Goal: Task Accomplishment & Management: Complete application form

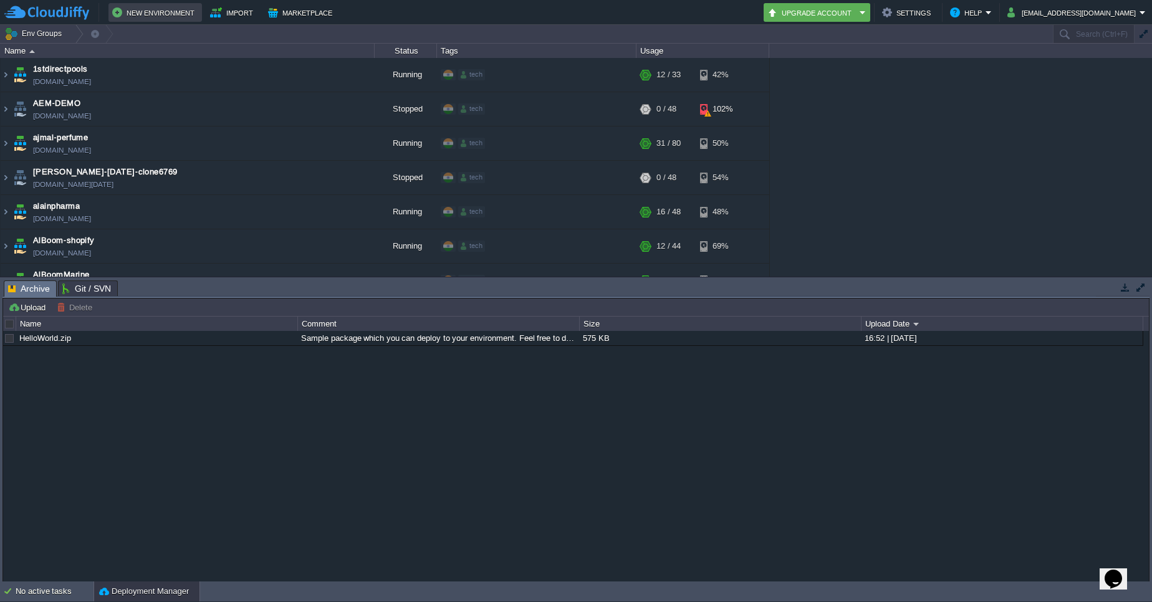
click at [169, 10] on button "New Environment" at bounding box center [155, 12] width 86 height 15
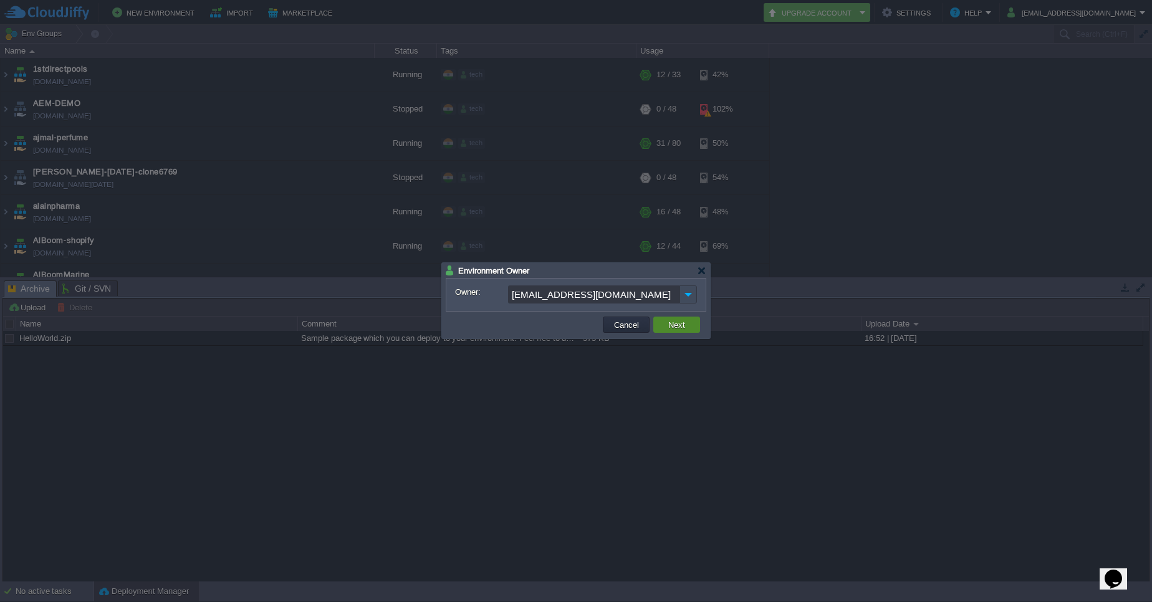
click at [681, 327] on button "Next" at bounding box center [677, 324] width 24 height 11
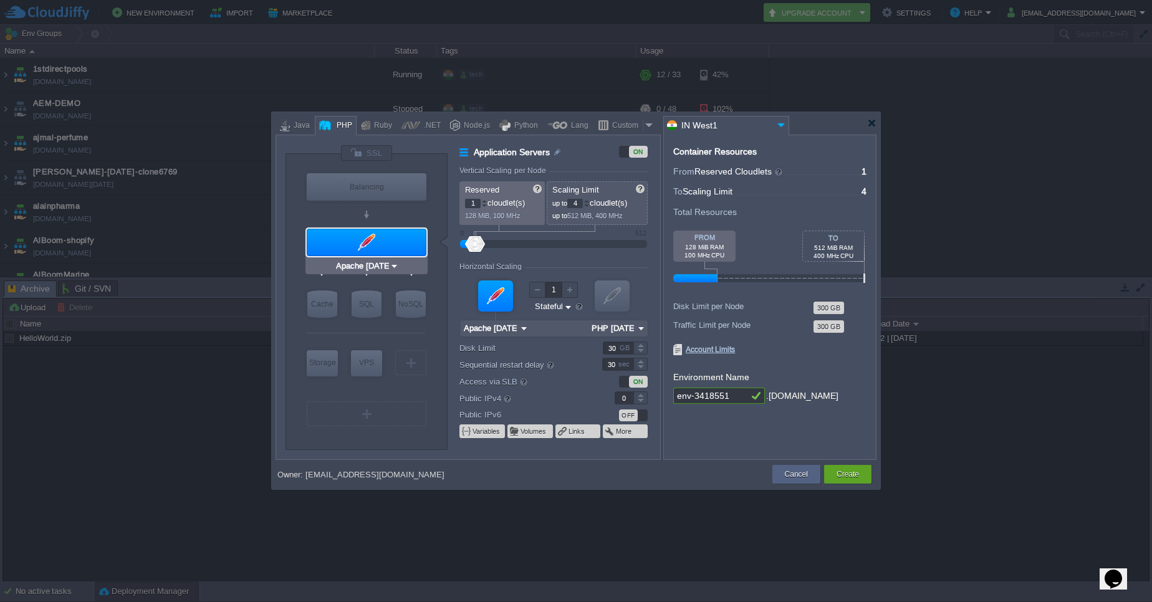
click at [386, 248] on div at bounding box center [367, 242] width 120 height 27
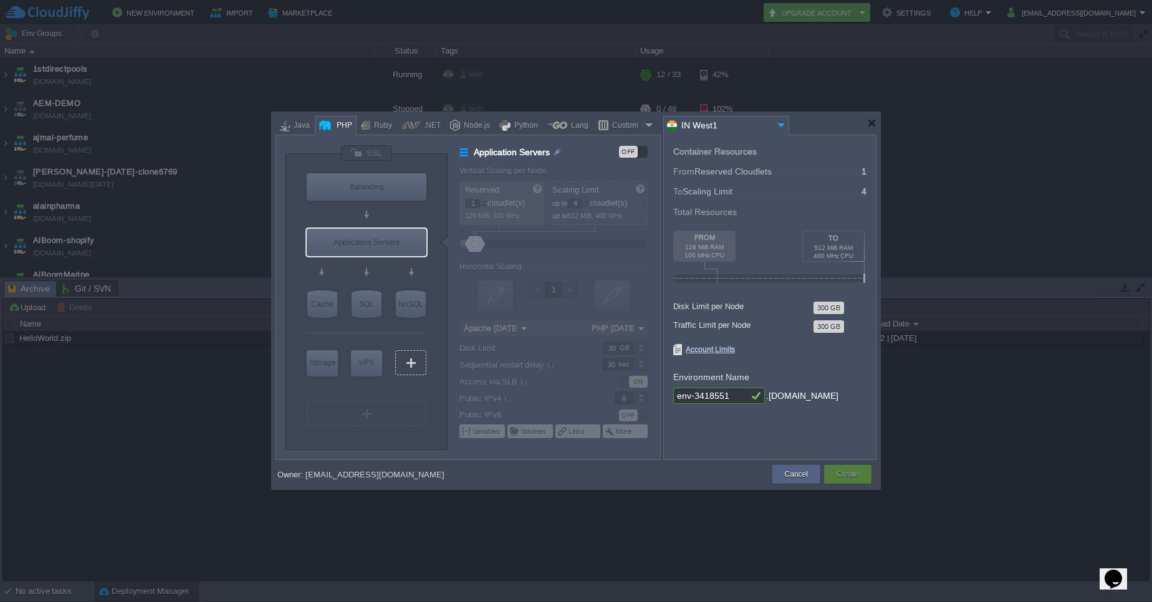
type input "AlmaLinux 9.6"
click at [370, 367] on div "VPS" at bounding box center [366, 362] width 31 height 25
type input "Elastic VPS"
type input "AlmaLinux 9.6"
type input "9.6"
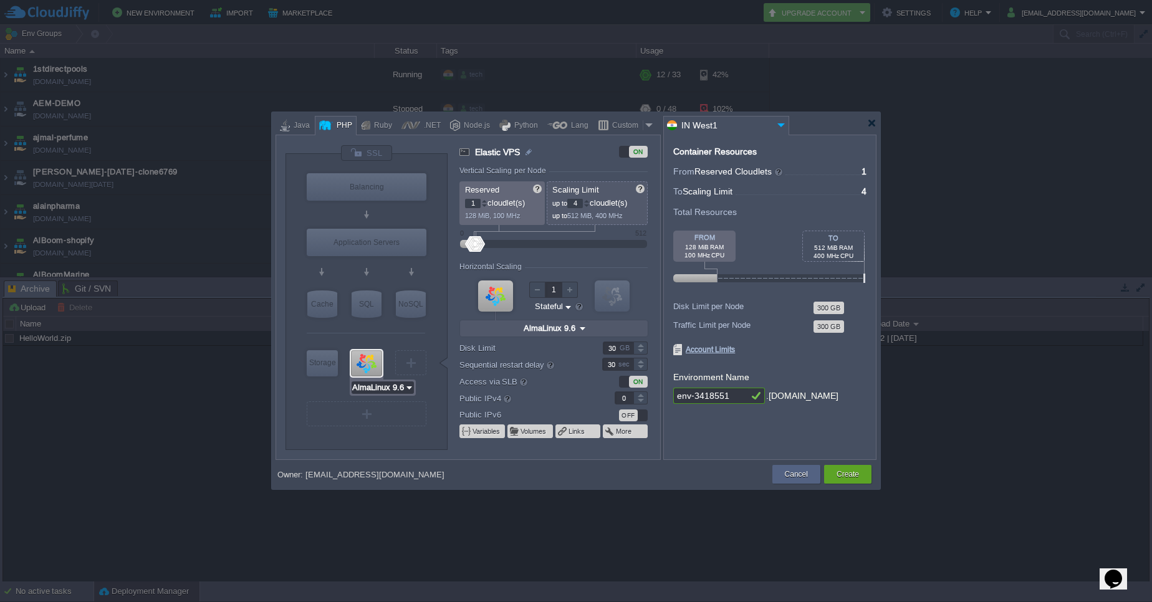
click at [401, 391] on input "AlmaLinux 9.6" at bounding box center [378, 387] width 53 height 12
click at [440, 451] on div "22.04" at bounding box center [443, 448] width 44 height 15
type input "Ubuntu 22.04"
type input "22.04"
type input "Ubuntu 22.04"
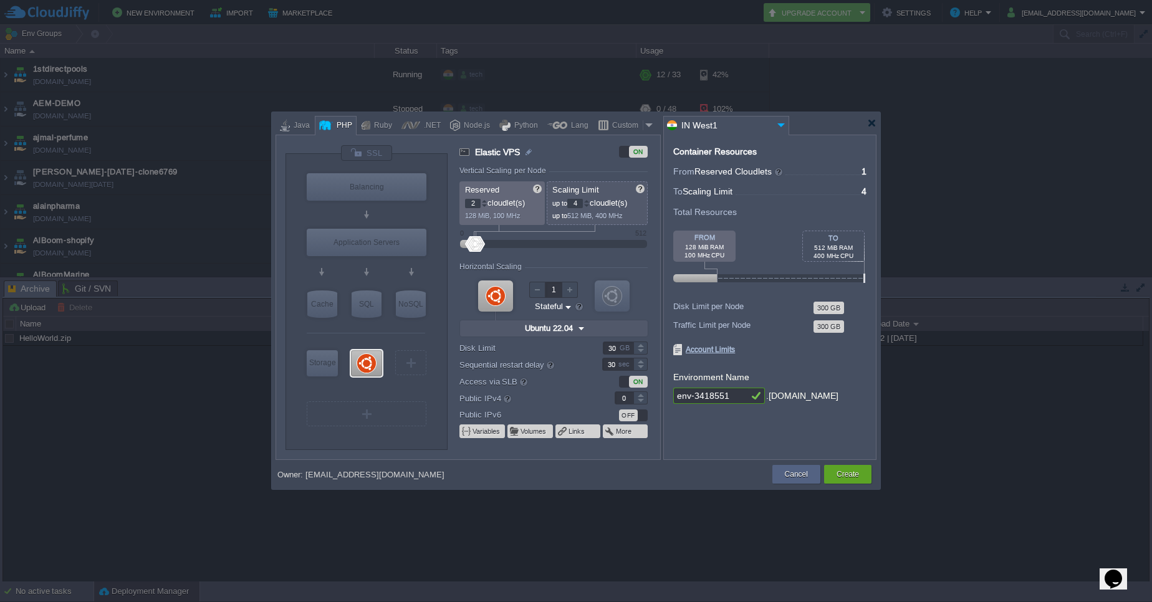
click at [486, 200] on div at bounding box center [484, 201] width 6 height 4
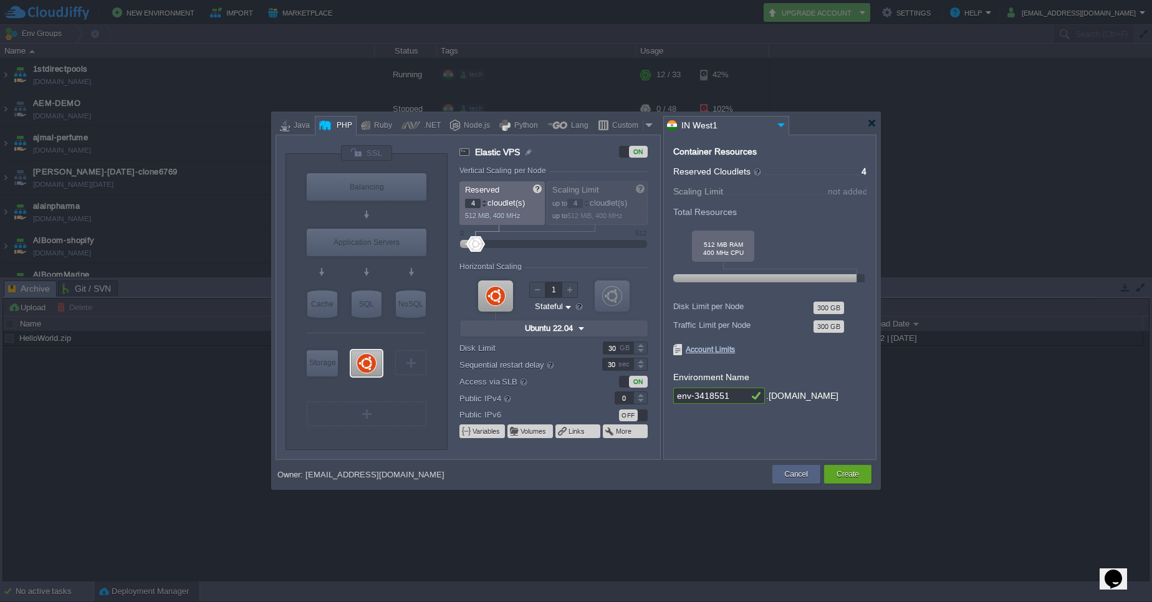
click at [486, 200] on div at bounding box center [484, 201] width 6 height 4
type input "3"
click at [484, 206] on div at bounding box center [484, 206] width 6 height 4
click at [590, 199] on div at bounding box center [586, 201] width 6 height 4
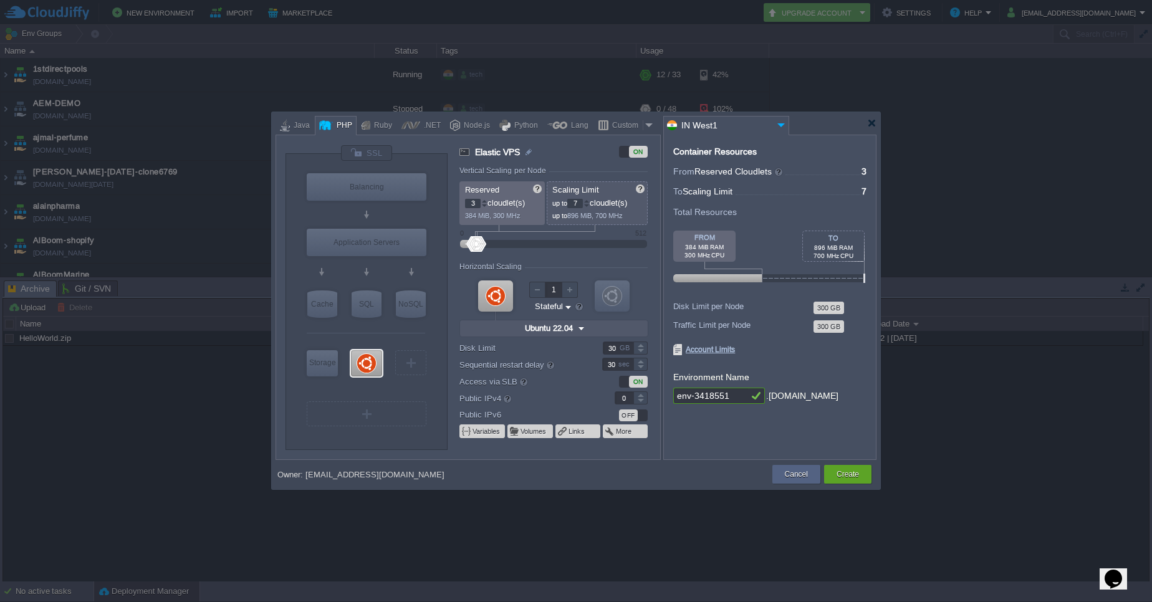
click at [590, 199] on div at bounding box center [586, 201] width 6 height 4
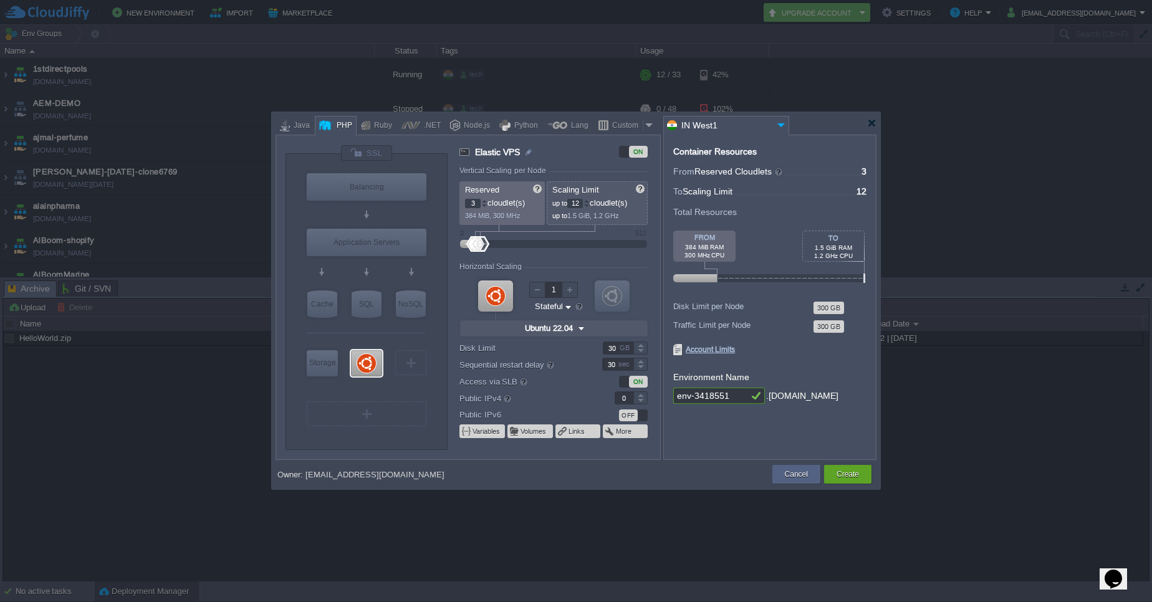
click at [590, 199] on div at bounding box center [586, 201] width 6 height 4
type input "16"
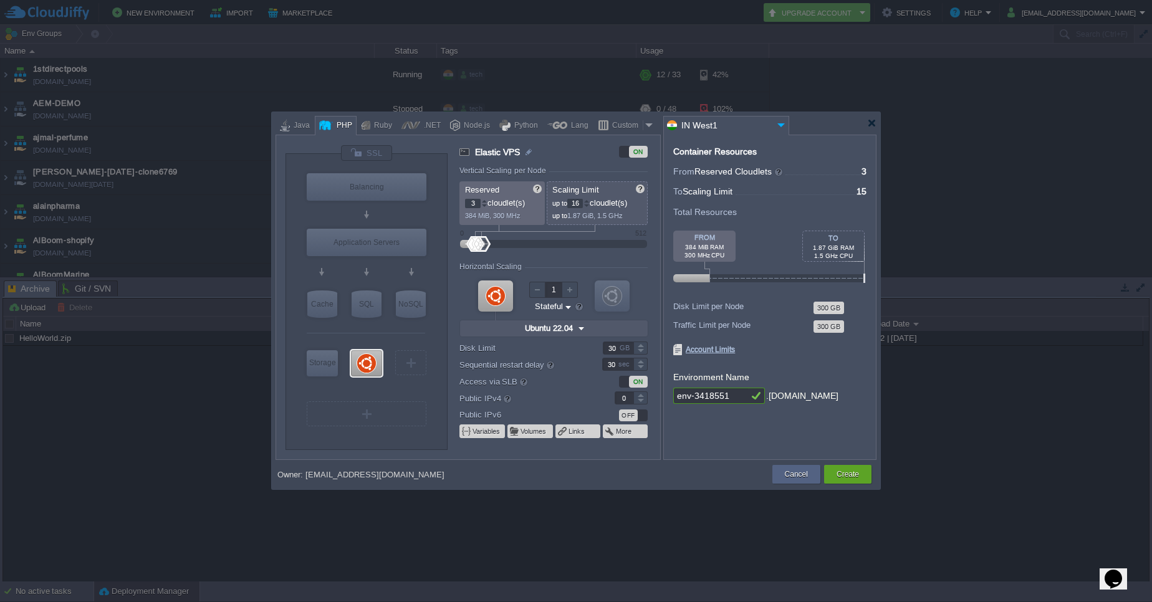
click at [590, 199] on div at bounding box center [586, 201] width 6 height 4
type input "4"
click at [486, 202] on div at bounding box center [484, 201] width 6 height 4
click at [593, 201] on p "up to 16 cloudlet(s)" at bounding box center [597, 201] width 91 height 13
click at [591, 201] on p "up to 16 cloudlet(s)" at bounding box center [597, 201] width 91 height 13
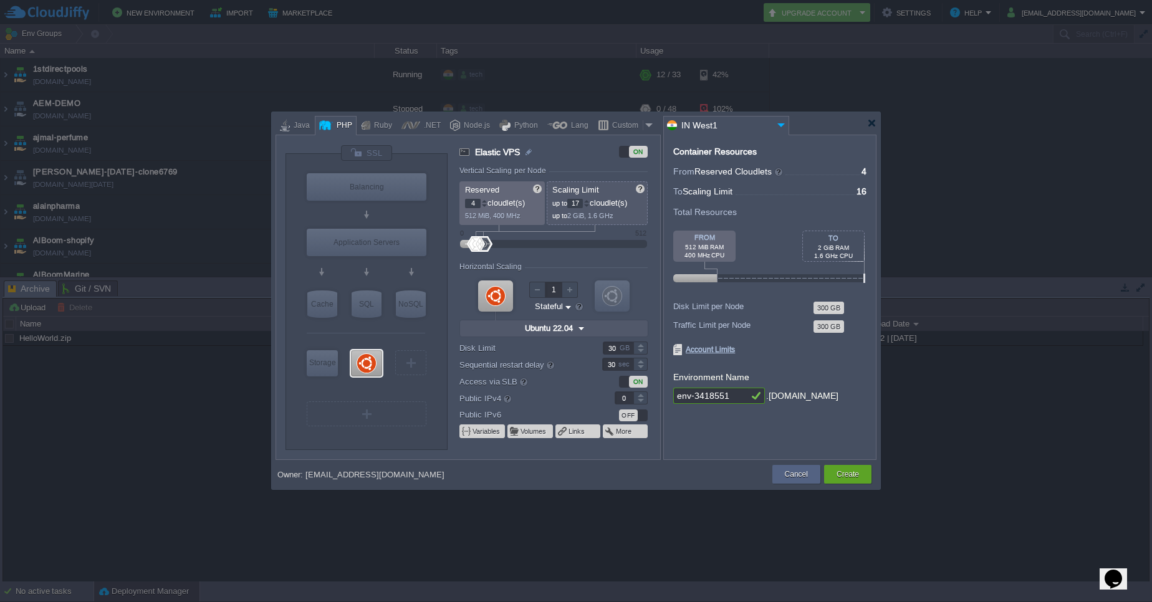
click at [590, 201] on div at bounding box center [586, 201] width 6 height 4
type input "20"
click at [590, 201] on div at bounding box center [586, 201] width 6 height 4
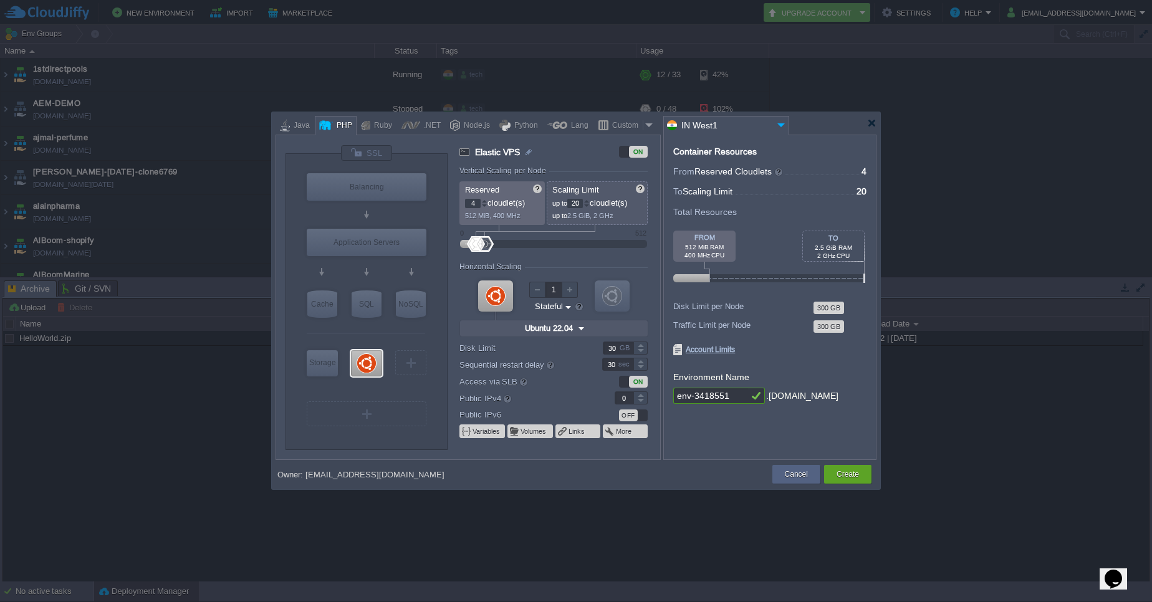
click at [643, 348] on div at bounding box center [641, 348] width 14 height 1
click at [643, 347] on div "30 GB" at bounding box center [617, 348] width 60 height 13
drag, startPoint x: 512, startPoint y: 364, endPoint x: 527, endPoint y: 362, distance: 15.1
click at [527, 362] on div at bounding box center [527, 364] width 9 height 9
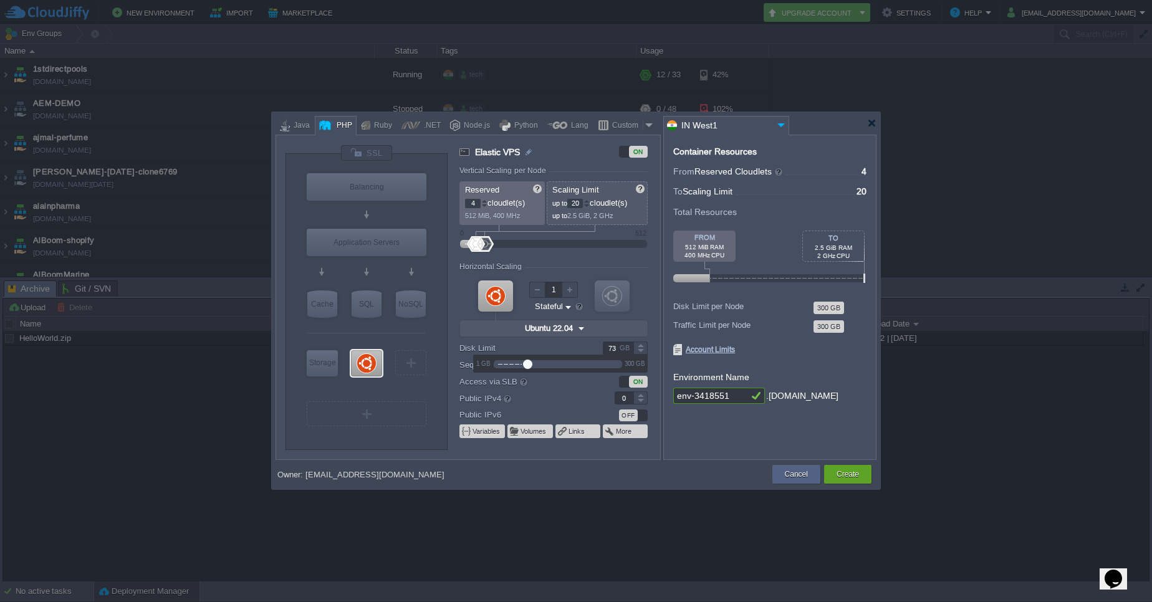
click at [617, 346] on input "73" at bounding box center [618, 348] width 31 height 13
type input "70"
click at [630, 463] on div "Owner: [EMAIL_ADDRESS][DOMAIN_NAME] Cancel Create Contact Us" at bounding box center [576, 474] width 601 height 29
type input "1"
click at [643, 395] on div at bounding box center [640, 394] width 14 height 6
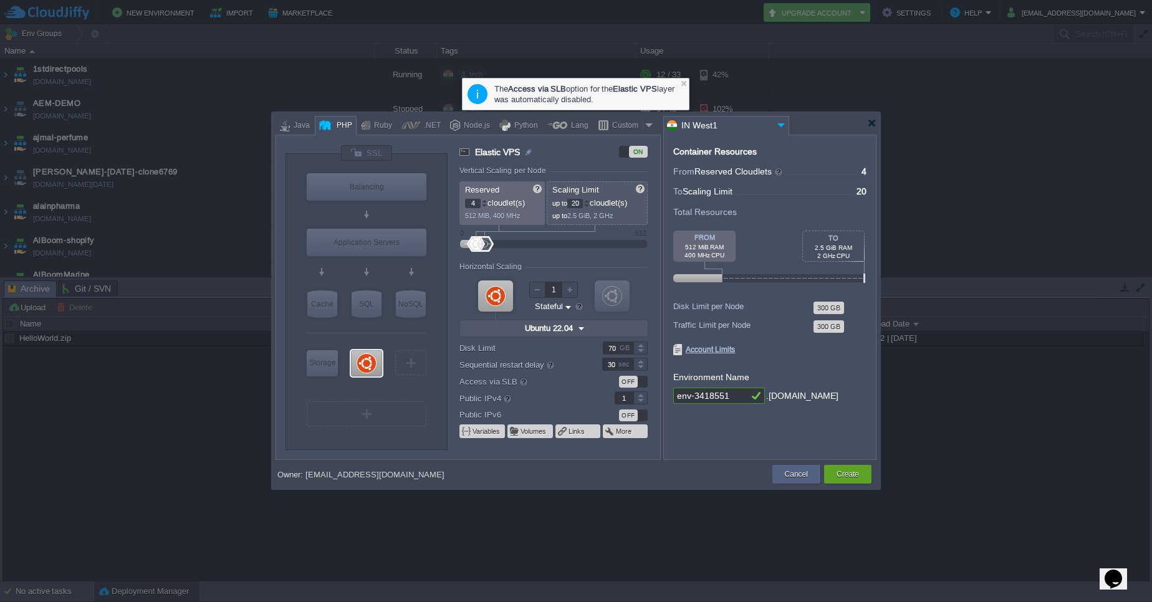
type input "MariaDB 12.0.2"
click at [365, 304] on div "SQL" at bounding box center [367, 303] width 30 height 27
type input "SQL Databases"
type input "6"
type input "MariaDB 12.0.2"
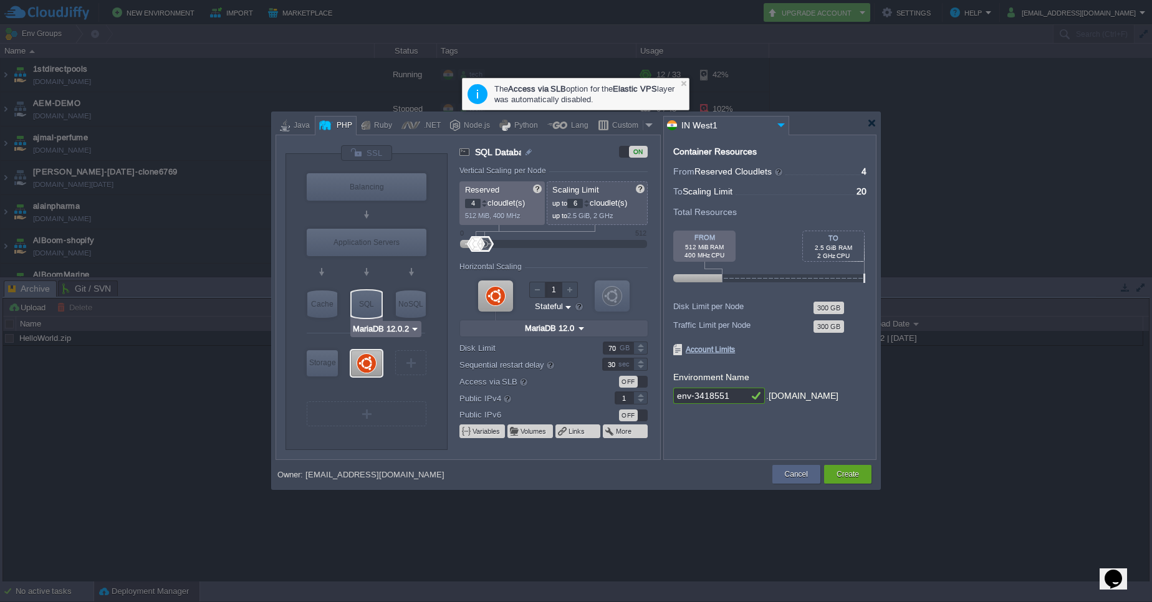
type input "12.0.2-almalinux-9"
type input "Stateless"
type input "30"
type input "0"
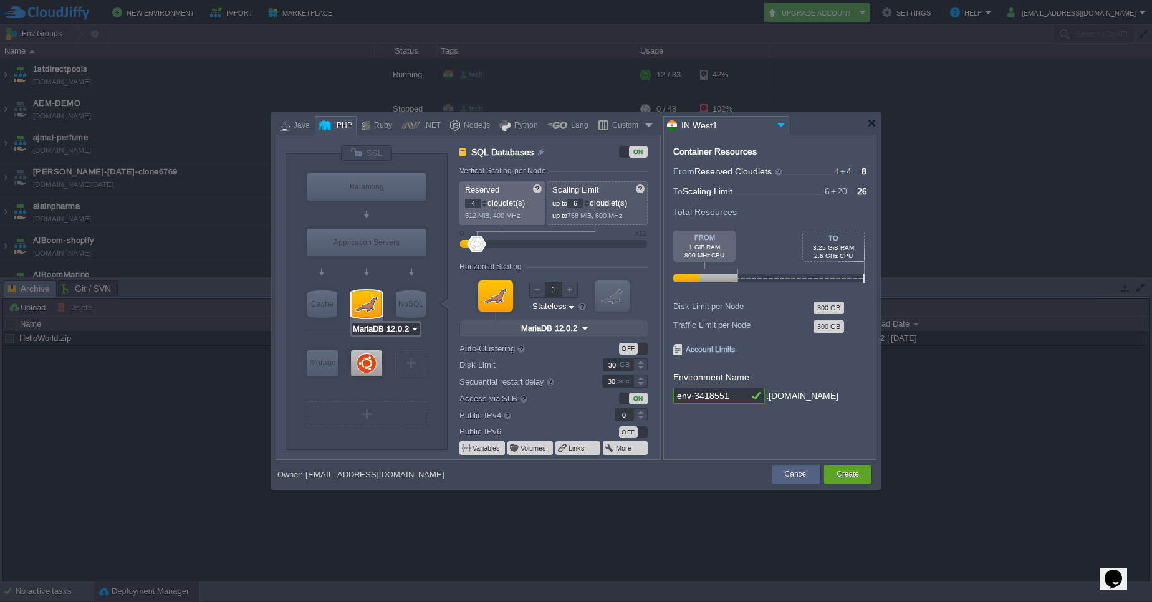
click at [407, 325] on input "MariaDB 12.0.2" at bounding box center [381, 329] width 58 height 12
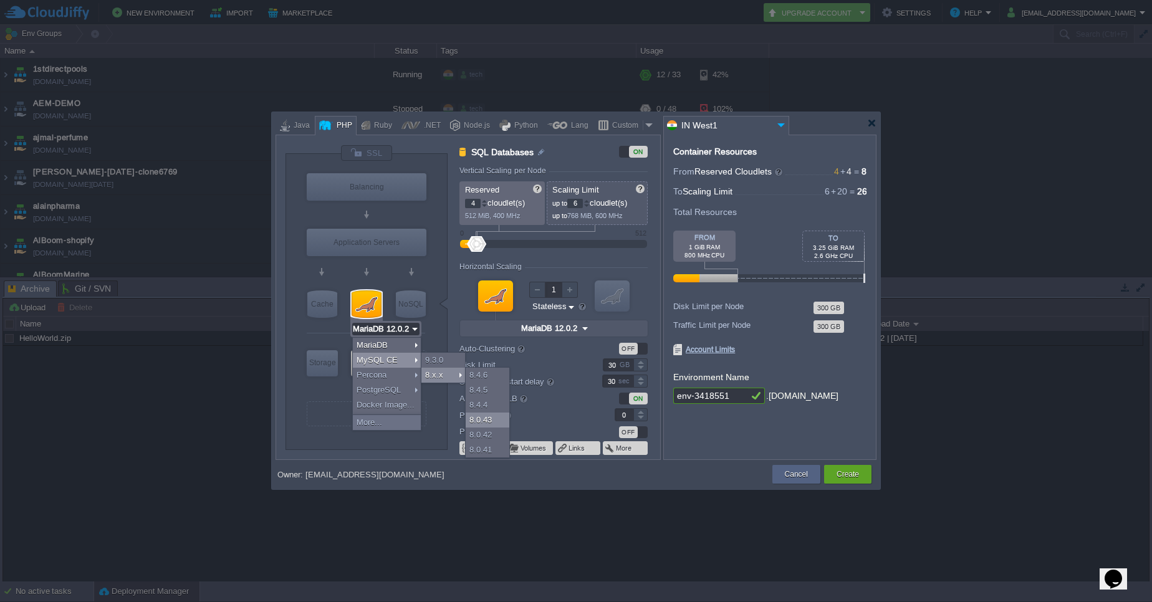
click at [489, 419] on div "8.0.43" at bounding box center [488, 420] width 44 height 15
type input "MySQL CE 8.0.43"
type input "8.0.43-almalinux-9"
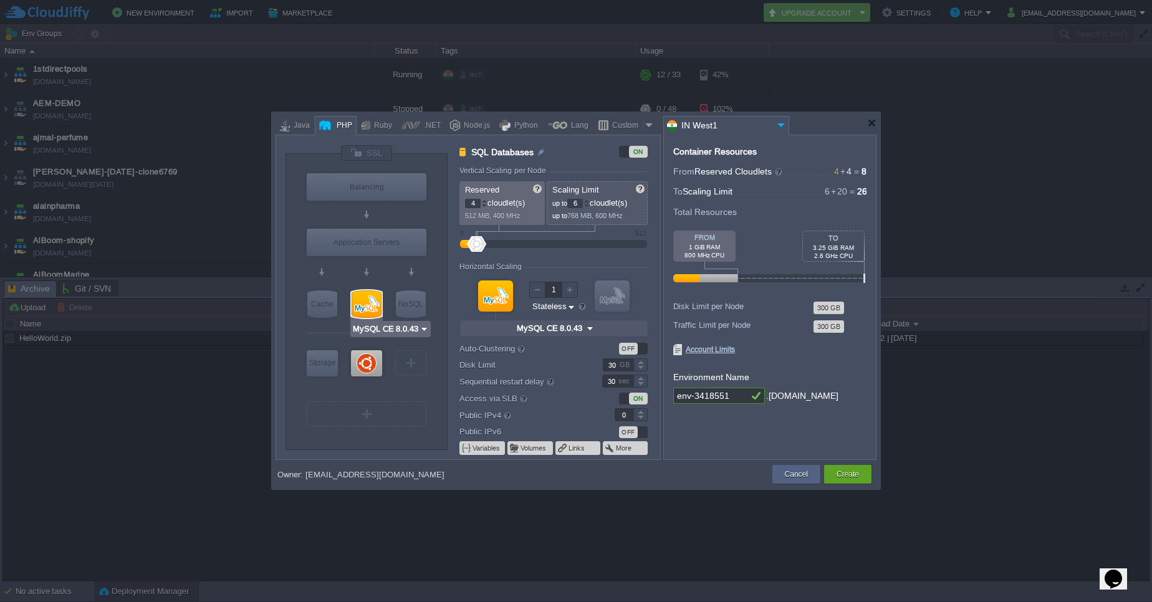
click at [425, 328] on img at bounding box center [424, 329] width 9 height 12
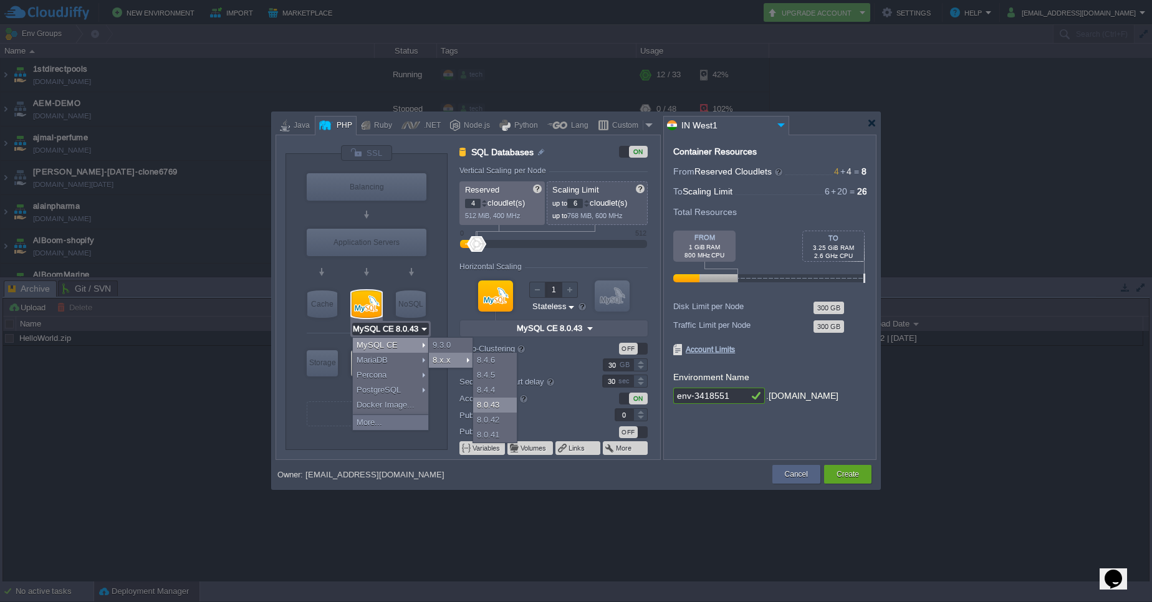
click at [490, 406] on div "8.0.43" at bounding box center [495, 405] width 44 height 15
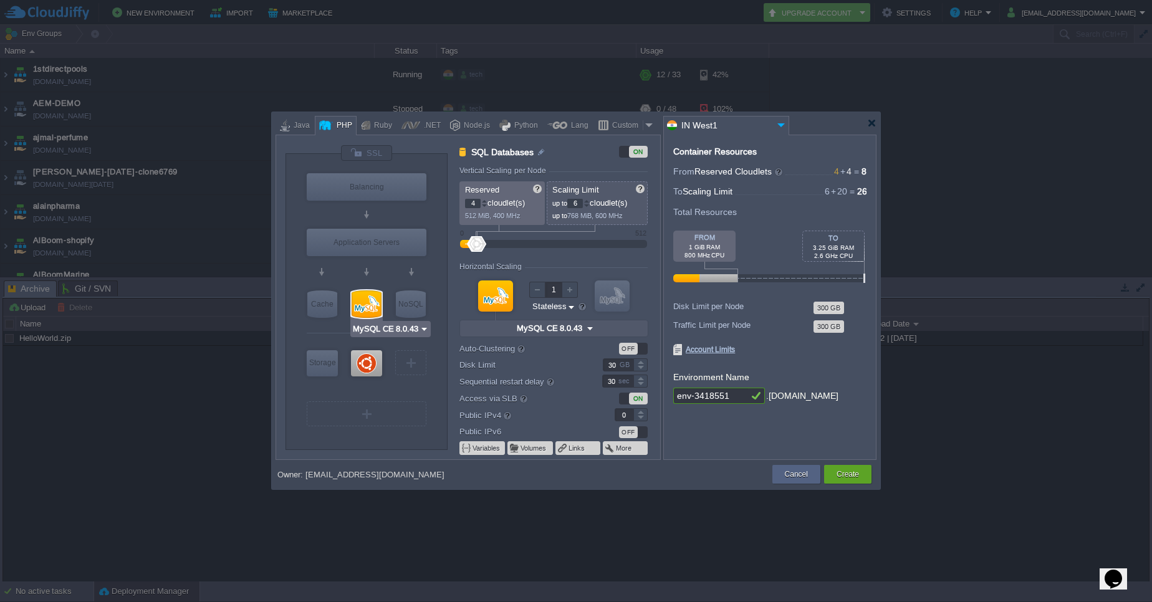
type input "Redis 7.2.4"
click at [418, 311] on div "NoSQL" at bounding box center [411, 303] width 30 height 27
type input "NoSQL Databases"
type input "1"
type input "4"
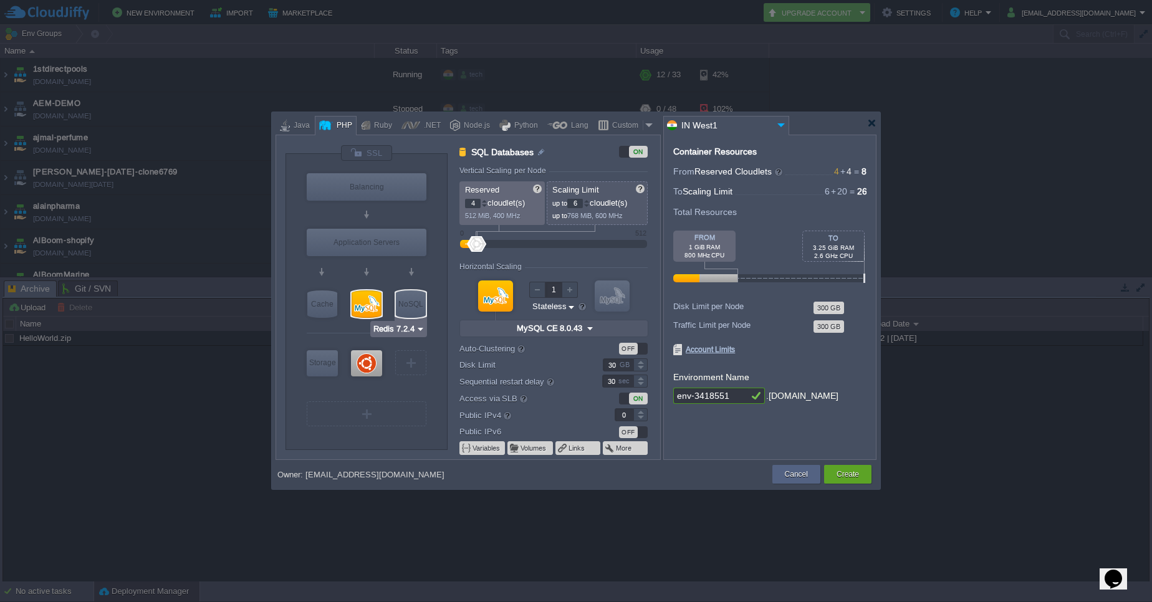
type input "Redis 7.2.4"
type input "7.2.4-almalinux-9"
type input "Redis 7.2.4"
click at [421, 327] on img at bounding box center [420, 329] width 9 height 12
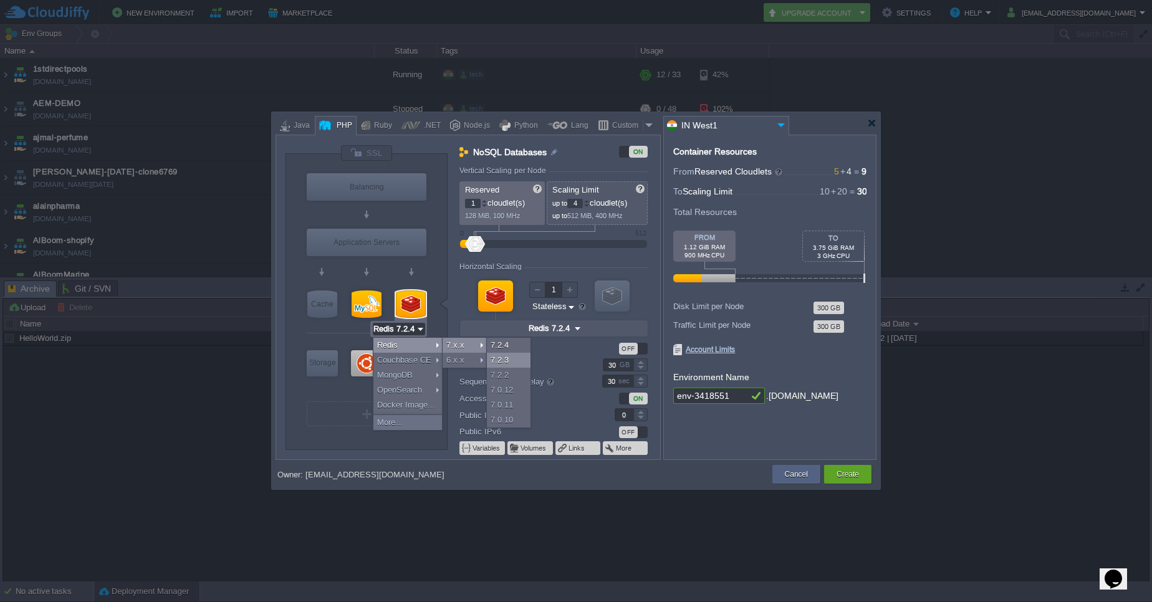
click at [507, 354] on div "7.2.3" at bounding box center [509, 360] width 44 height 15
type input "Redis 7.2.3"
type input "7.2.3"
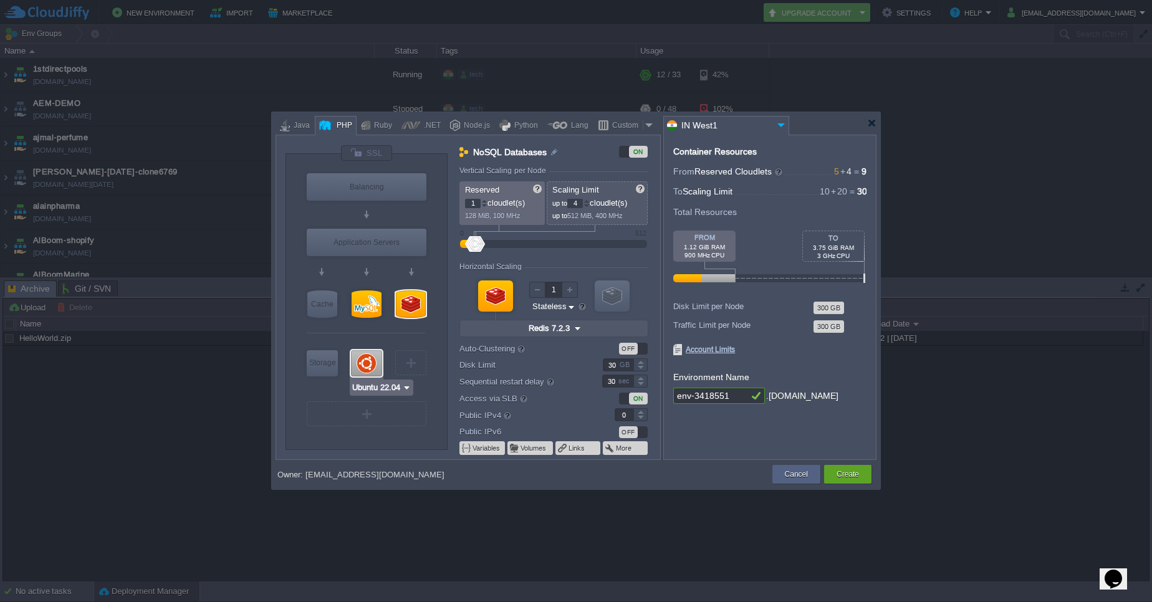
type input "MySQL CE 8.0.43"
click at [369, 309] on div at bounding box center [367, 303] width 30 height 27
type input "SQL Databases"
type input "4"
type input "6"
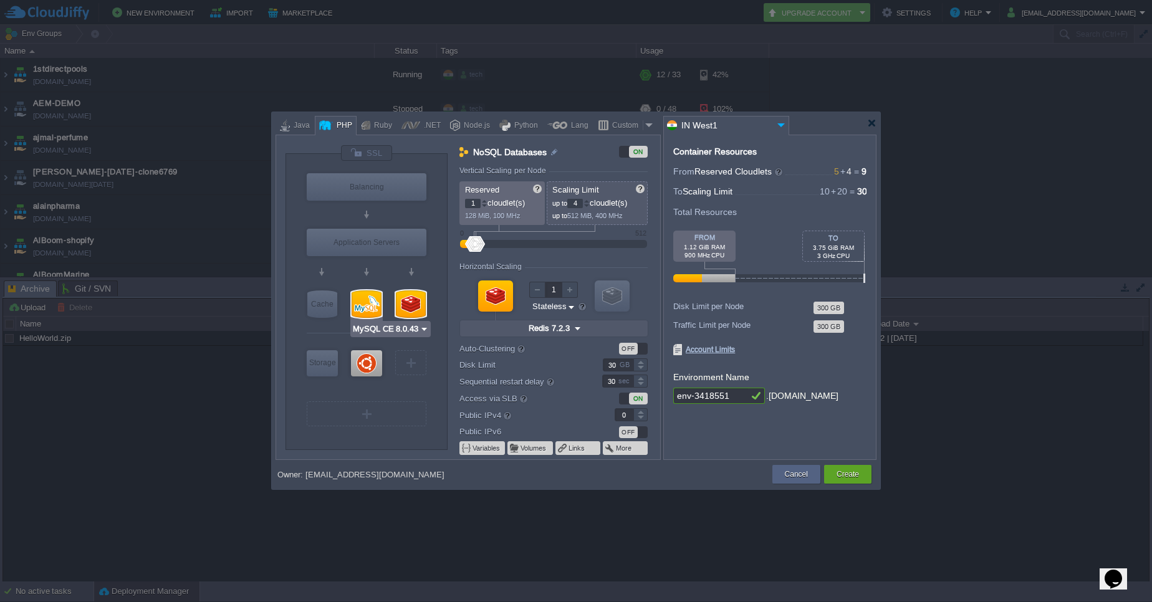
type input "MySQL CE 8.0.43"
type input "8.0.43-almalinux-9"
click at [369, 309] on div at bounding box center [367, 303] width 30 height 27
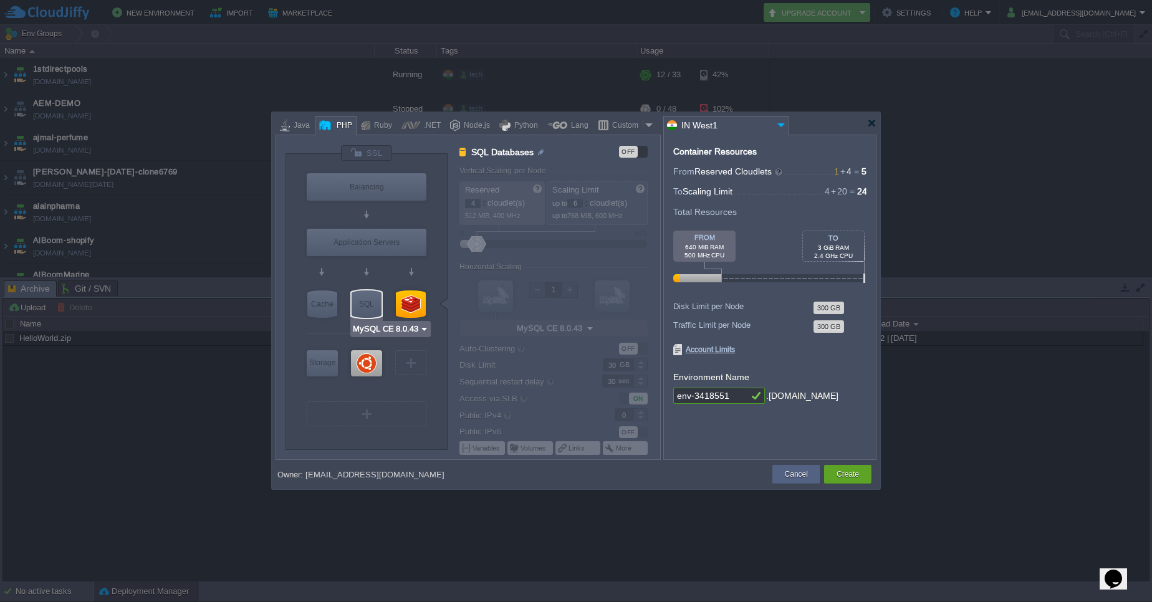
click at [369, 309] on div "SQL" at bounding box center [367, 303] width 30 height 27
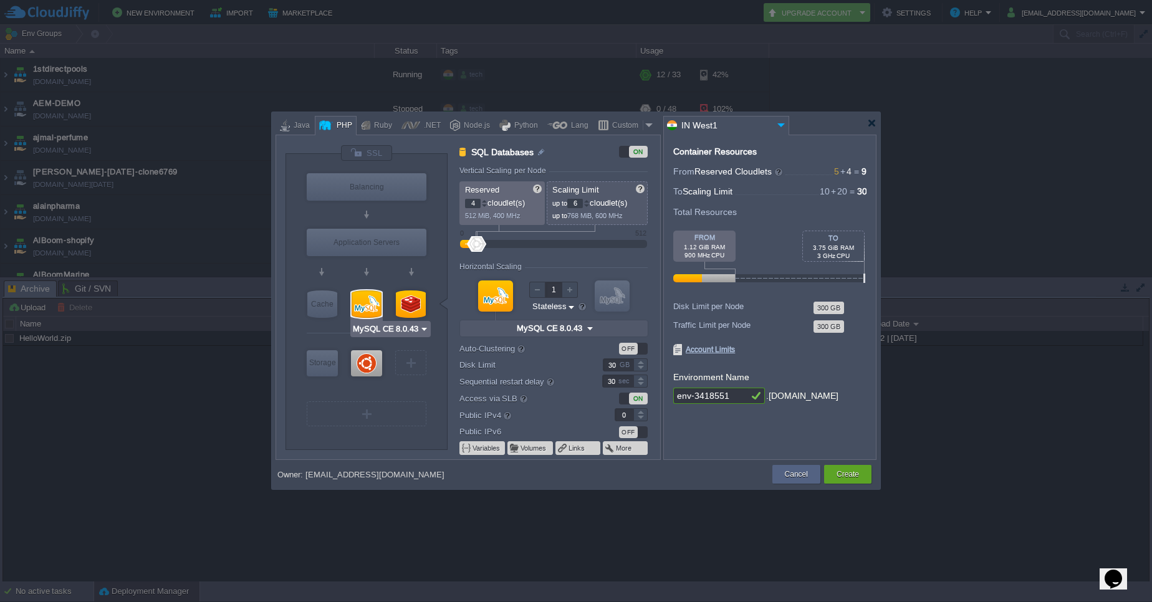
type input "Redis 7.2.3"
click at [640, 360] on div at bounding box center [640, 361] width 14 height 6
click at [640, 362] on div at bounding box center [640, 361] width 14 height 6
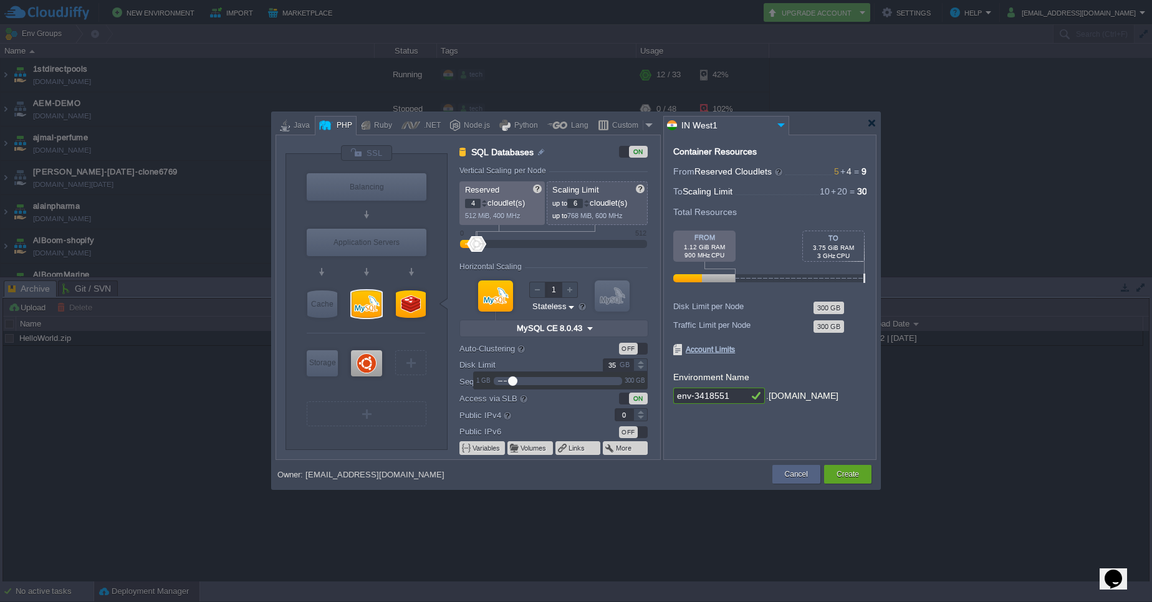
click at [640, 362] on div at bounding box center [640, 361] width 14 height 6
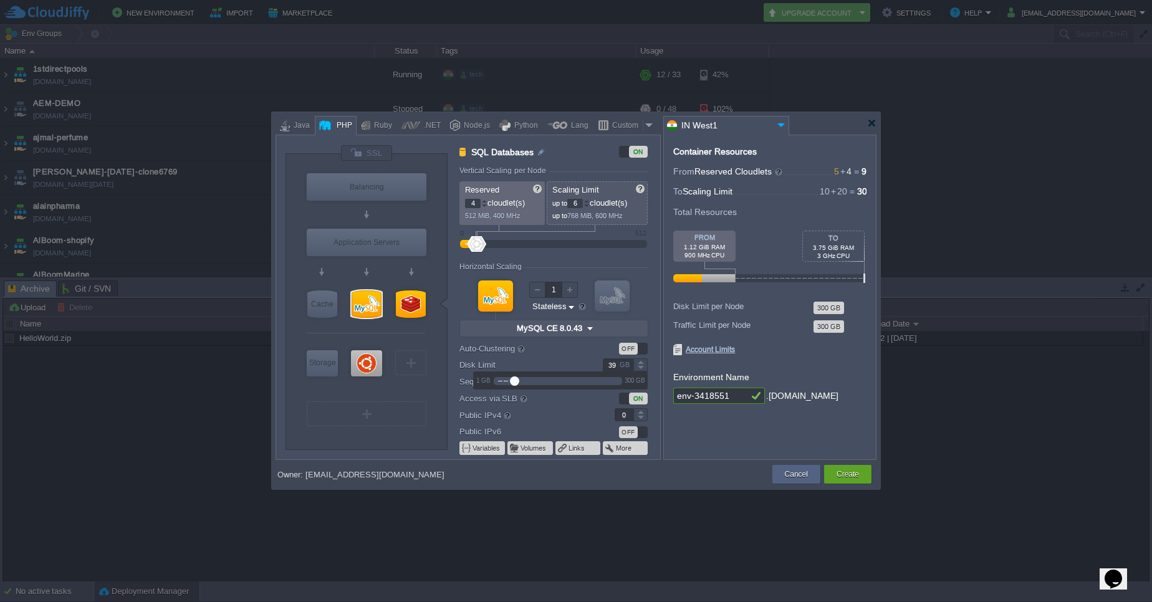
type input "40"
click at [640, 362] on div at bounding box center [640, 361] width 14 height 6
click at [588, 201] on div at bounding box center [586, 201] width 6 height 4
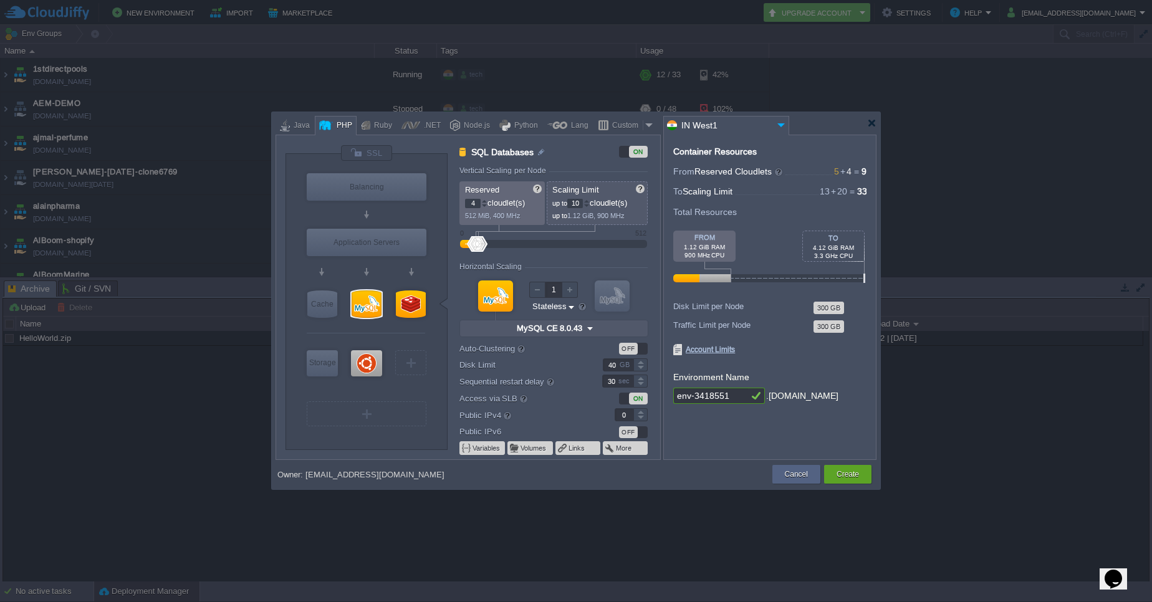
click at [588, 201] on div at bounding box center [586, 201] width 6 height 4
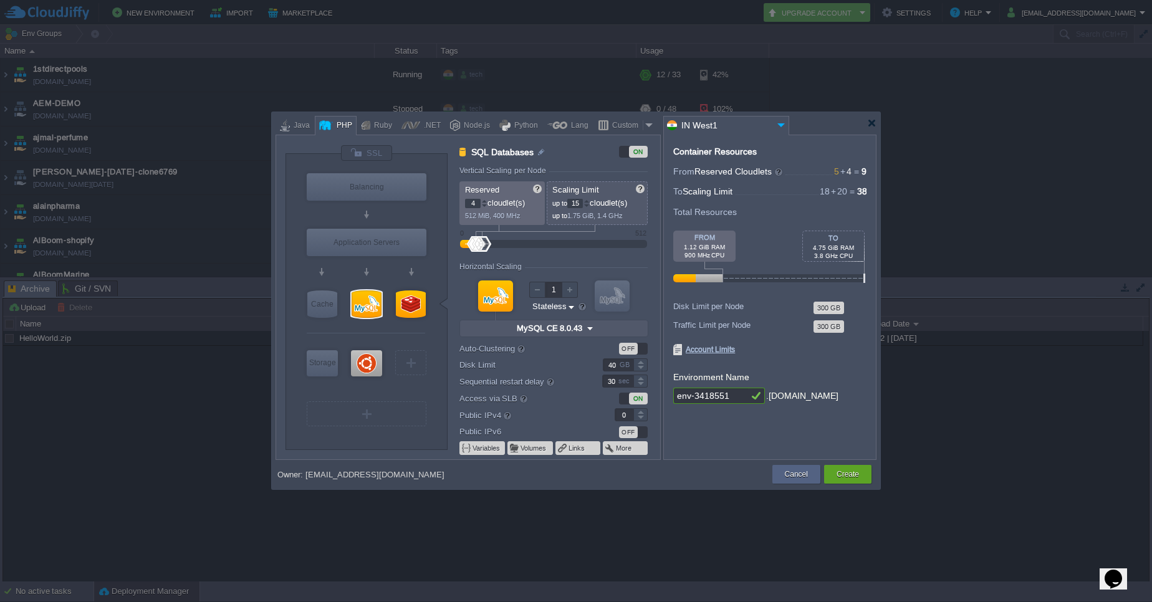
click at [588, 201] on div at bounding box center [586, 201] width 6 height 4
type input "16"
click at [588, 201] on div at bounding box center [586, 201] width 6 height 4
click at [407, 302] on div at bounding box center [411, 303] width 30 height 27
type input "NoSQL Databases"
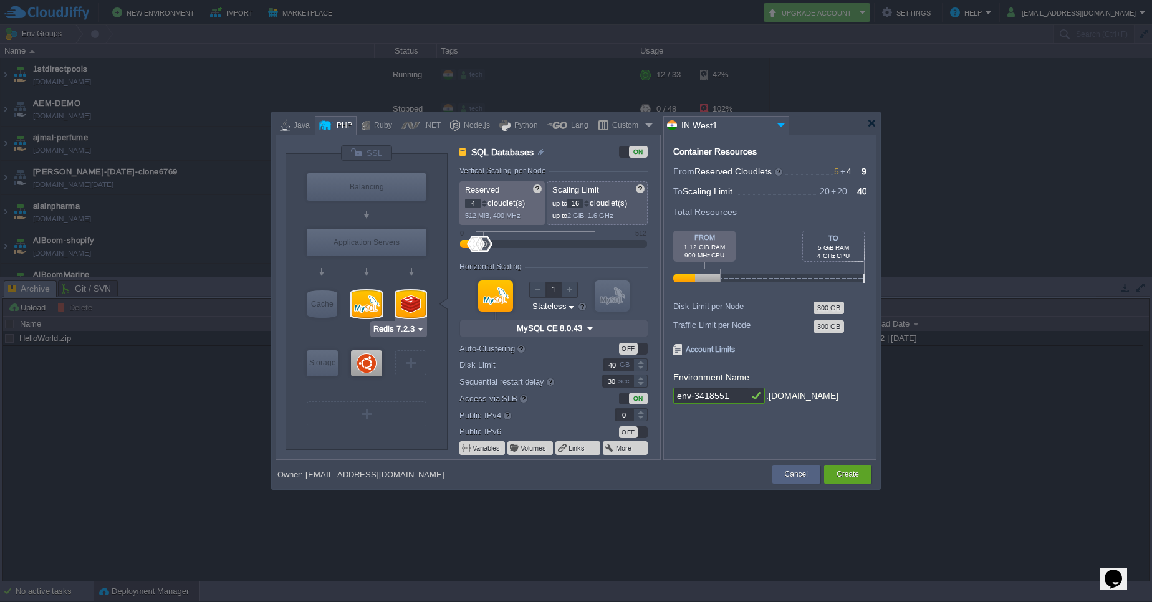
type input "1"
type input "4"
type input "Redis 7.2.3"
type input "7.2.3"
type input "30"
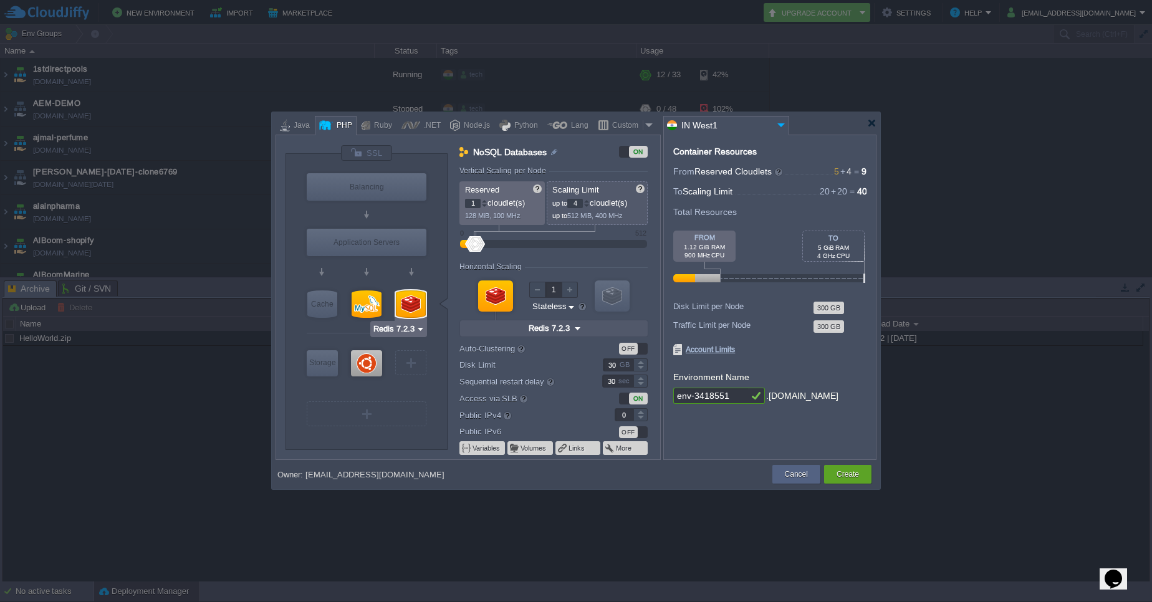
type input "Ubuntu 22.04"
drag, startPoint x: 735, startPoint y: 395, endPoint x: 645, endPoint y: 401, distance: 90.0
click at [645, 401] on div "VM Balancing VM Application Servers VM Cache VM SQL VM NoSQL VM Storage VM VPS …" at bounding box center [576, 297] width 601 height 325
type input "e"
type input "bateel-poc"
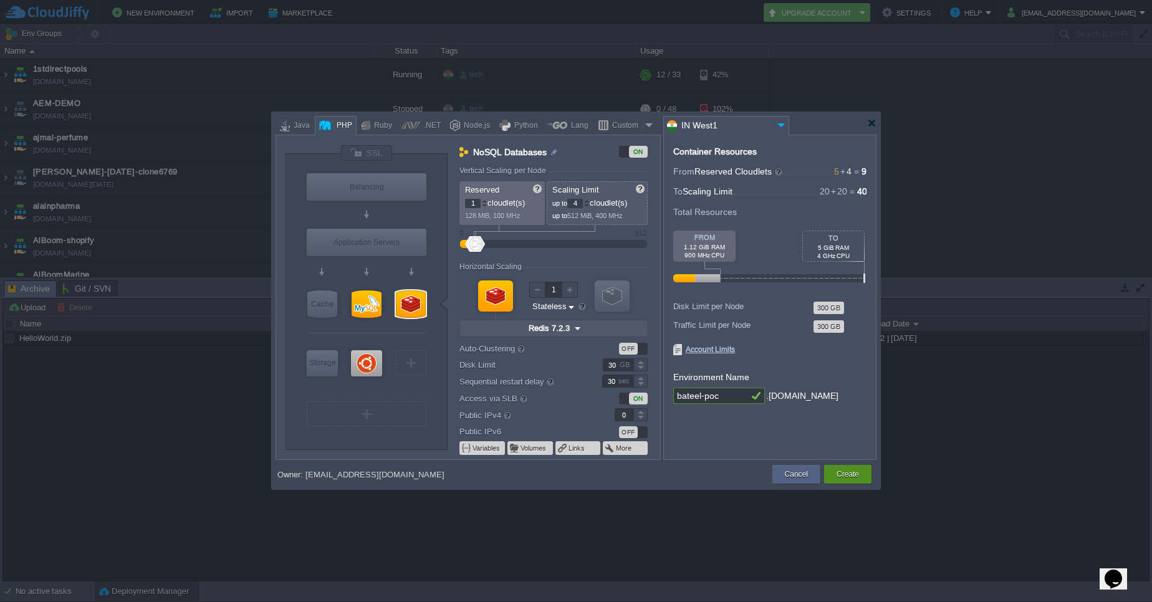
click at [853, 477] on button "Create" at bounding box center [848, 474] width 22 height 12
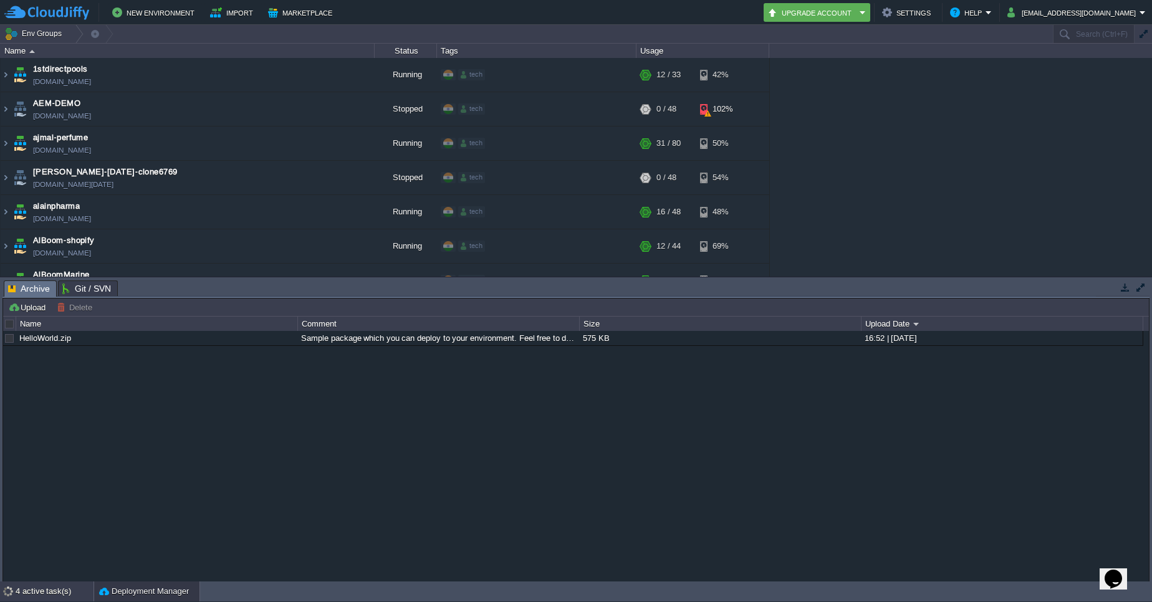
click at [19, 598] on div "4 active task(s)" at bounding box center [55, 592] width 78 height 20
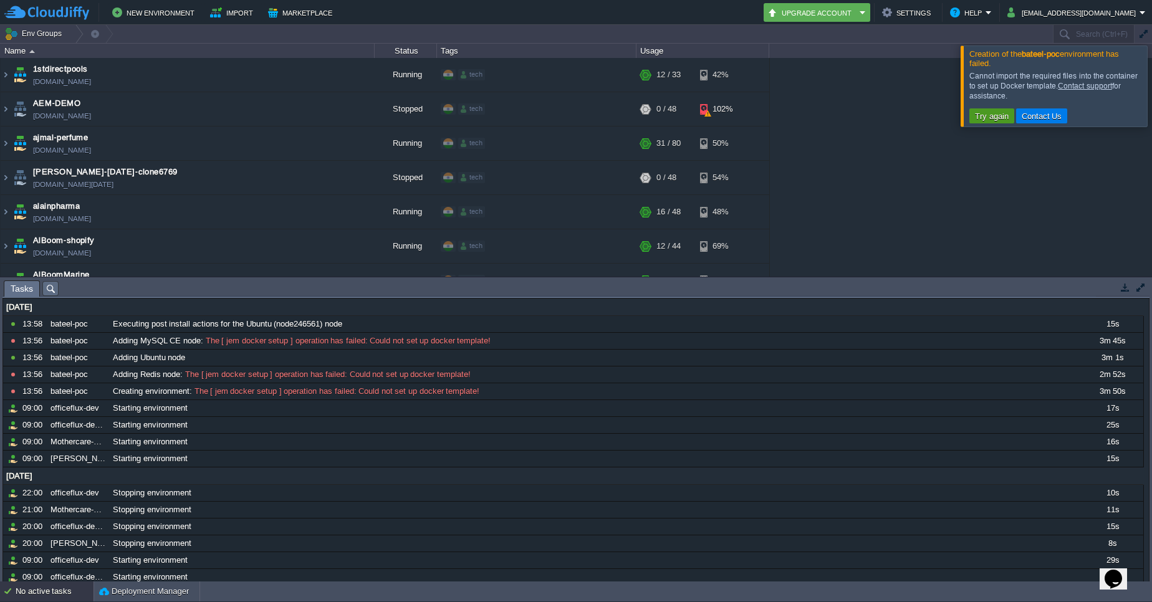
click at [972, 117] on button "Try again" at bounding box center [991, 115] width 41 height 11
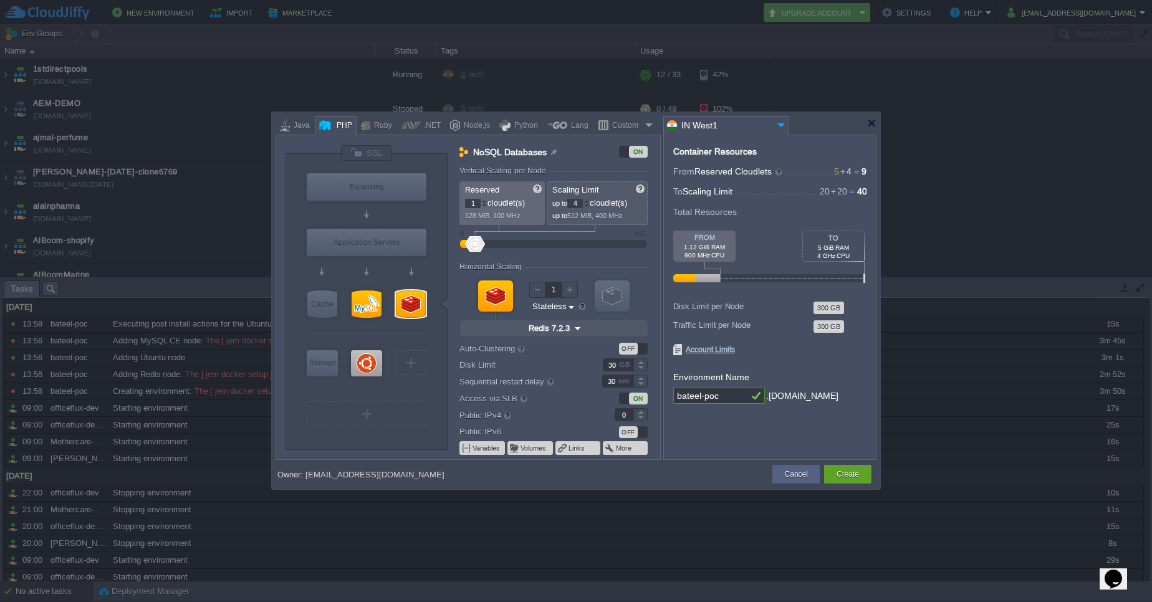
type input "Ubuntu 22.04"
click at [373, 364] on div at bounding box center [366, 363] width 31 height 26
type input "Elastic VPS"
type input "4"
type input "20"
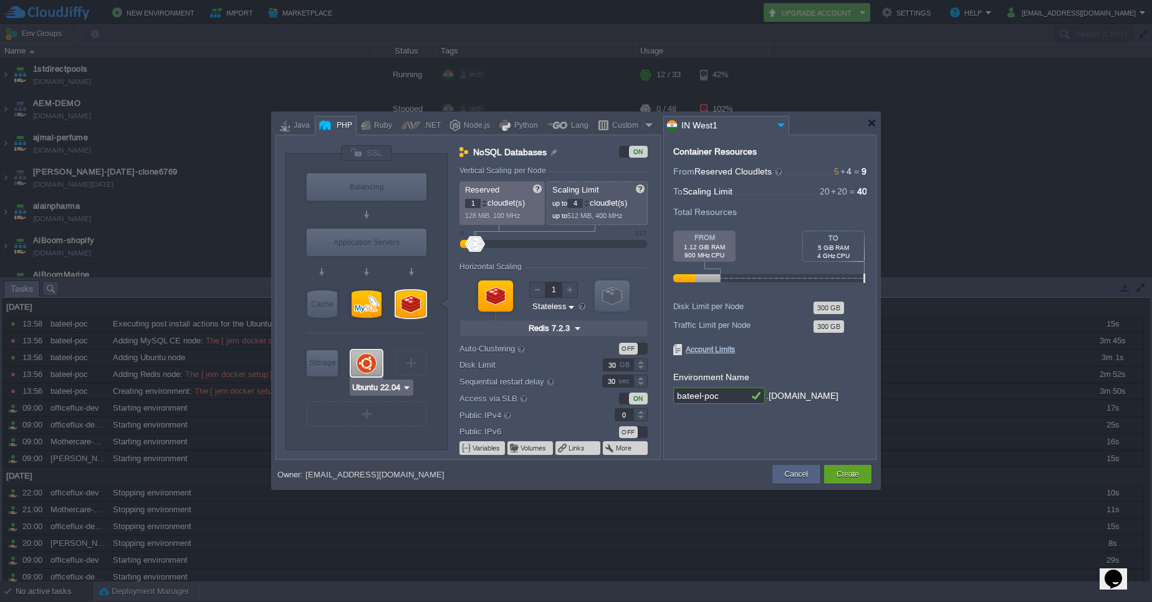
type input "Ubuntu 22.04"
type input "22.04"
type input "Stateful"
type input "70"
type input "1"
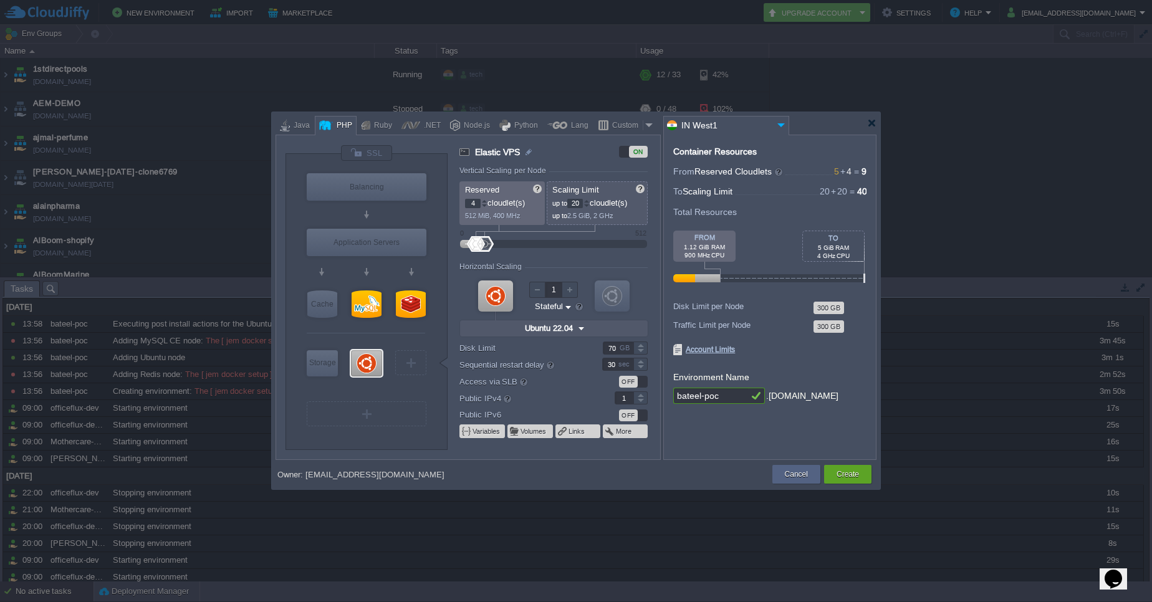
type input "MySQL CE 8.0.43"
click at [367, 302] on div at bounding box center [367, 303] width 30 height 27
type input "SQL Databases"
type input "16"
type input "MySQL CE 8.0.43"
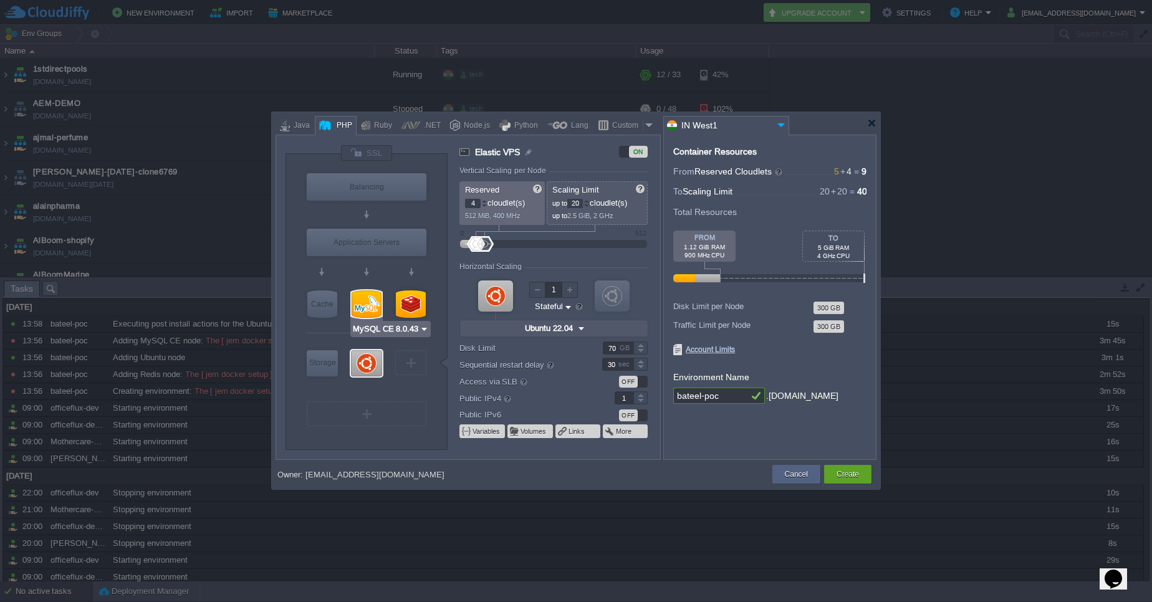
type input "8.0.43-almalinux-9"
type input "Stateless"
type input "40"
type input "0"
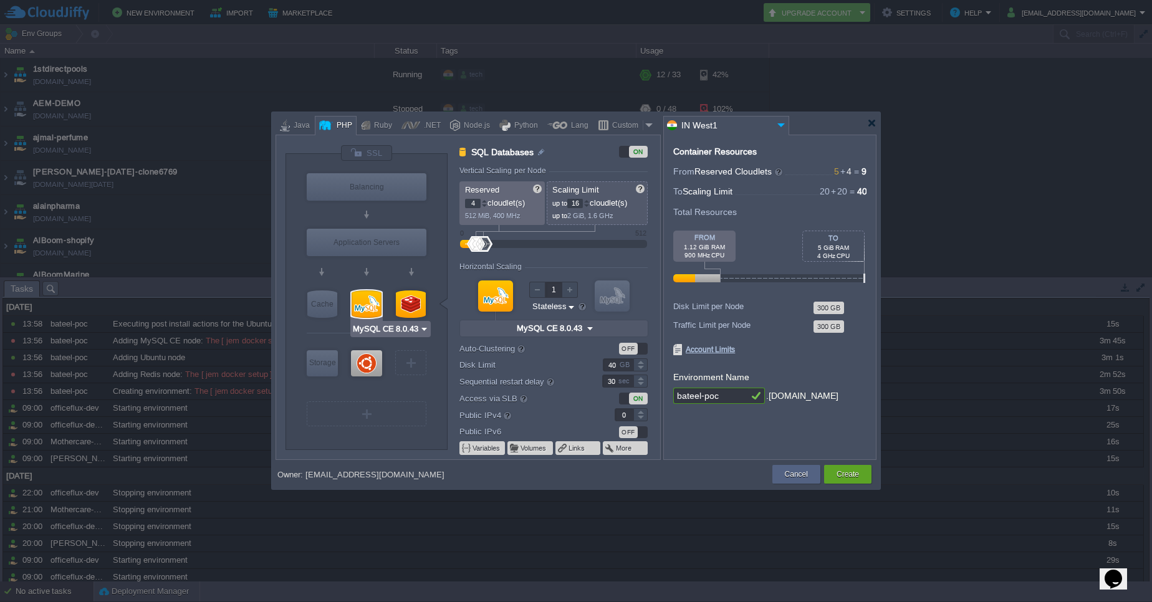
type input "Redis 7.2.3"
click at [411, 301] on div at bounding box center [411, 303] width 30 height 27
type input "NoSQL Databases"
type input "1"
type input "4"
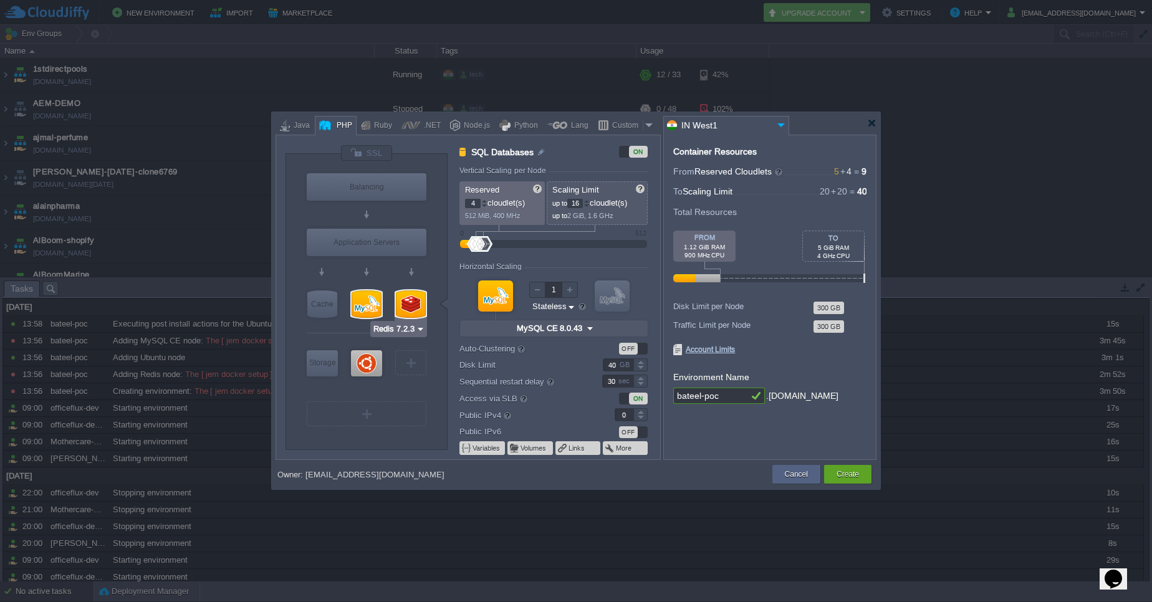
type input "Redis 7.2.3"
type input "7.2.3"
type input "30"
type input "MySQL CE 8.0.43"
click at [362, 304] on div at bounding box center [367, 303] width 30 height 27
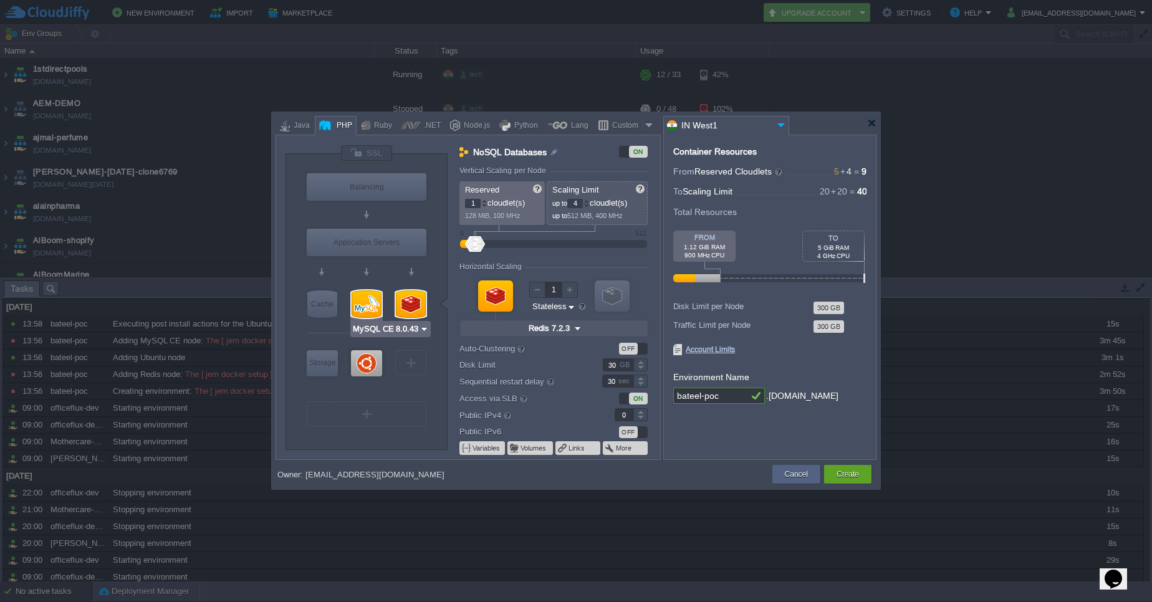
type input "SQL Databases"
type input "4"
type input "16"
type input "MySQL CE 8.0.43"
type input "8.0.43-almalinux-9"
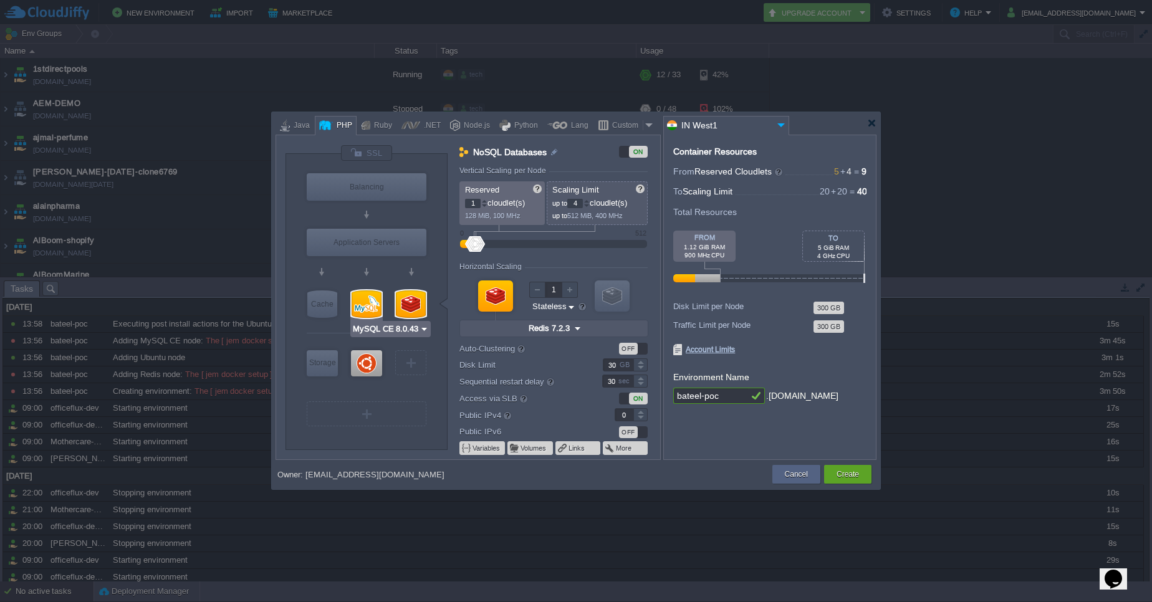
type input "40"
type input "Ubuntu 22.04"
click at [363, 358] on div at bounding box center [366, 363] width 31 height 26
type input "Elastic VPS"
type input "20"
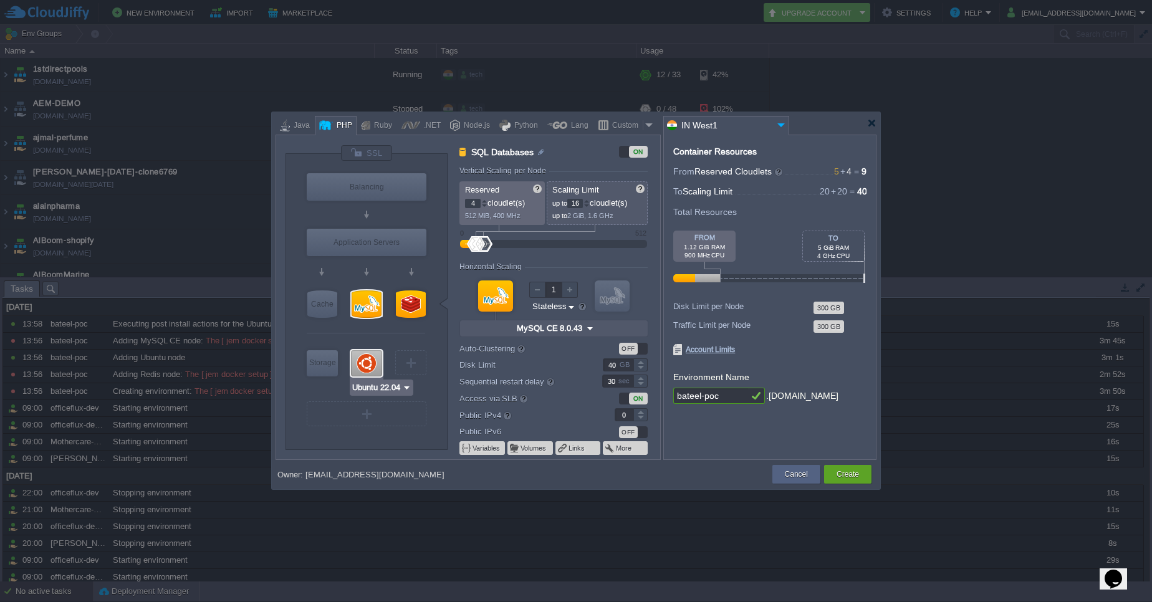
type input "Ubuntu 22.04"
type input "22.04"
type input "Stateful"
type input "70"
type input "1"
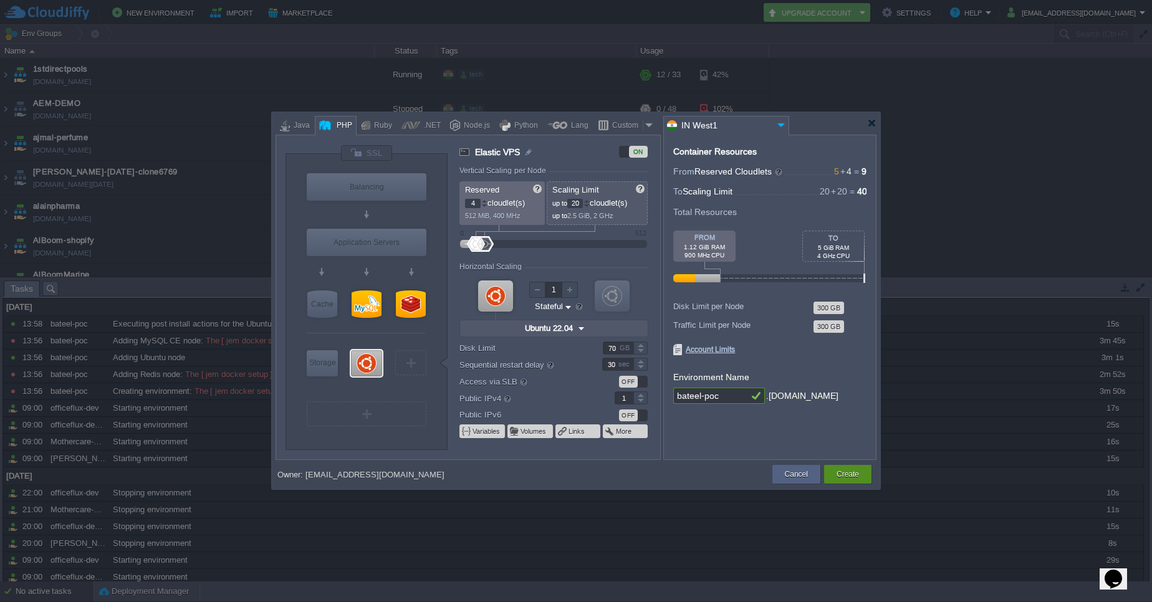
click at [853, 474] on button "Create" at bounding box center [848, 474] width 22 height 12
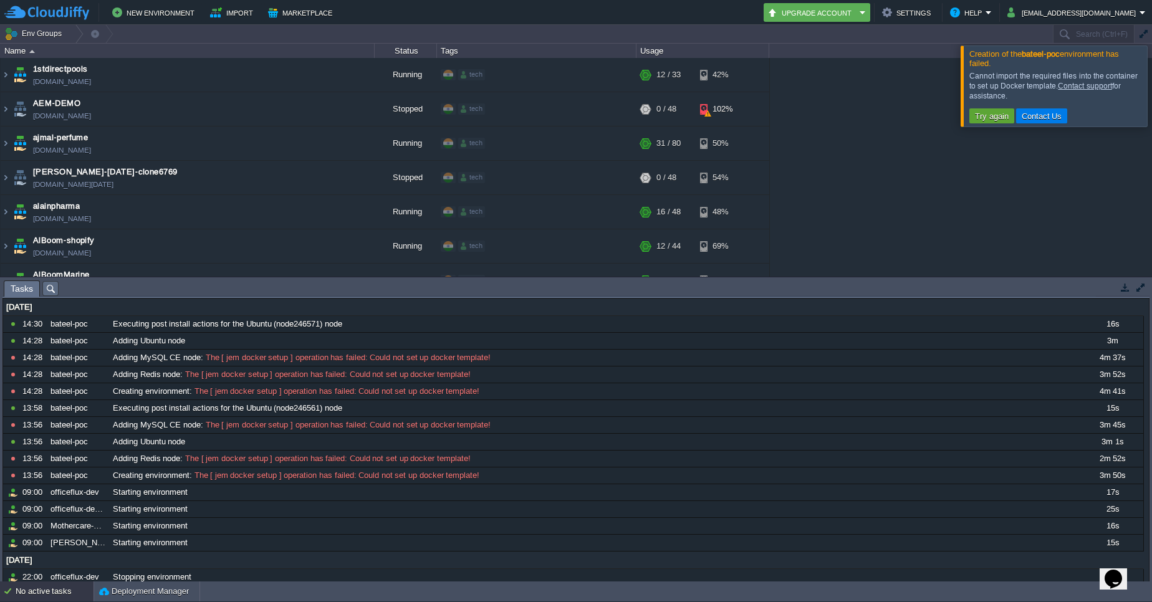
click at [1151, 84] on div at bounding box center [1167, 86] width 0 height 80
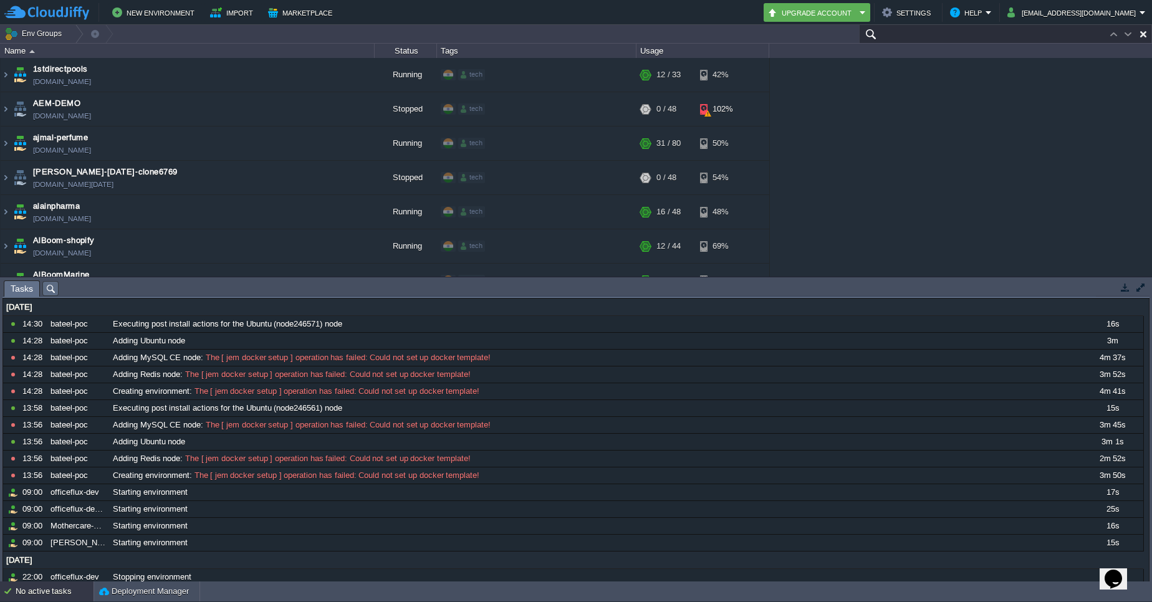
click at [1096, 28] on input "text" at bounding box center [1005, 34] width 293 height 18
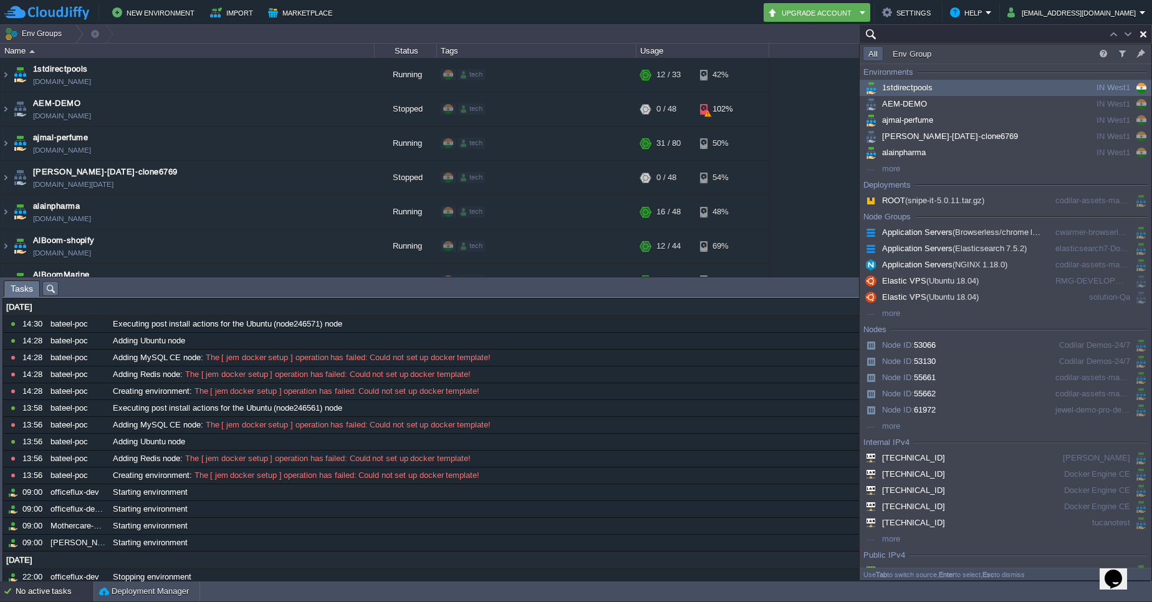
click at [1007, 29] on input "text" at bounding box center [1005, 34] width 293 height 18
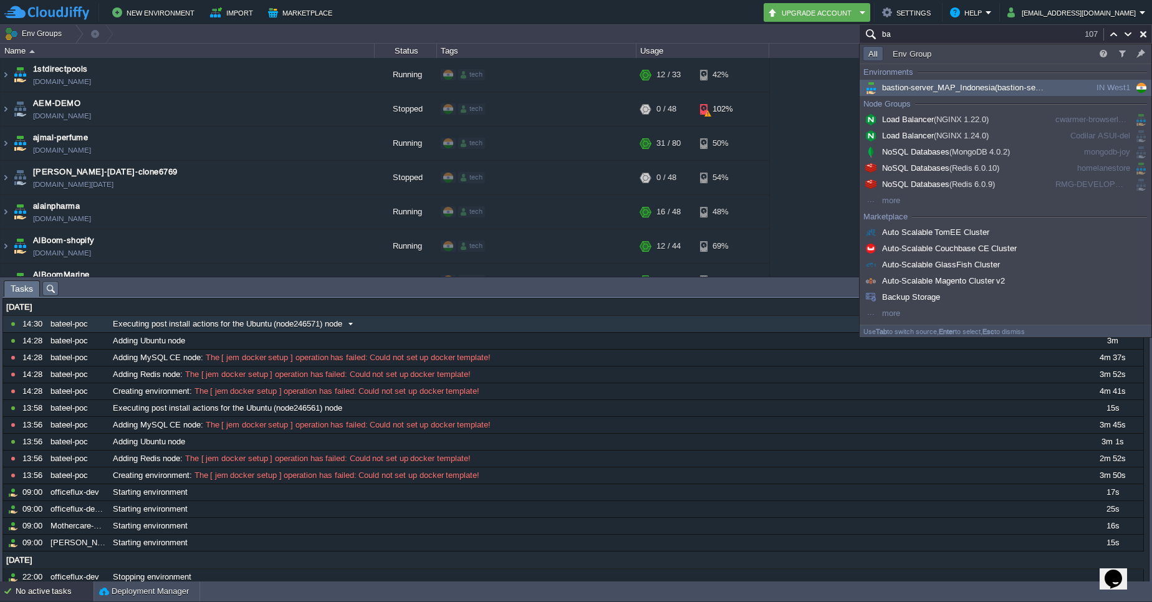
type input "ba"
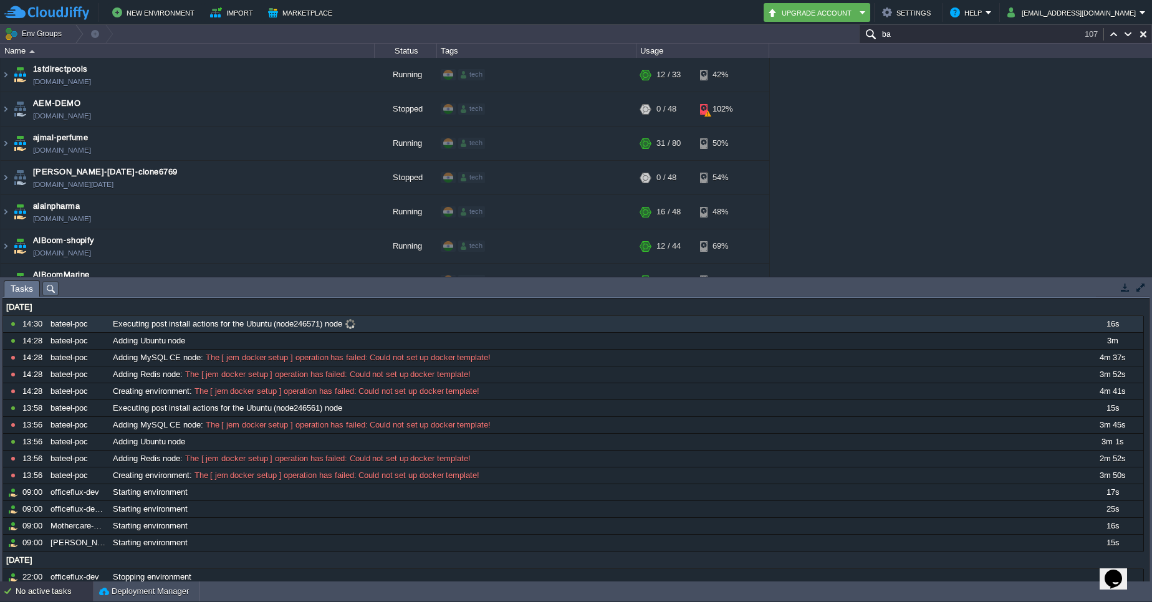
click at [166, 326] on span "Executing post install actions for the Ubuntu (node246571) node" at bounding box center [227, 324] width 229 height 11
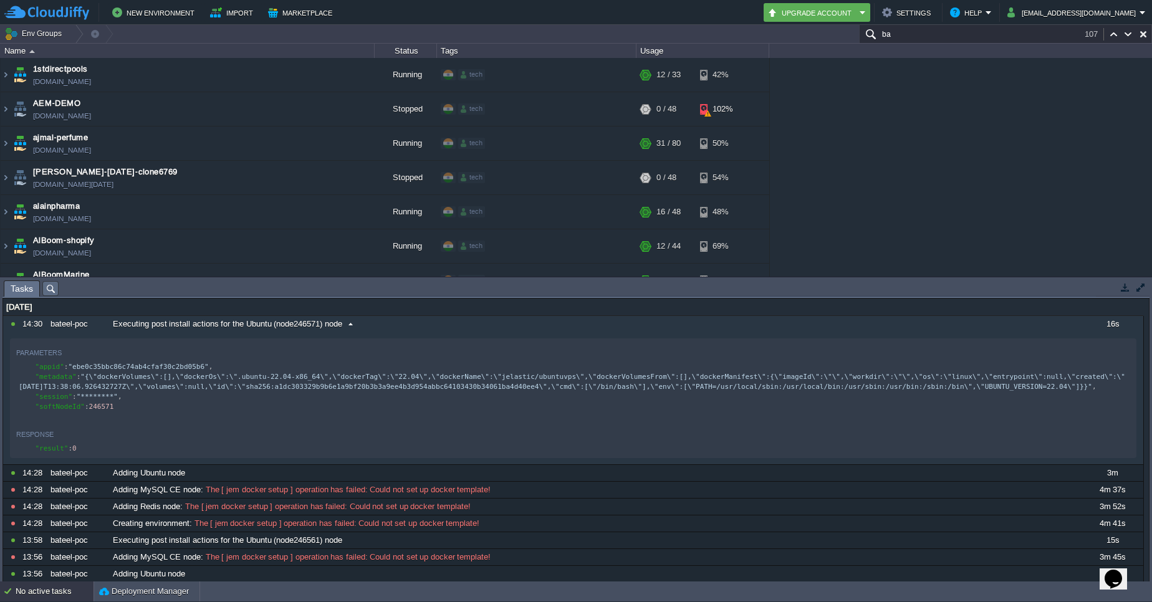
click at [166, 326] on span "Executing post install actions for the Ubuntu (node246571) node" at bounding box center [227, 324] width 229 height 11
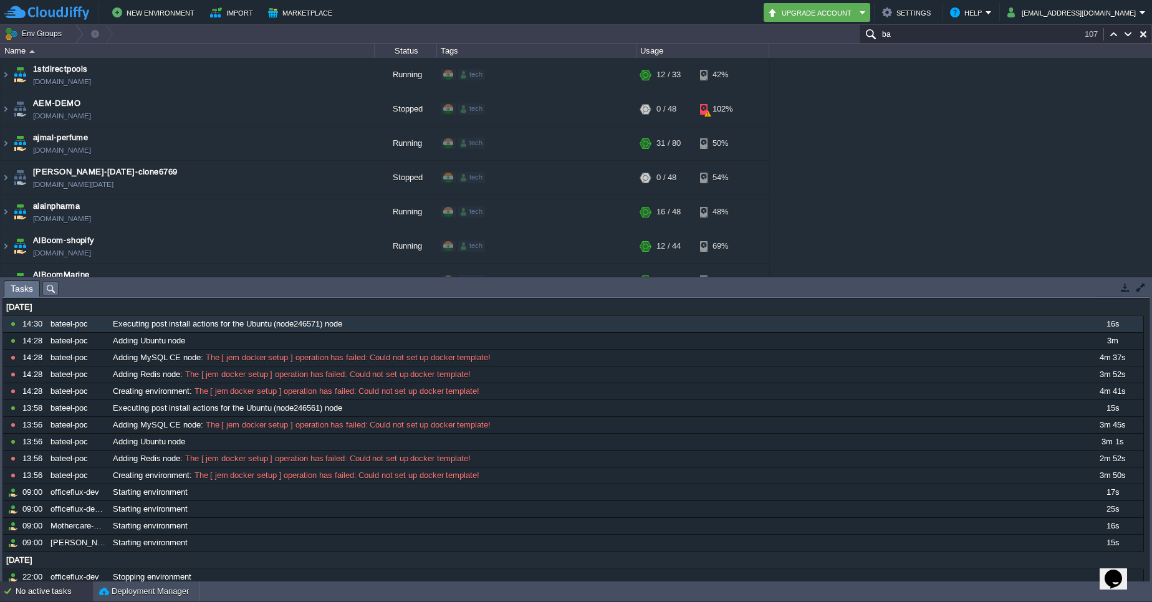
click at [1123, 292] on button "button" at bounding box center [1125, 287] width 11 height 11
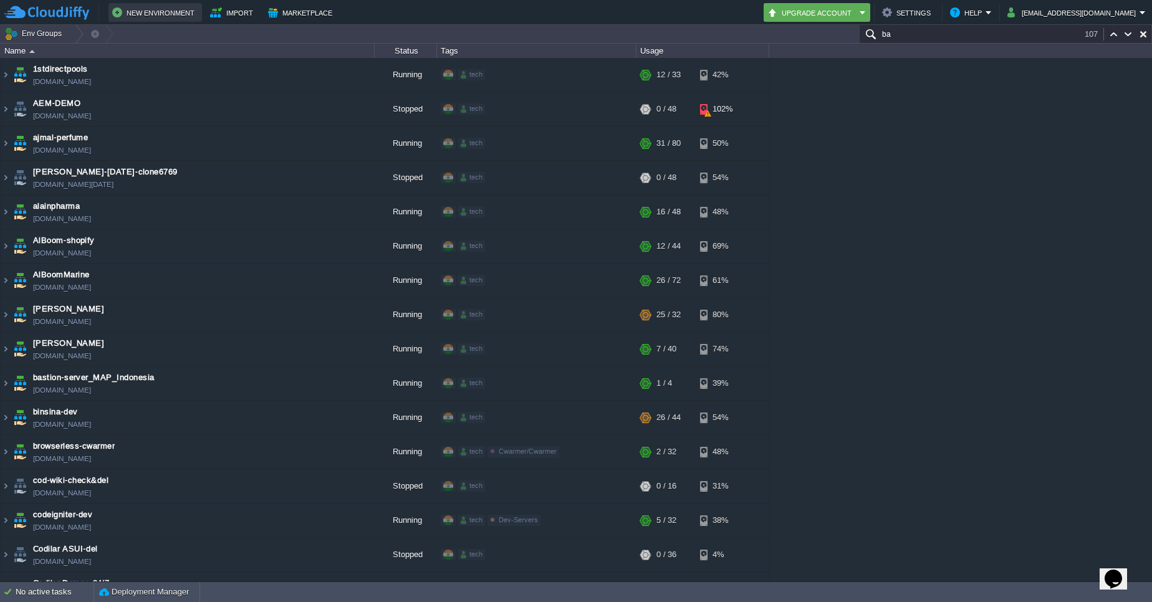
click at [146, 14] on button "New Environment" at bounding box center [155, 12] width 86 height 15
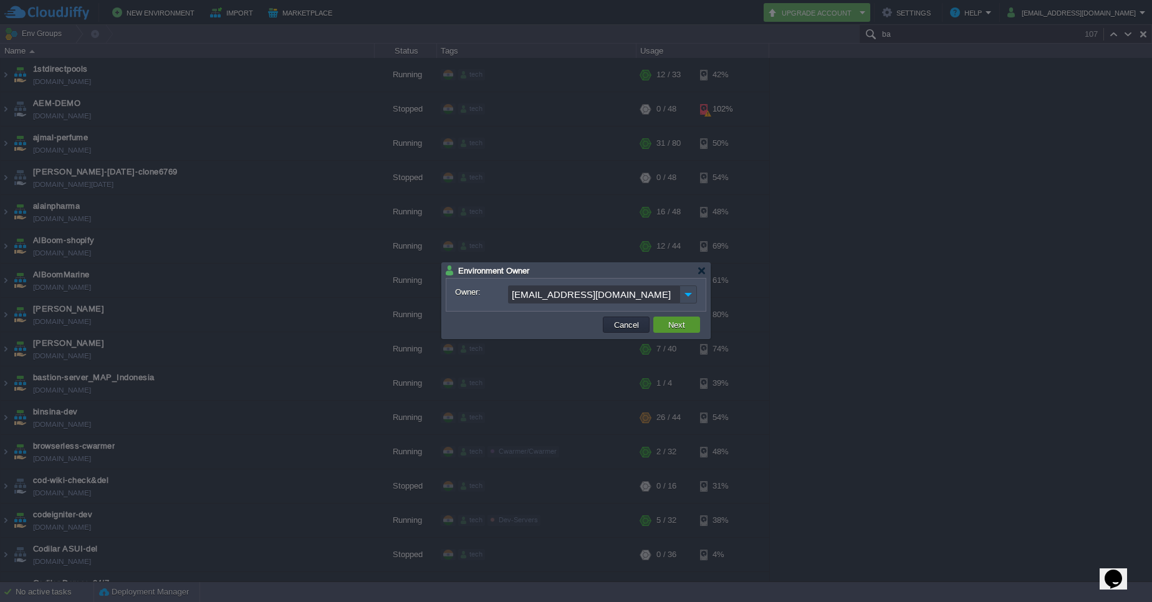
click at [677, 317] on td "Next" at bounding box center [676, 325] width 47 height 16
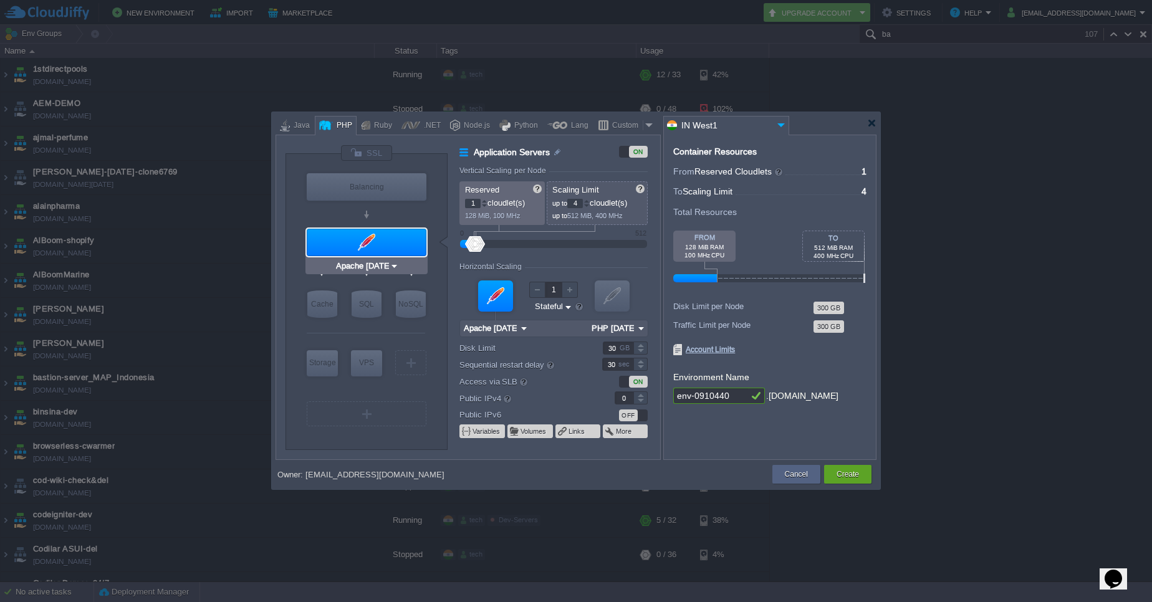
click at [392, 250] on div at bounding box center [367, 242] width 120 height 27
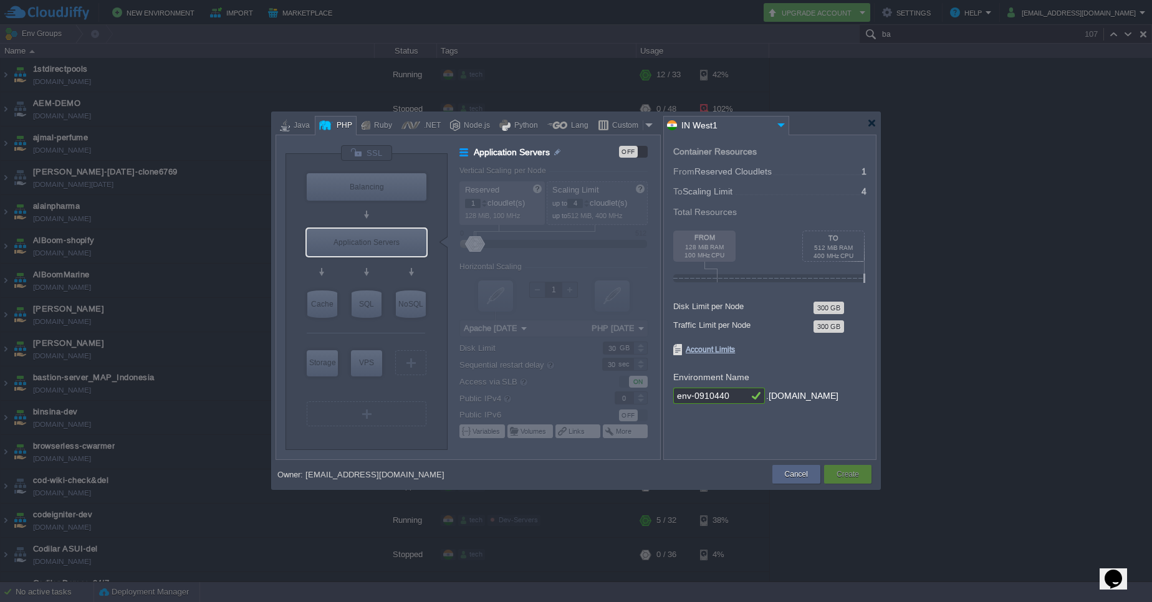
type input "AlmaLinux 9.6"
click at [360, 366] on div "VPS" at bounding box center [366, 362] width 31 height 25
type input "Elastic VPS"
type input "AlmaLinux 9.6"
type input "9.6"
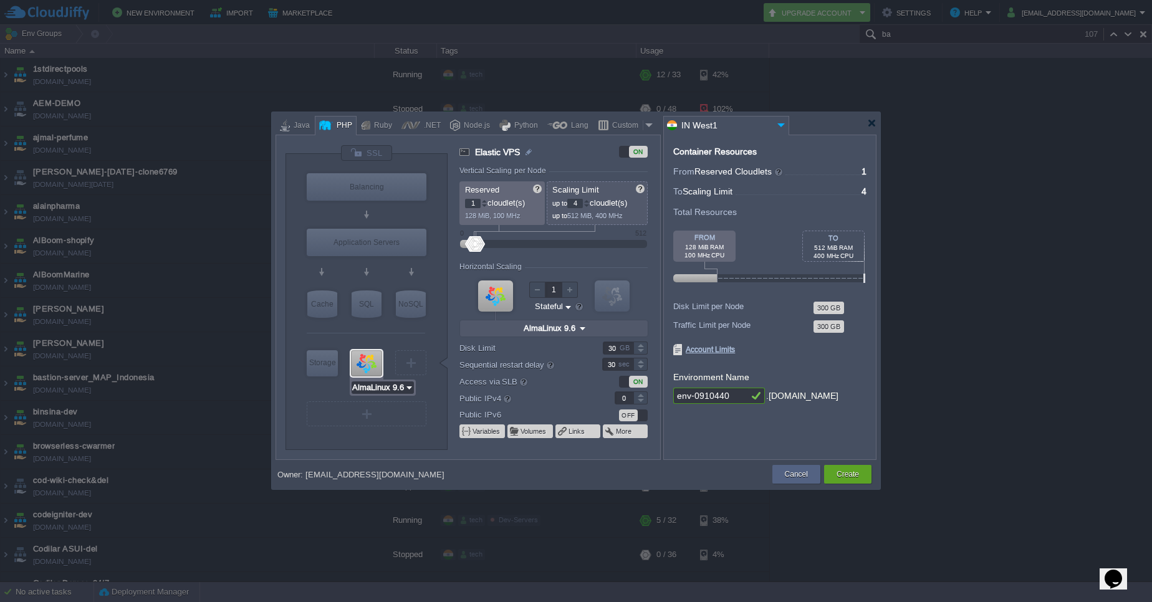
click at [402, 388] on input "AlmaLinux 9.6" at bounding box center [378, 387] width 53 height 12
click at [444, 451] on div "22.04" at bounding box center [443, 448] width 44 height 15
type input "Ubuntu 22.04"
type input "22.04"
type input "Ubuntu 22.04"
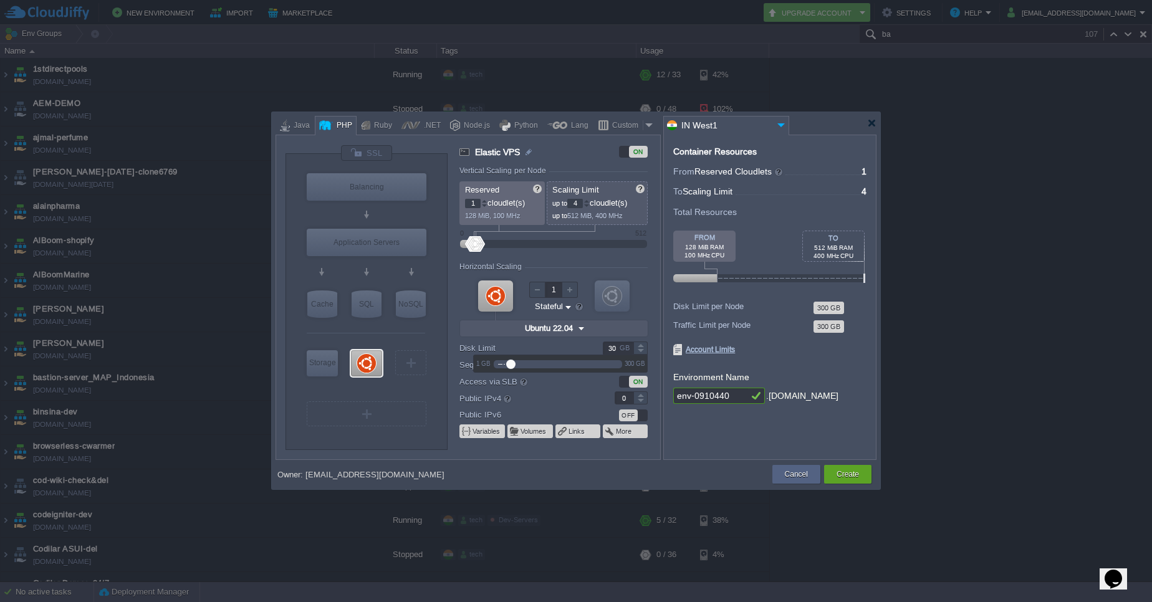
click at [611, 348] on input "30" at bounding box center [618, 348] width 31 height 13
type input "70"
type input "1"
click at [643, 394] on div at bounding box center [640, 394] width 14 height 6
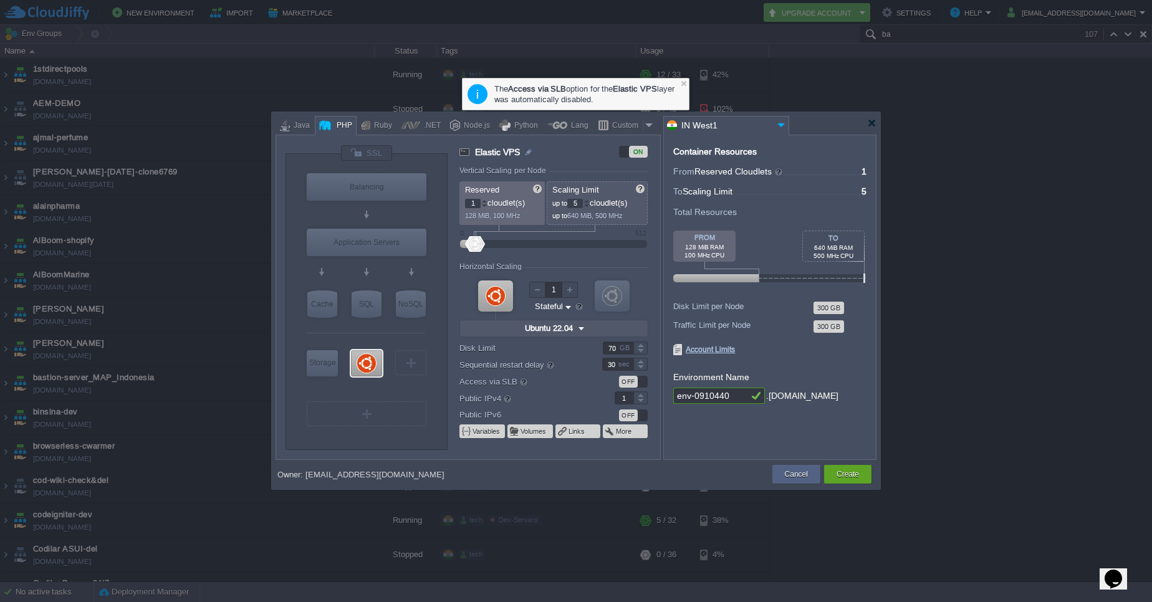
click at [590, 200] on div at bounding box center [586, 201] width 6 height 4
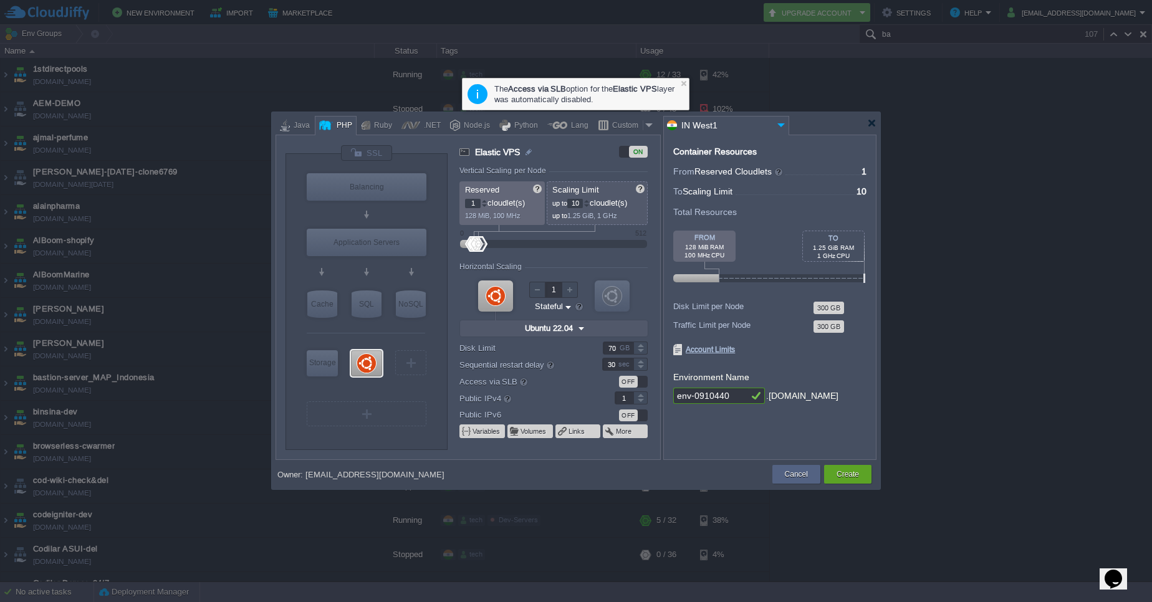
click at [590, 200] on div at bounding box center [586, 201] width 6 height 4
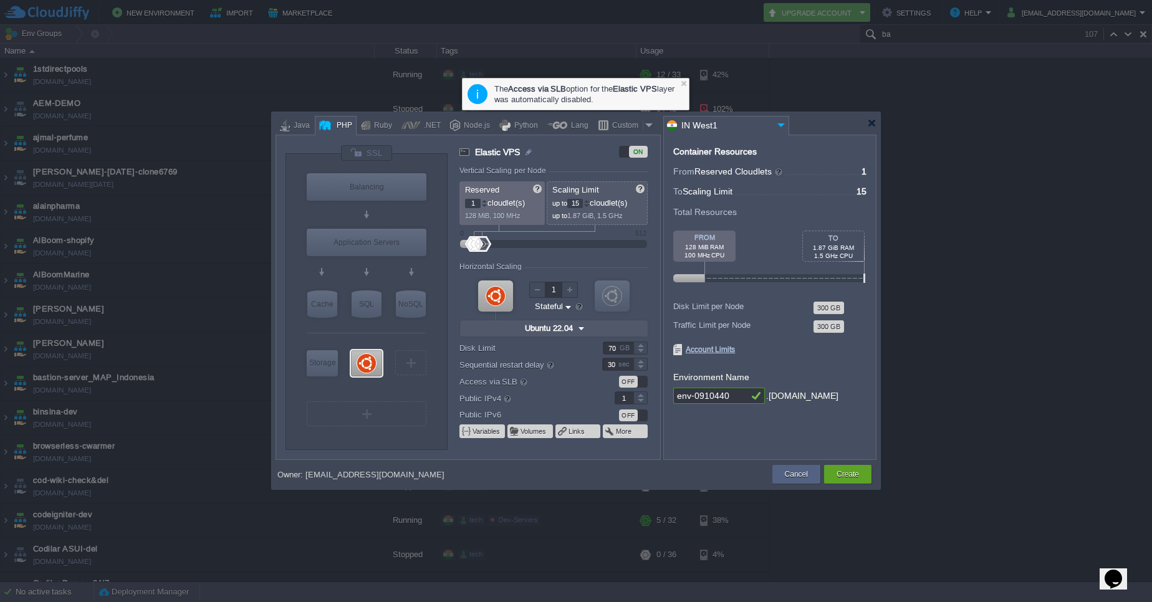
click at [590, 200] on div at bounding box center [586, 201] width 6 height 4
type input "16"
click at [590, 200] on div at bounding box center [586, 201] width 6 height 4
click at [484, 203] on div at bounding box center [484, 201] width 6 height 4
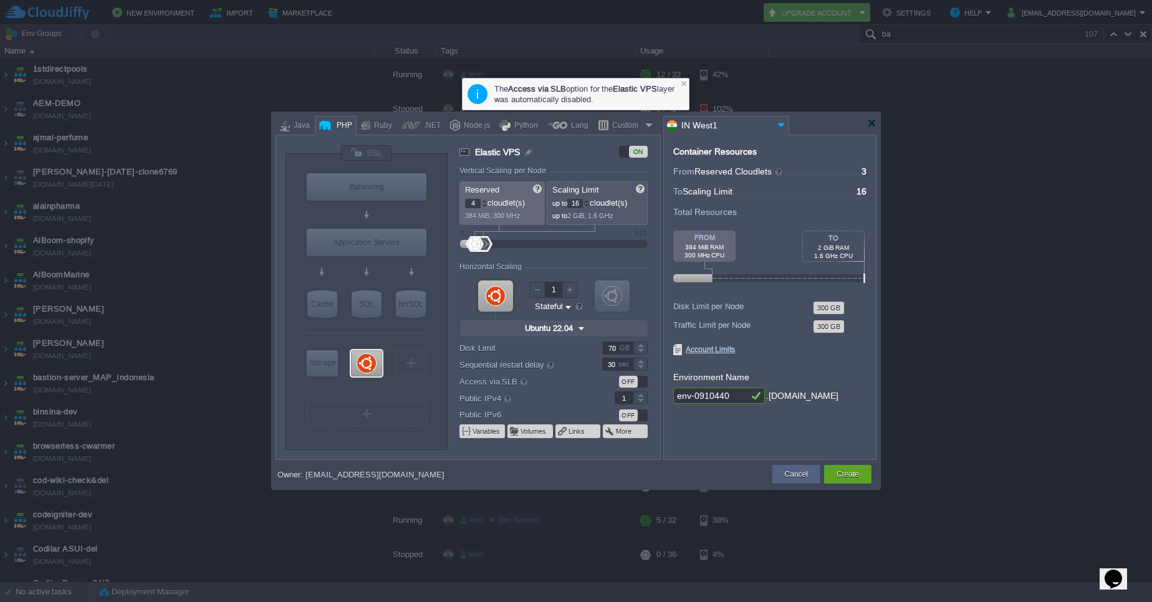
click at [484, 203] on div at bounding box center [484, 201] width 6 height 4
type input "5"
click at [484, 203] on div at bounding box center [484, 201] width 6 height 4
type input "MariaDB 12.0.2"
click at [372, 311] on div "SQL" at bounding box center [367, 303] width 30 height 27
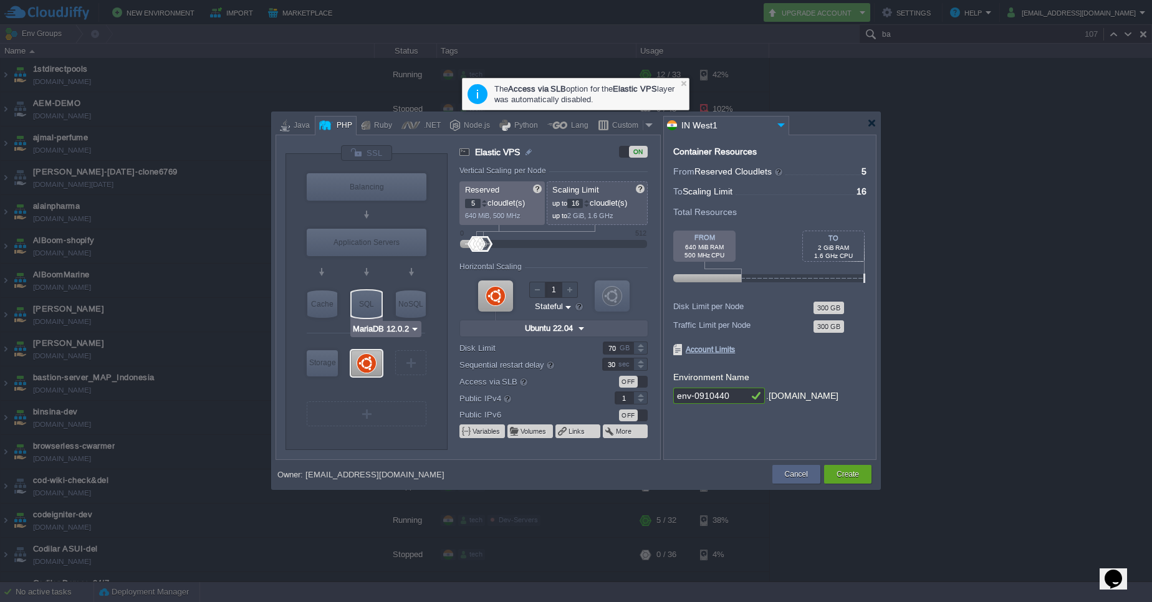
type input "SQL Databases"
type input "4"
type input "6"
type input "MariaDB 12.0.2"
type input "12.0.2-almalinux-9"
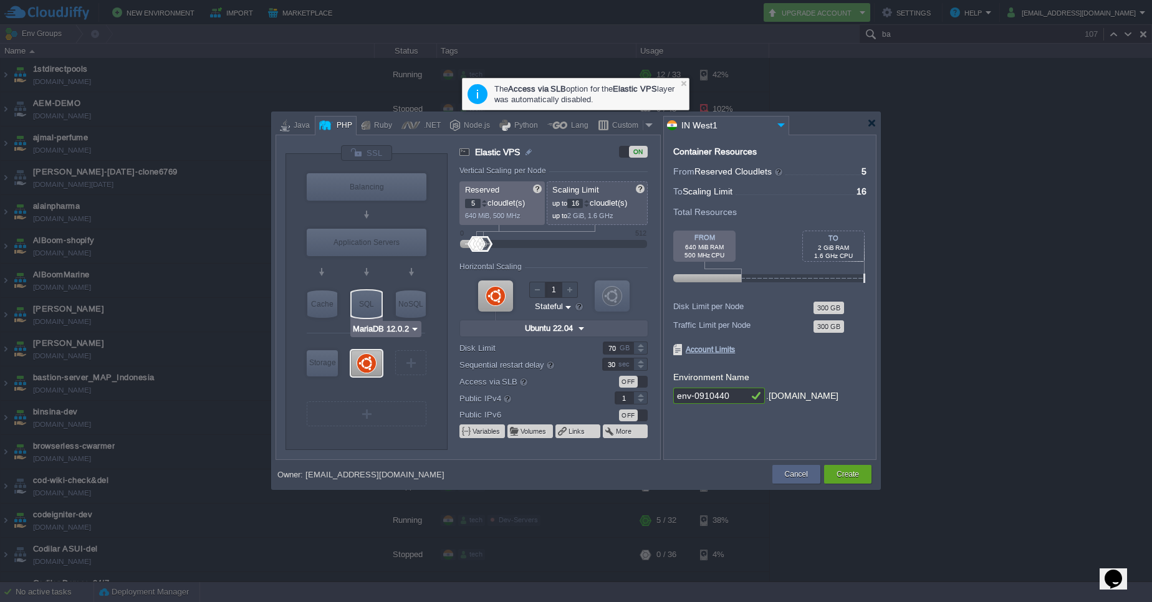
type input "Stateless"
type input "30"
type input "0"
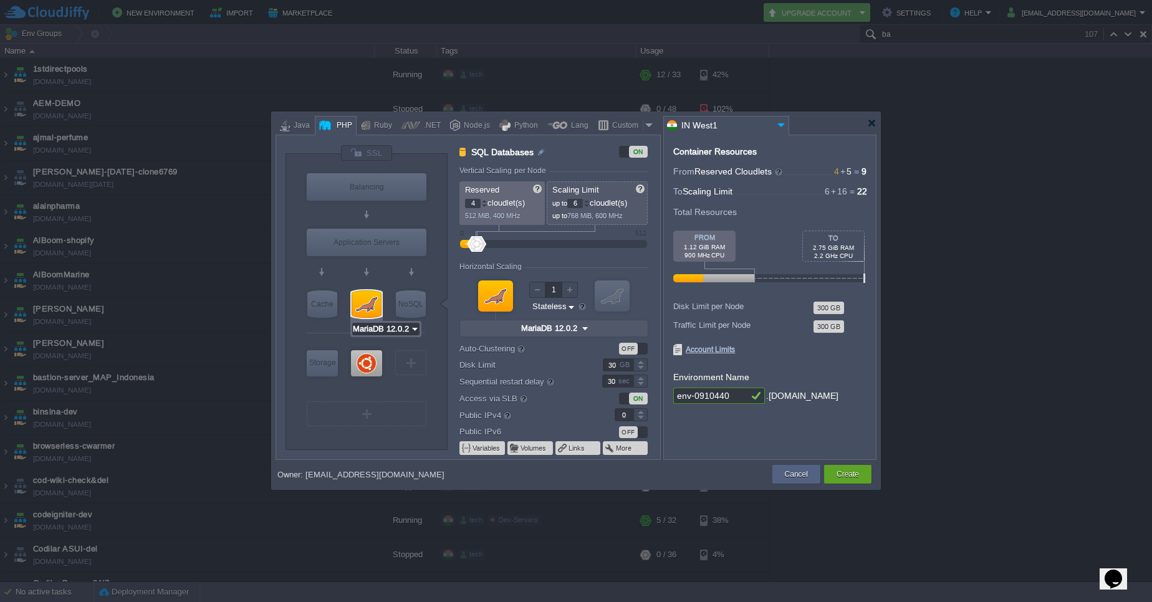
click at [401, 327] on input "MariaDB 12.0.2" at bounding box center [381, 329] width 58 height 12
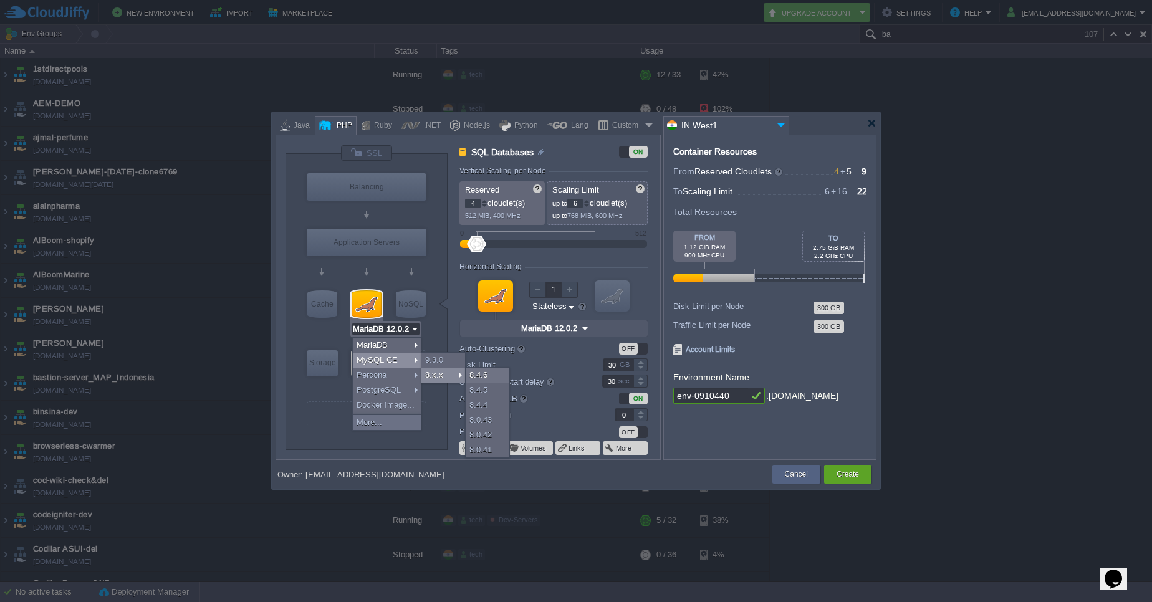
click at [441, 375] on div "8.x.x" at bounding box center [443, 375] width 44 height 15
type input "MySQL CE 8.4.6"
type input "8.4.6-almalinux-9"
type input "MySQL CE 8.4.6"
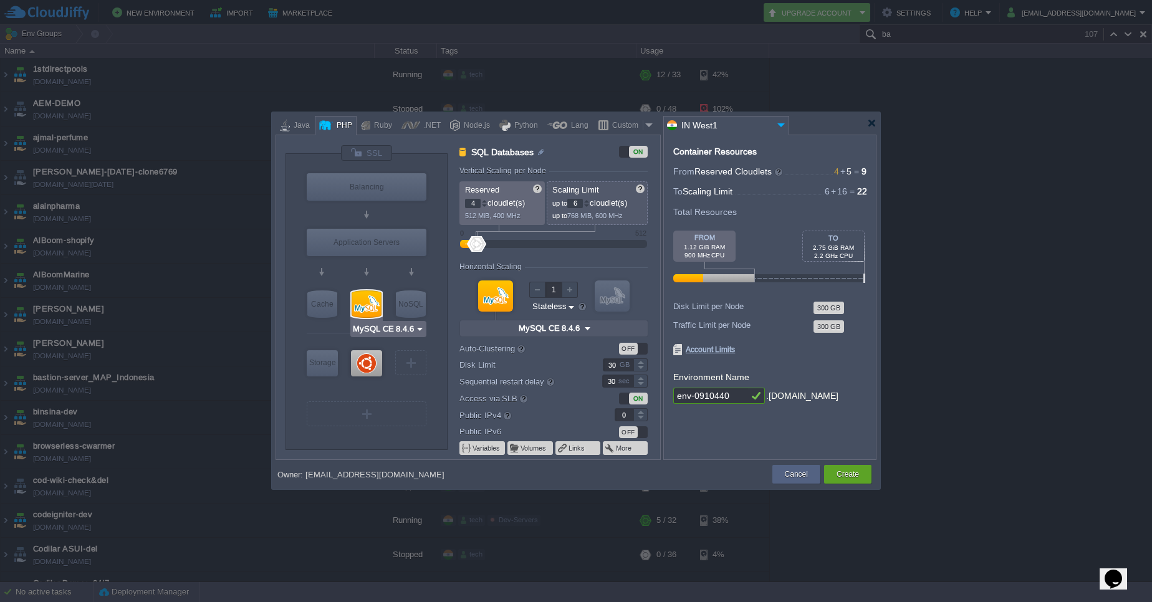
click at [419, 327] on img at bounding box center [419, 329] width 9 height 12
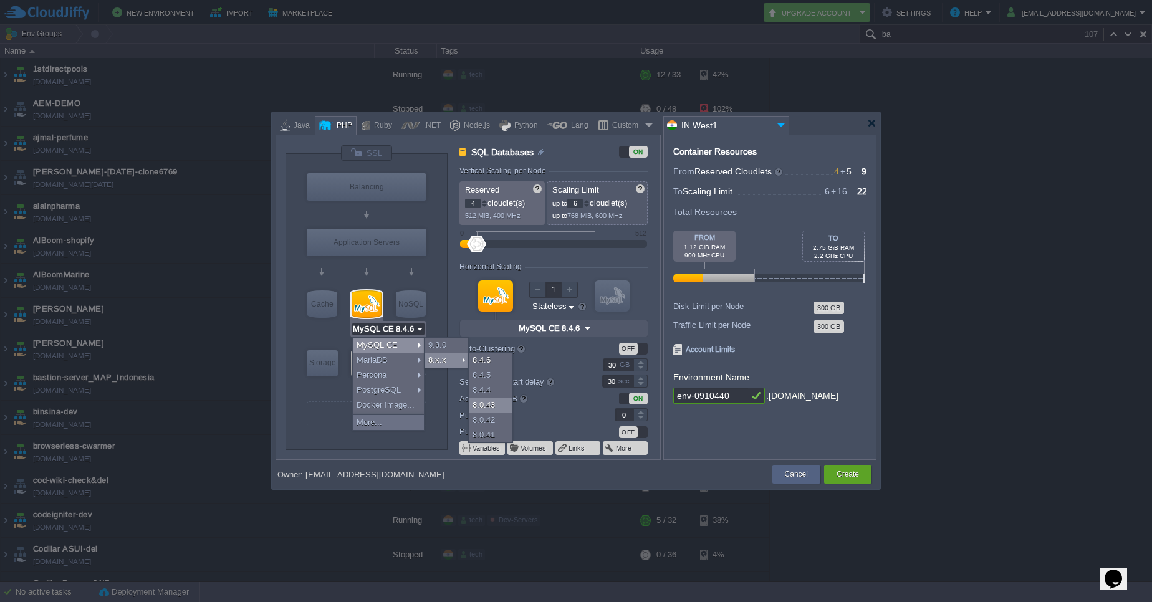
click at [490, 408] on div "8.0.43" at bounding box center [491, 405] width 44 height 15
type input "MySQL CE 8.0.43"
type input "8.0.43-almalinux-9"
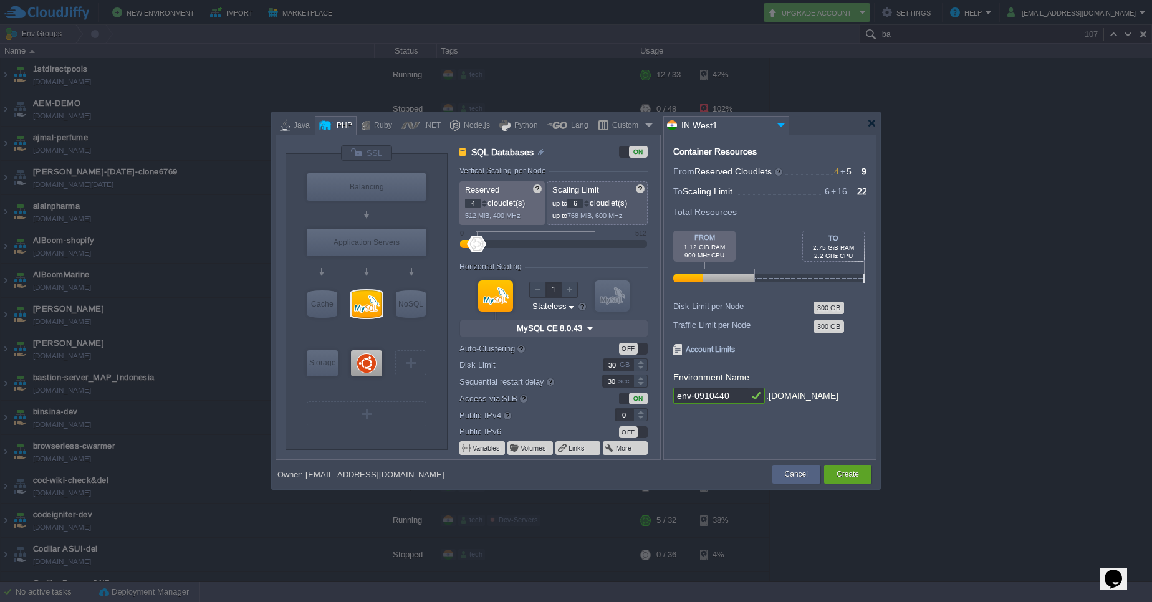
type input "Redis 7.2.4"
click at [411, 306] on div "NoSQL" at bounding box center [411, 303] width 30 height 27
type input "NoSQL Databases"
type input "1"
type input "4"
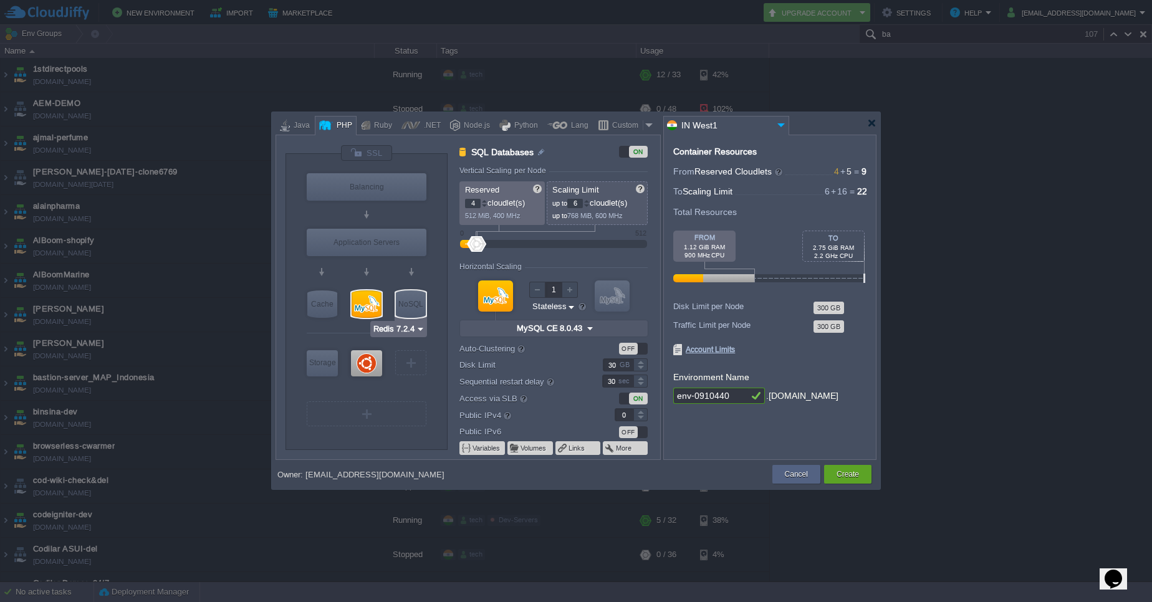
type input "Redis 7.2.4"
type input "7.2.4-almalinux-9"
type input "MySQL CE 8.0.43"
click at [373, 309] on div at bounding box center [367, 303] width 30 height 27
type input "SQL Databases"
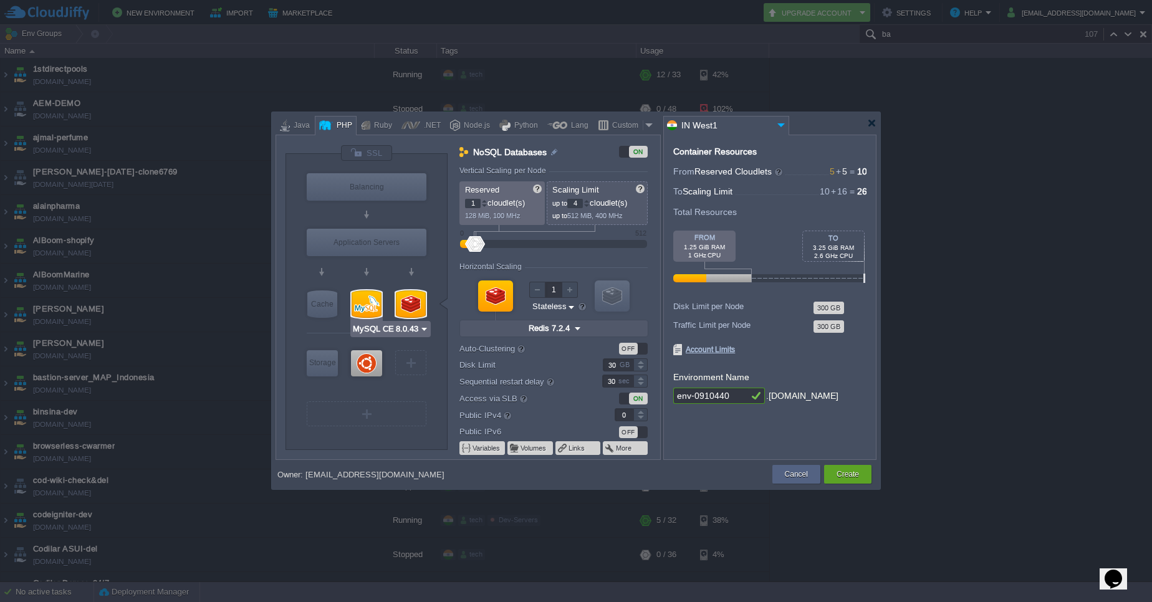
type input "4"
type input "6"
type input "MySQL CE 8.0.43"
type input "8.0.43-almalinux-9"
type input "Redis 7.2.4"
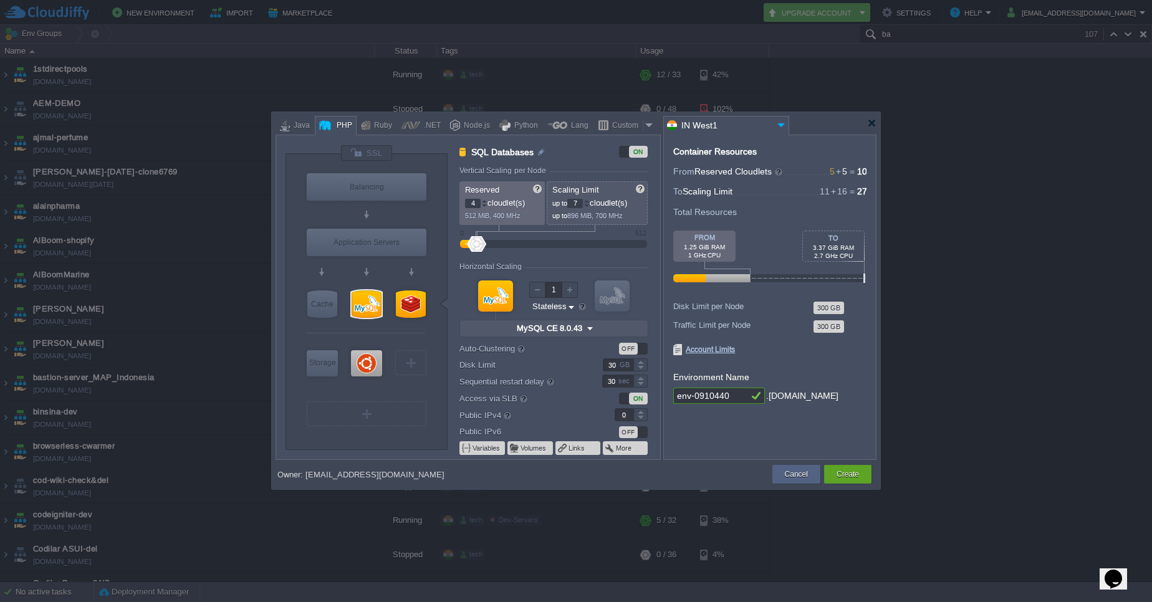
click at [588, 201] on div at bounding box center [586, 201] width 6 height 4
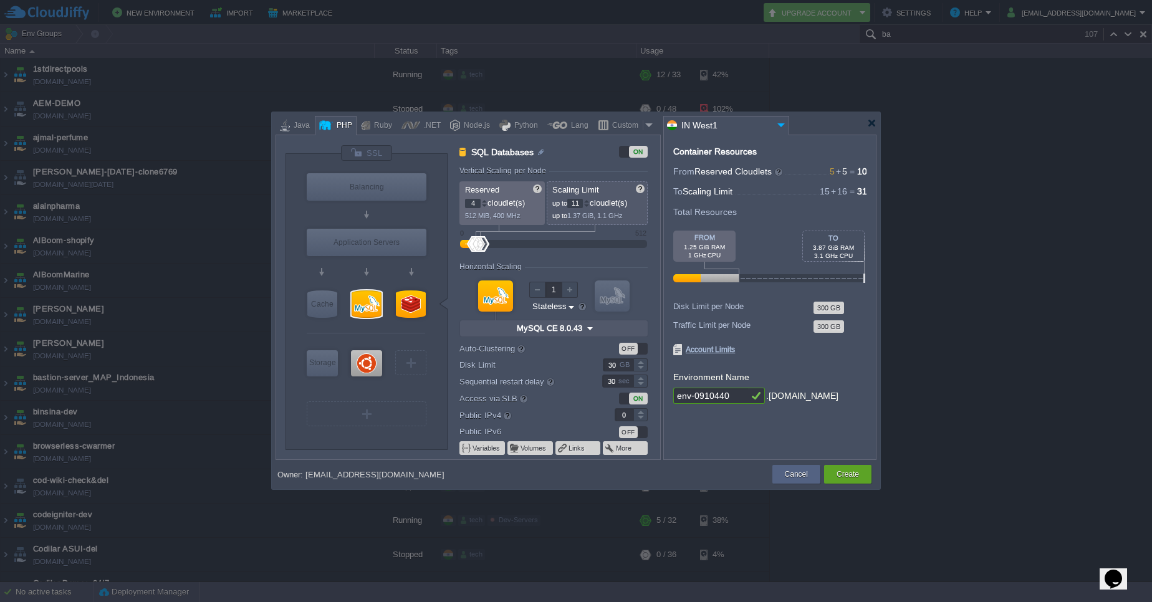
type input "12"
click at [588, 201] on div at bounding box center [586, 201] width 6 height 4
click at [405, 304] on div at bounding box center [411, 303] width 30 height 27
type input "NoSQL Databases"
type input "1"
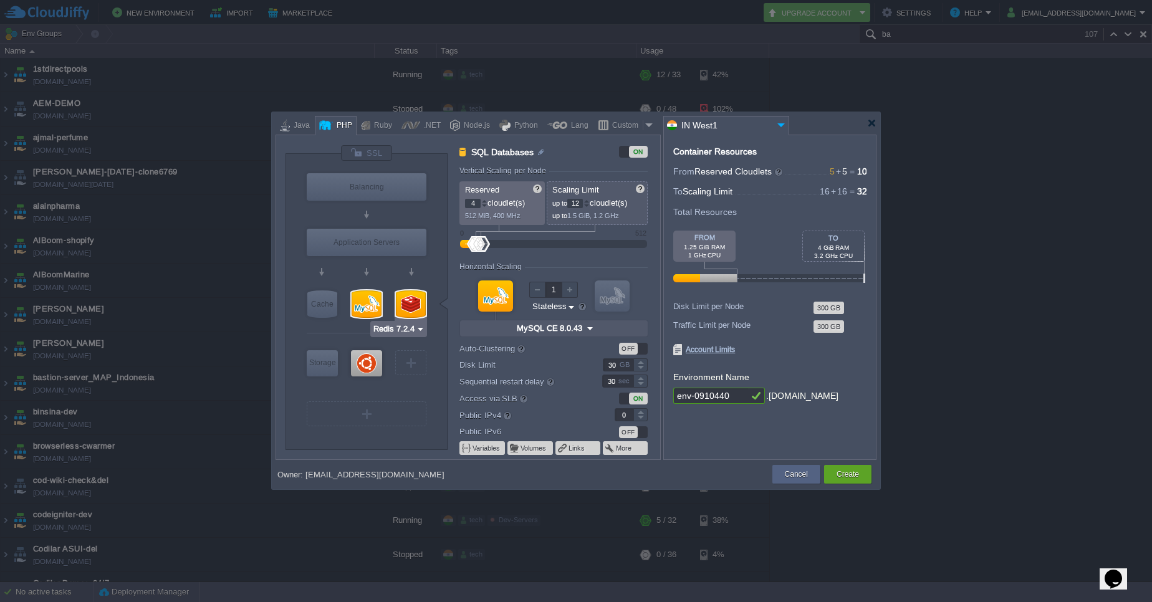
type input "4"
type input "Redis 7.2.4"
type input "7.2.4-almalinux-9"
type input "MySQL CE 8.0.43"
click at [368, 306] on div at bounding box center [367, 303] width 30 height 27
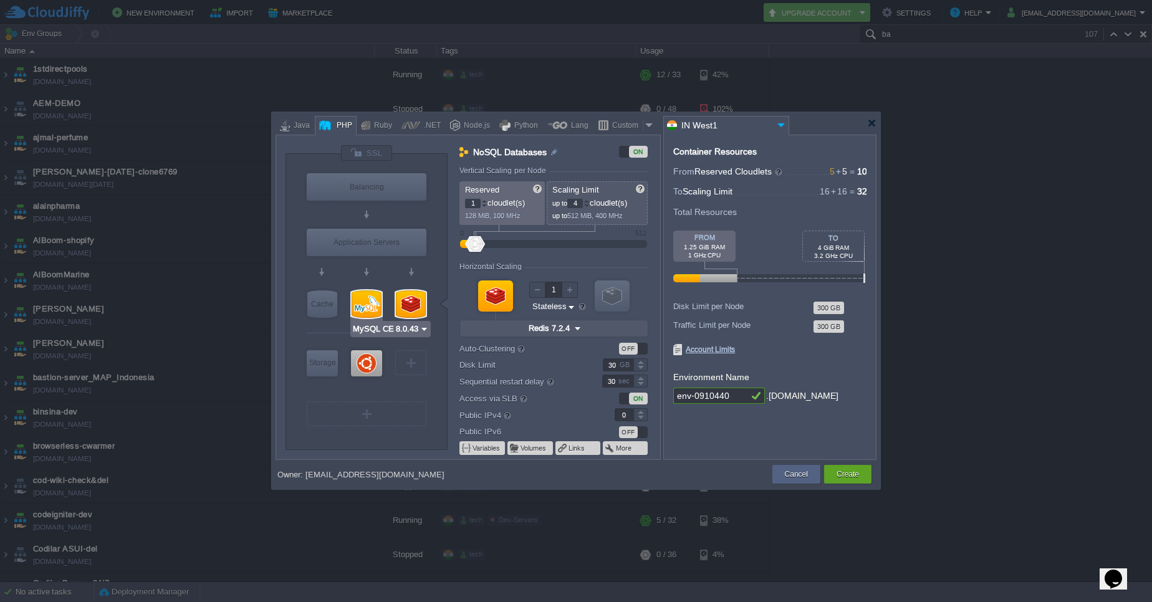
type input "SQL Databases"
type input "4"
type input "12"
type input "MySQL CE 8.0.43"
type input "8.0.43-almalinux-9"
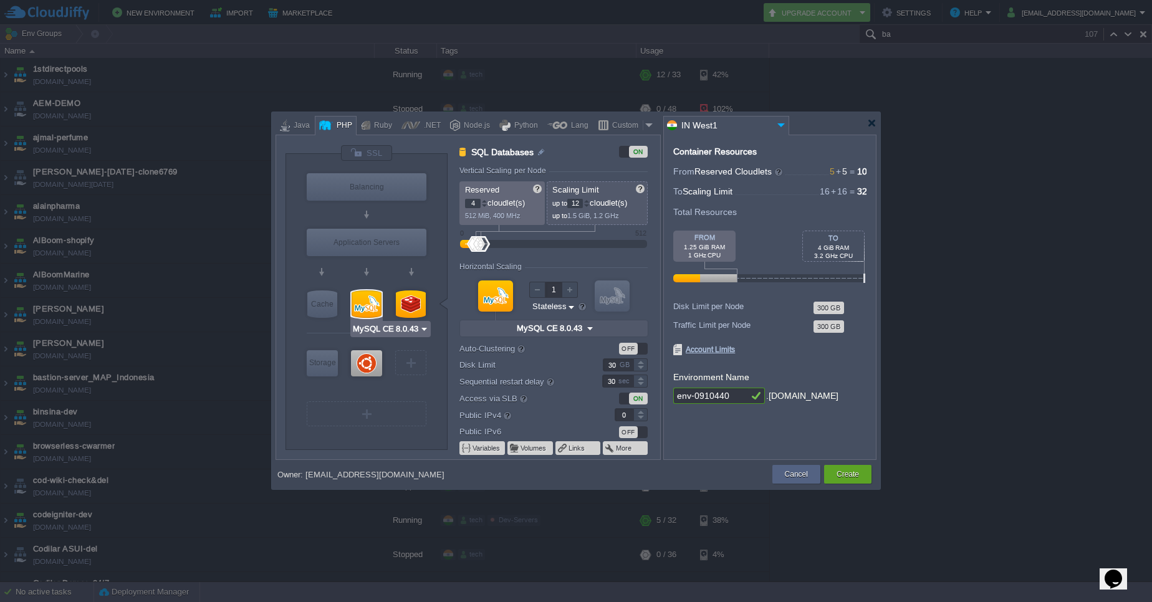
type input "Redis 7.2.4"
drag, startPoint x: 733, startPoint y: 396, endPoint x: 661, endPoint y: 393, distance: 71.8
click at [661, 393] on div "VM Balancing VM Application Servers VM Cache VM SQL VM NoSQL VM Storage VM VPS …" at bounding box center [576, 297] width 601 height 325
type input "bateel-test-poc"
type input "Ubuntu 22.04"
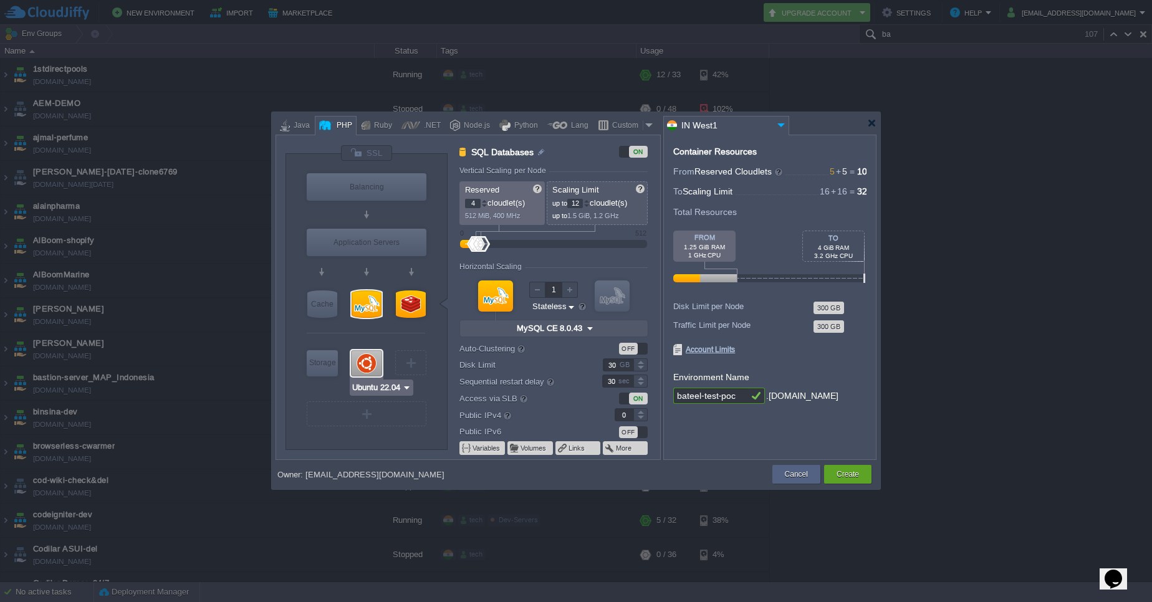
type input "bateel-test-poc"
click at [360, 360] on div at bounding box center [366, 363] width 31 height 26
type input "Elastic VPS"
type input "5"
type input "16"
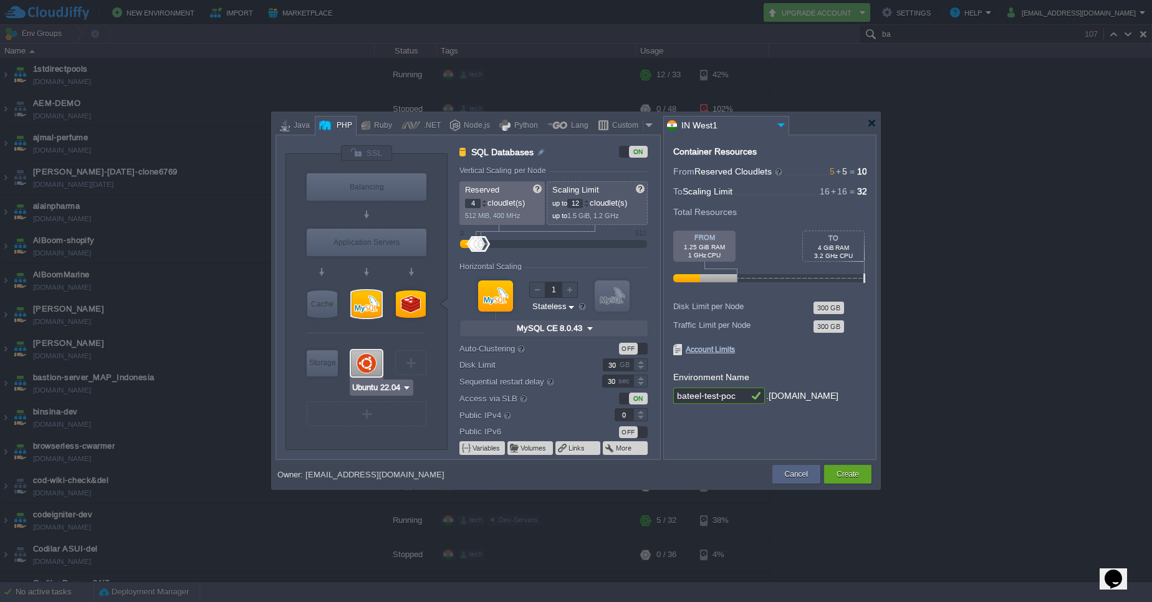
type input "Ubuntu 22.04"
type input "22.04"
type input "Stateful"
type input "70"
type input "1"
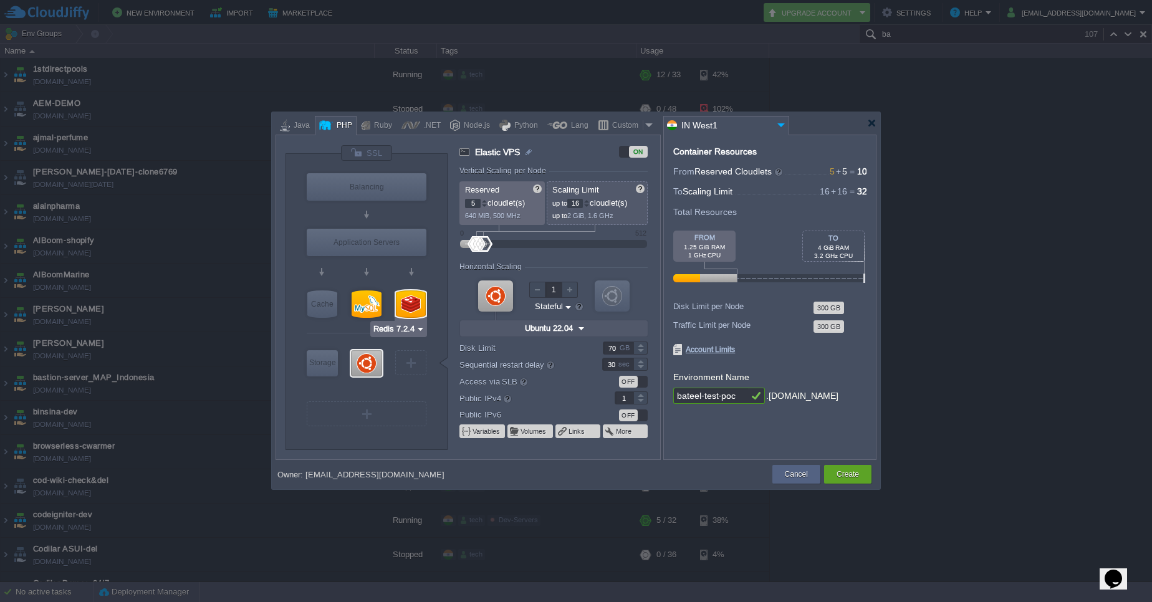
type input "MySQL CE 8.0.43"
click at [373, 302] on div at bounding box center [367, 303] width 30 height 27
type input "SQL Databases"
type input "4"
type input "12"
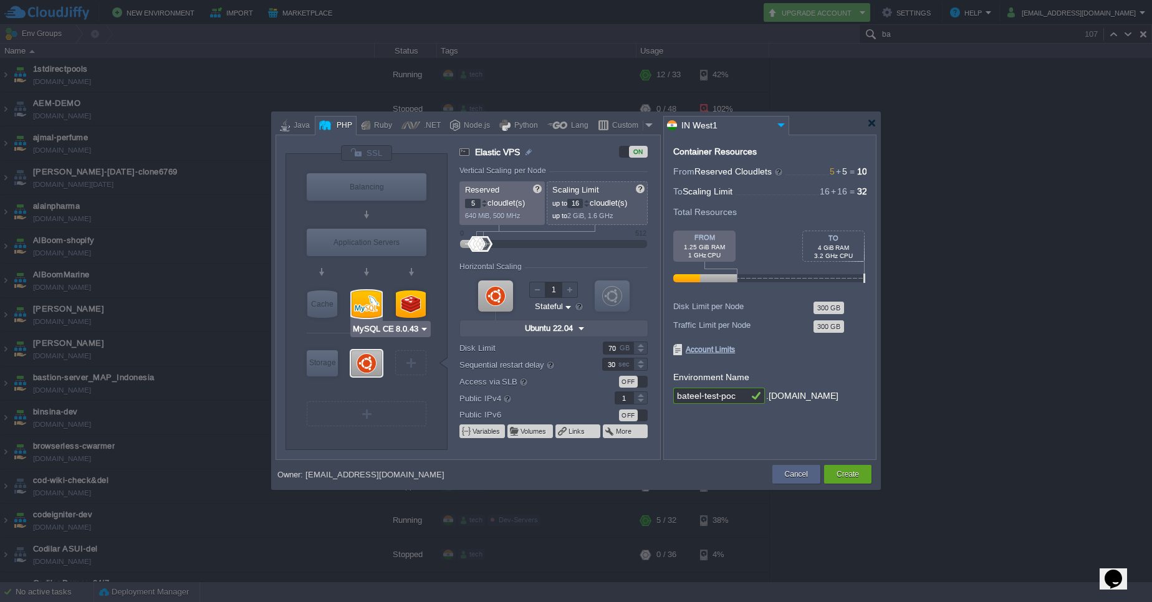
type input "MySQL CE 8.0.43"
type input "8.0.43-almalinux-9"
type input "Stateless"
type input "30"
type input "0"
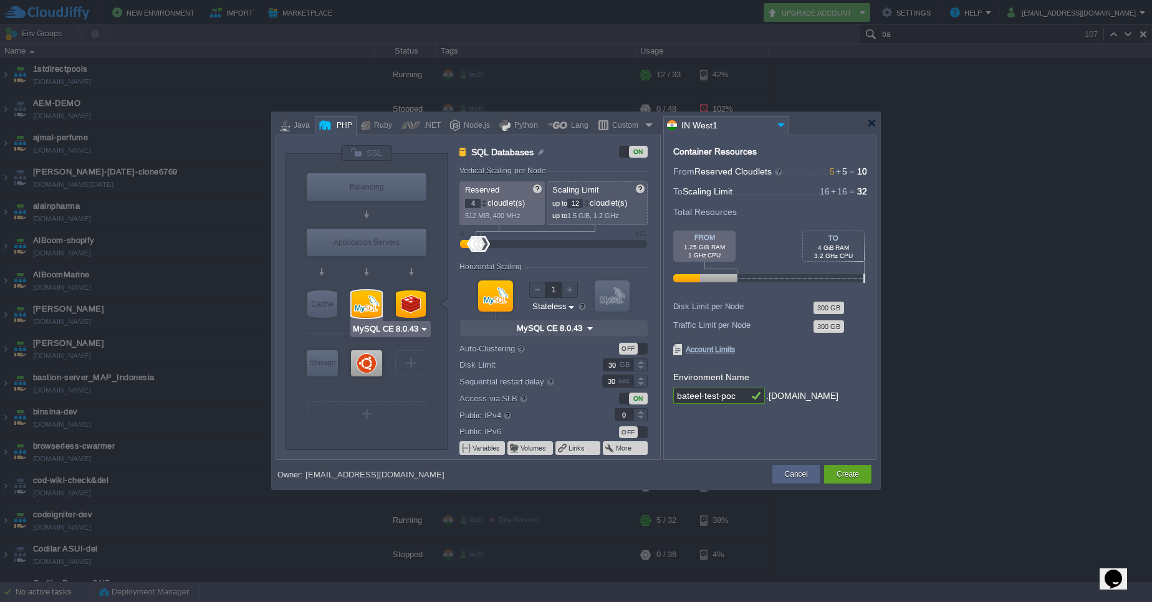
type input "Redis 7.2.4"
click at [410, 305] on div at bounding box center [411, 303] width 30 height 27
type input "NoSQL Databases"
type input "1"
type input "4"
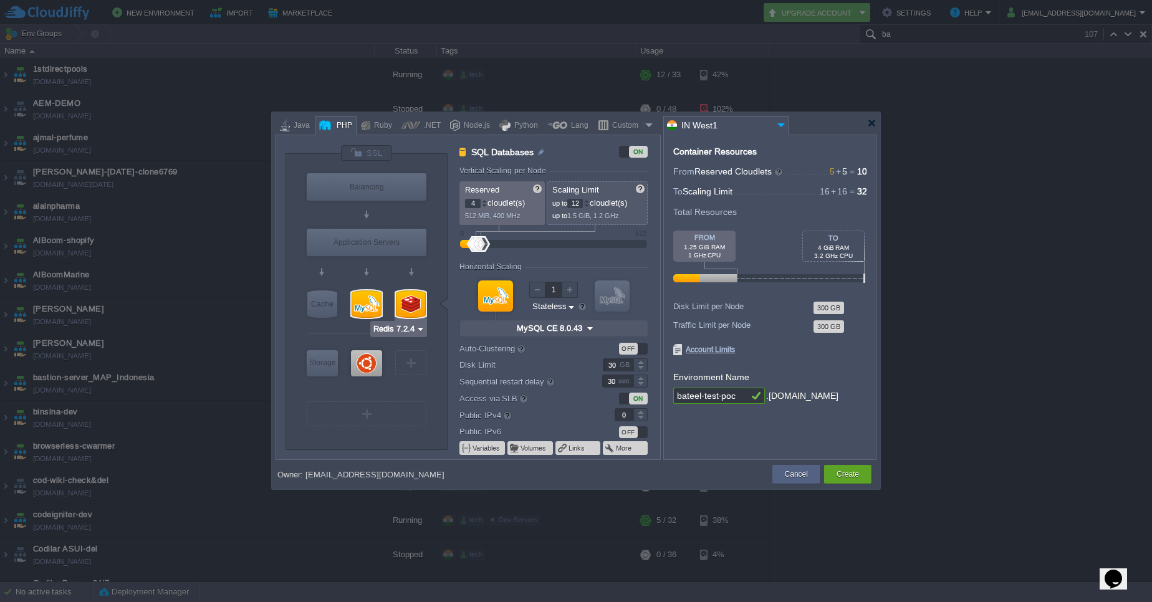
type input "Redis 7.2.4"
type input "7.2.4-almalinux-9"
type input "MySQL CE 8.0.43"
click at [353, 310] on div at bounding box center [367, 303] width 30 height 27
type input "SQL Databases"
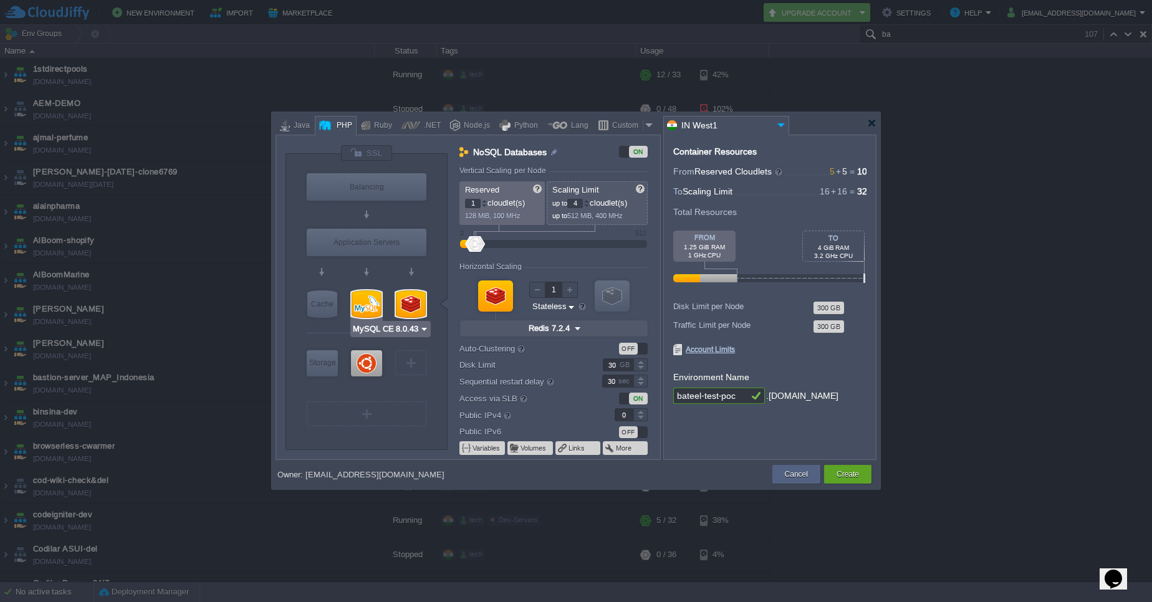
type input "4"
type input "12"
type input "MySQL CE 8.0.43"
type input "8.0.43-almalinux-9"
type input "Ubuntu 22.04"
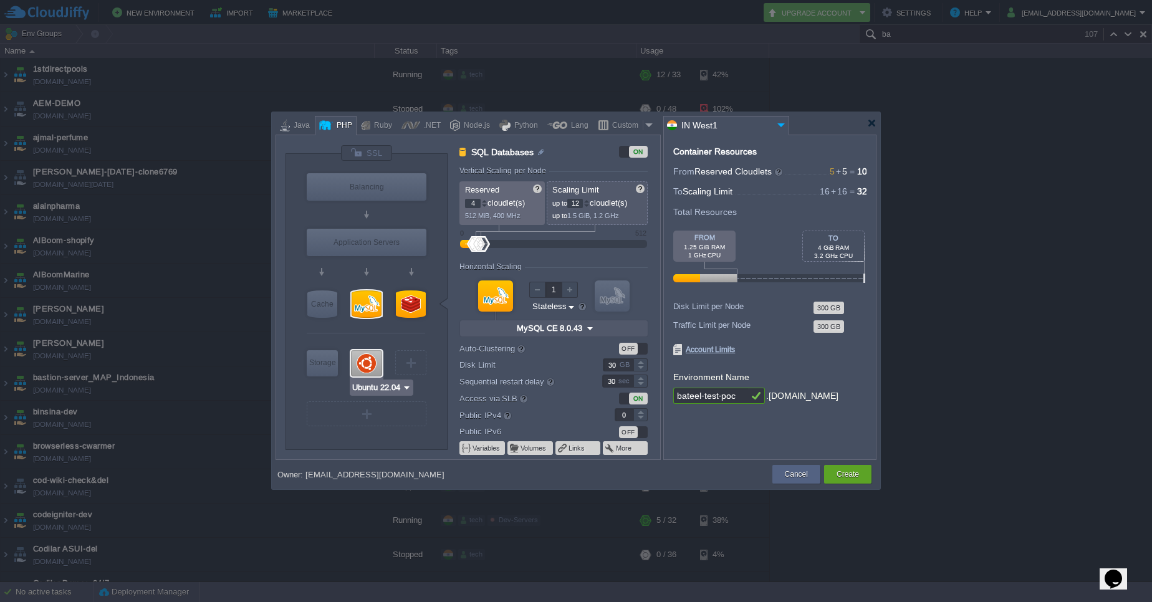
click at [365, 371] on div at bounding box center [366, 363] width 31 height 26
type input "Elastic VPS"
type input "5"
type input "16"
type input "Ubuntu 22.04"
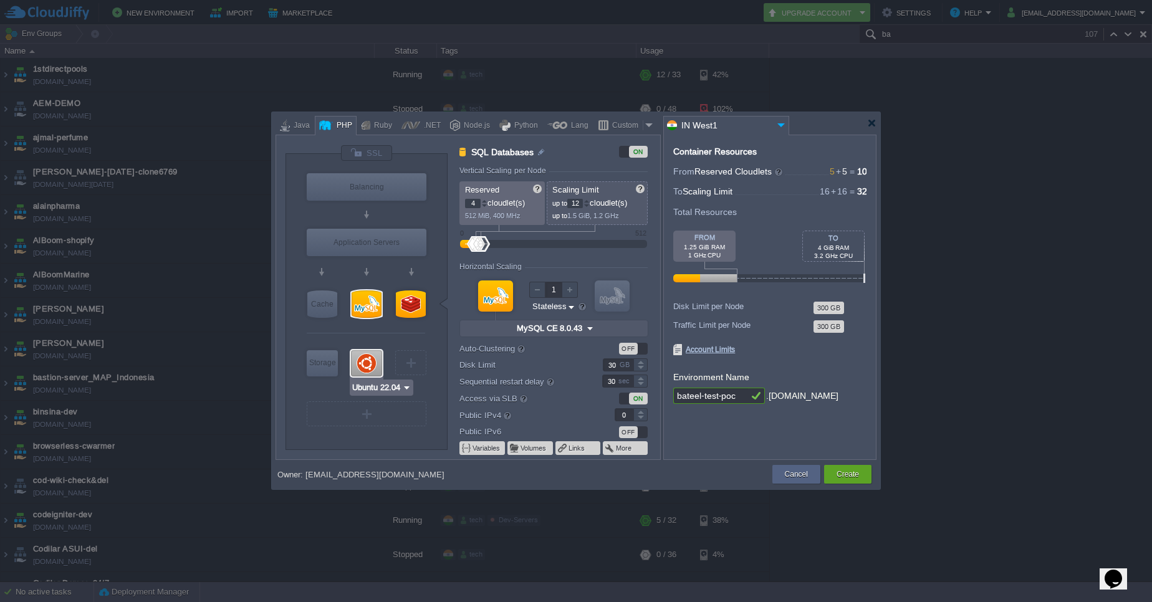
type input "22.04"
type input "Stateful"
type input "70"
type input "1"
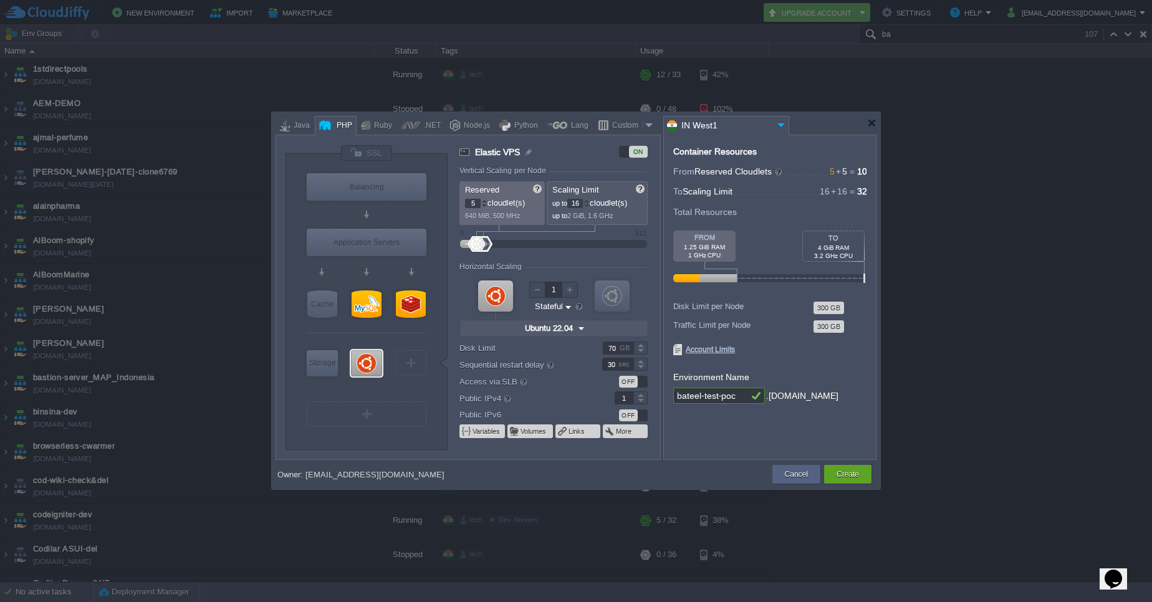
click at [636, 381] on div "OFF" at bounding box center [628, 382] width 19 height 12
click at [639, 382] on div "ON" at bounding box center [638, 382] width 19 height 12
click at [845, 471] on button "Create" at bounding box center [848, 474] width 22 height 12
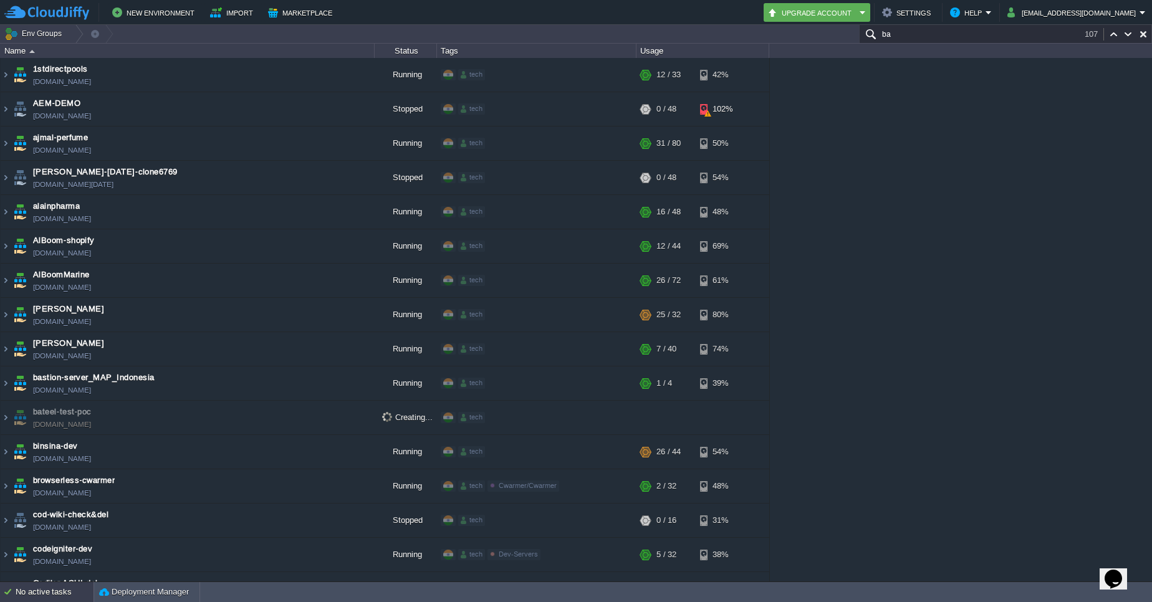
click at [24, 599] on div "No active tasks" at bounding box center [55, 592] width 78 height 20
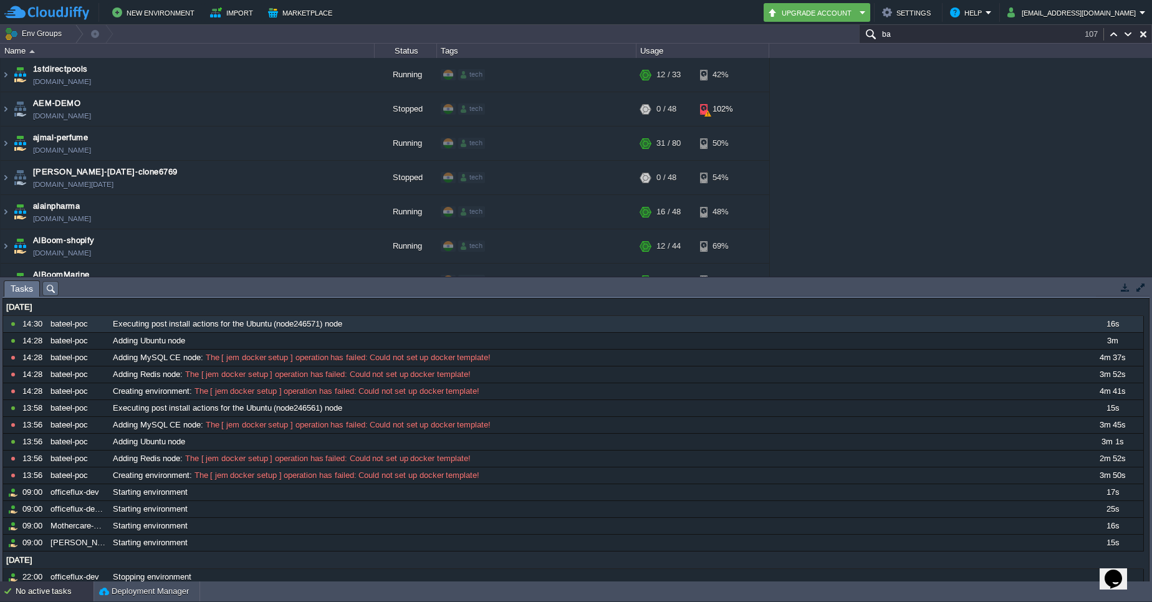
click at [1123, 285] on button "button" at bounding box center [1125, 287] width 11 height 11
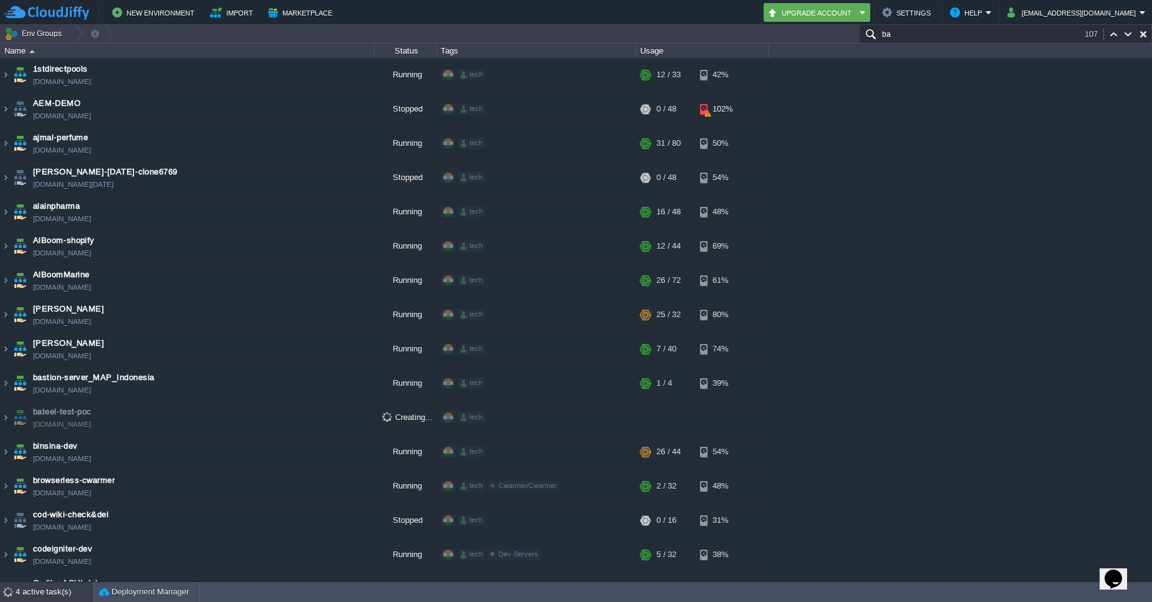
click at [44, 585] on div "4 active task(s)" at bounding box center [55, 592] width 78 height 20
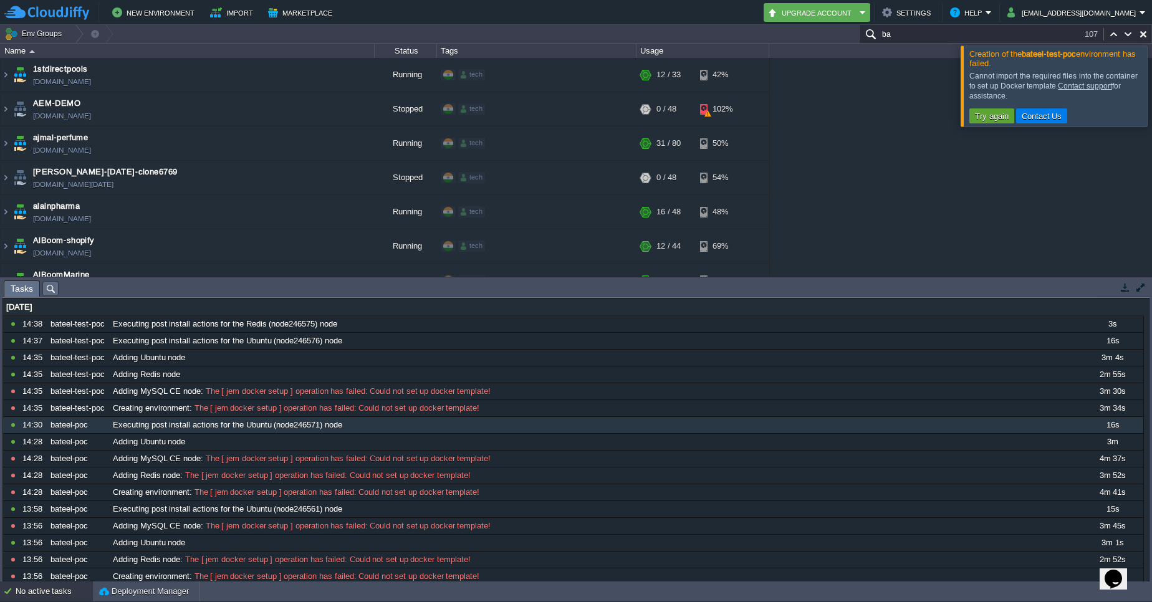
click at [1151, 94] on div at bounding box center [1167, 86] width 0 height 80
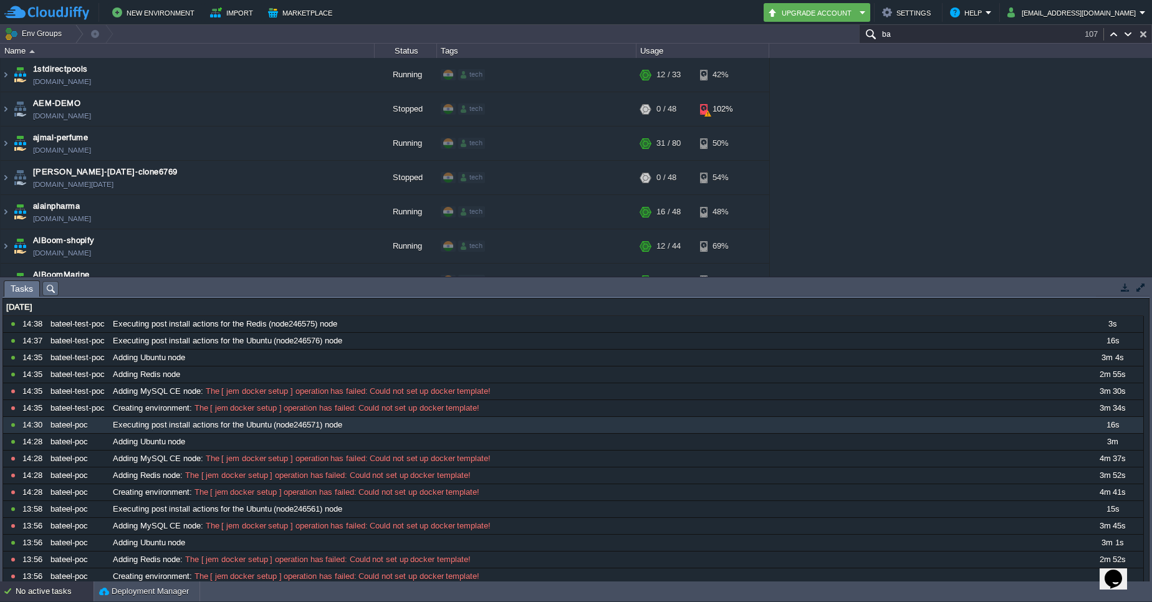
click at [1146, 31] on button "button" at bounding box center [1143, 34] width 11 height 11
type input "Search (Ctrl+F)"
click at [1126, 289] on button "button" at bounding box center [1125, 287] width 11 height 11
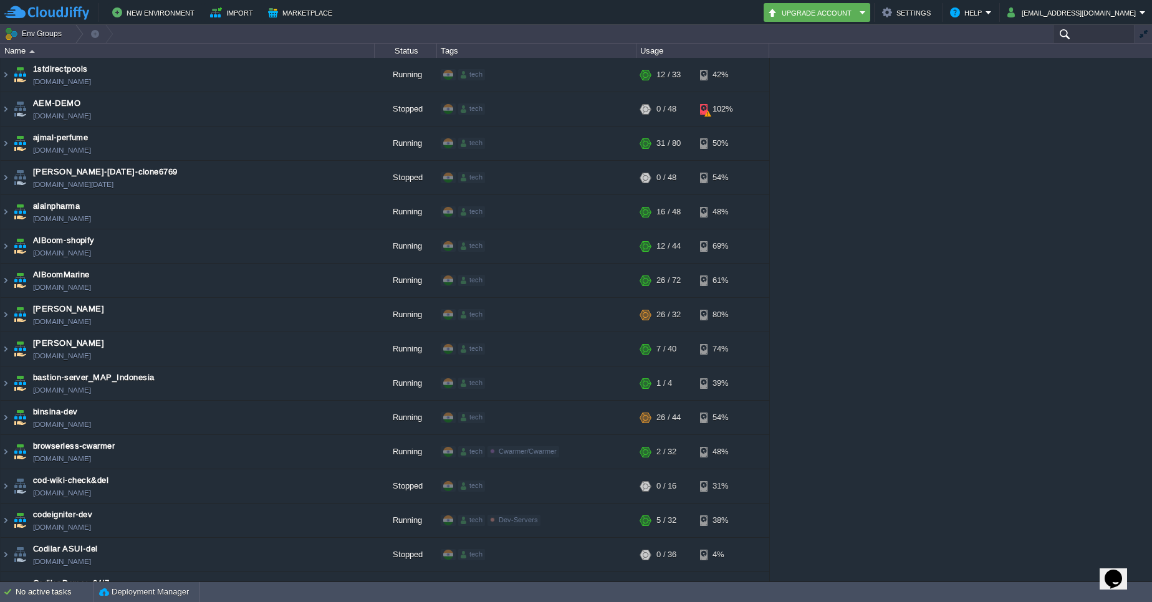
click at [1083, 33] on input "text" at bounding box center [1094, 34] width 82 height 18
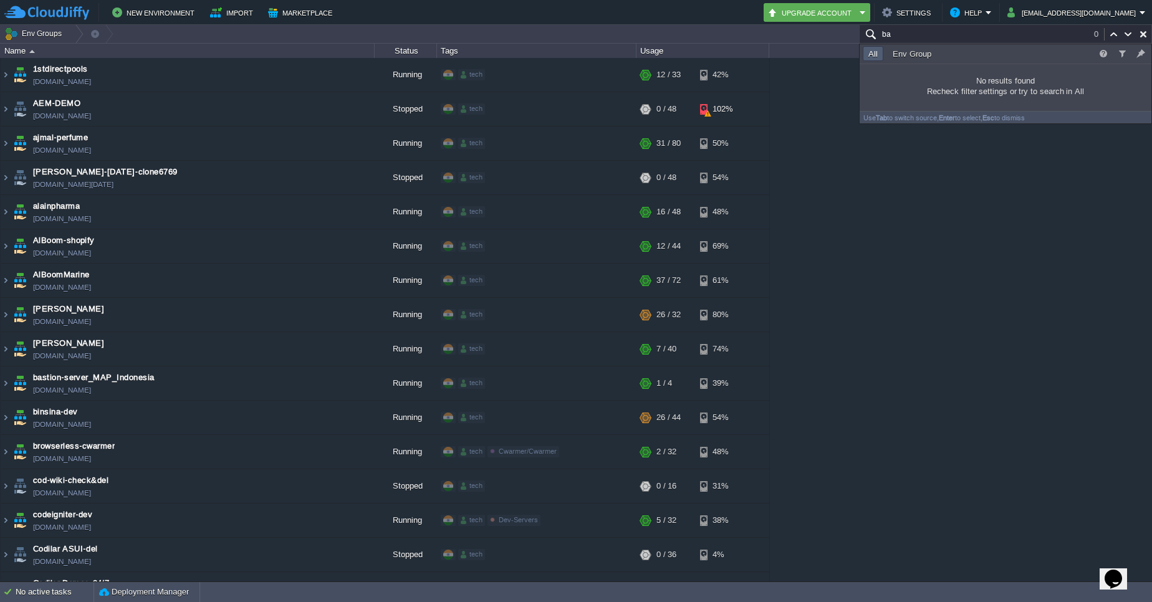
type input "b"
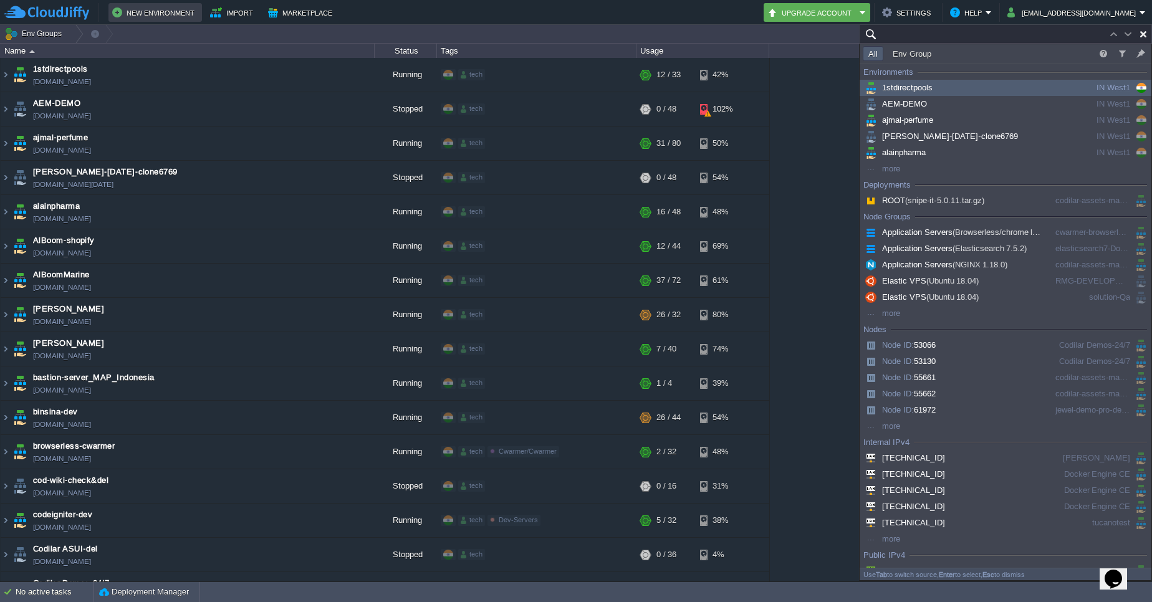
type input "Search (Ctrl+F)"
click at [150, 12] on button "New Environment" at bounding box center [155, 12] width 86 height 15
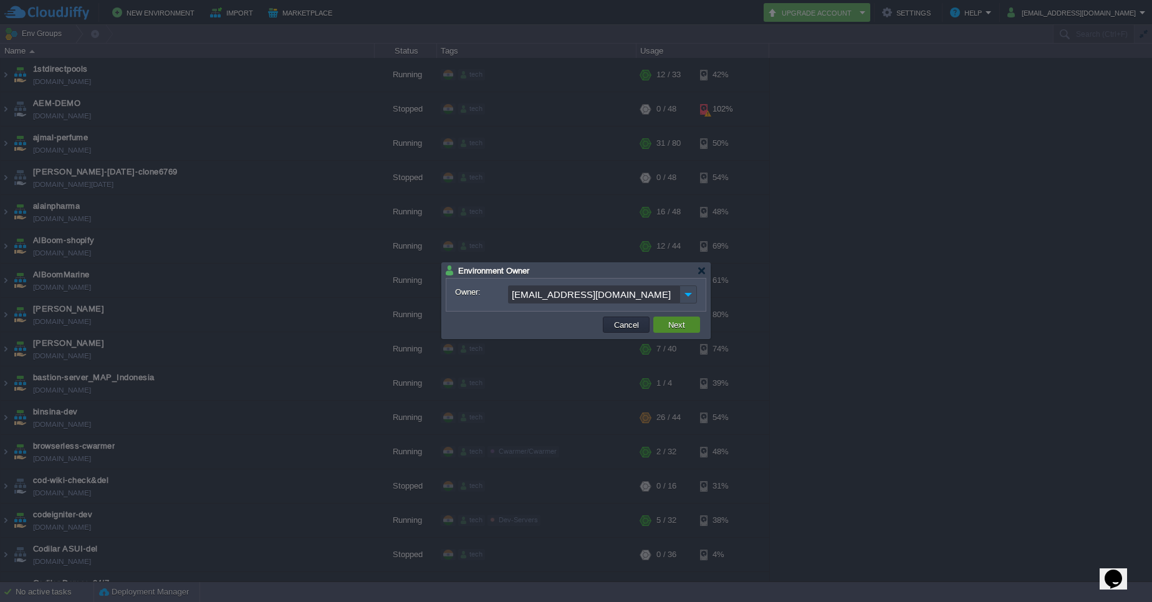
click at [677, 326] on button "Next" at bounding box center [677, 324] width 24 height 11
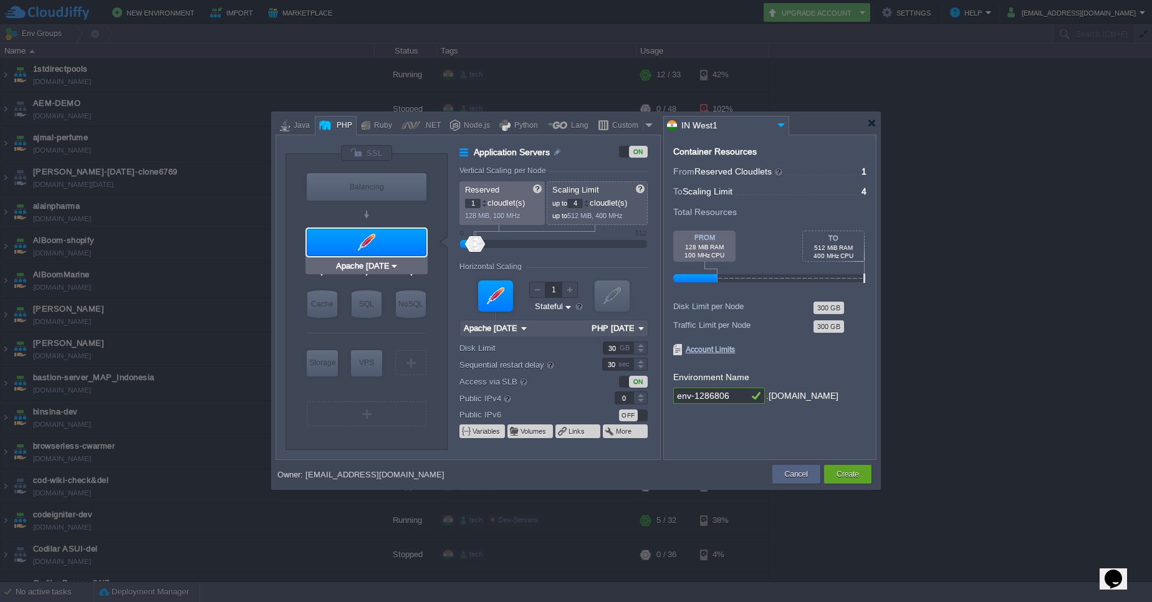
click at [408, 249] on div at bounding box center [367, 242] width 120 height 27
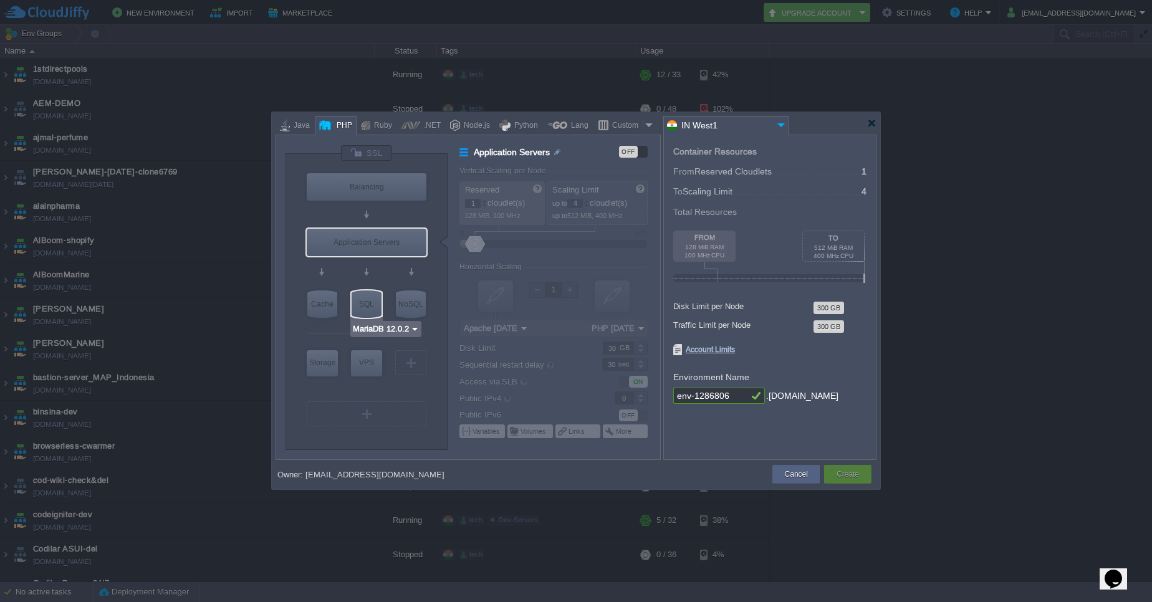
type input "AlmaLinux 9.6"
click at [372, 355] on div "VPS" at bounding box center [366, 362] width 31 height 25
type input "Elastic VPS"
type input "AlmaLinux 9.6"
type input "9.6"
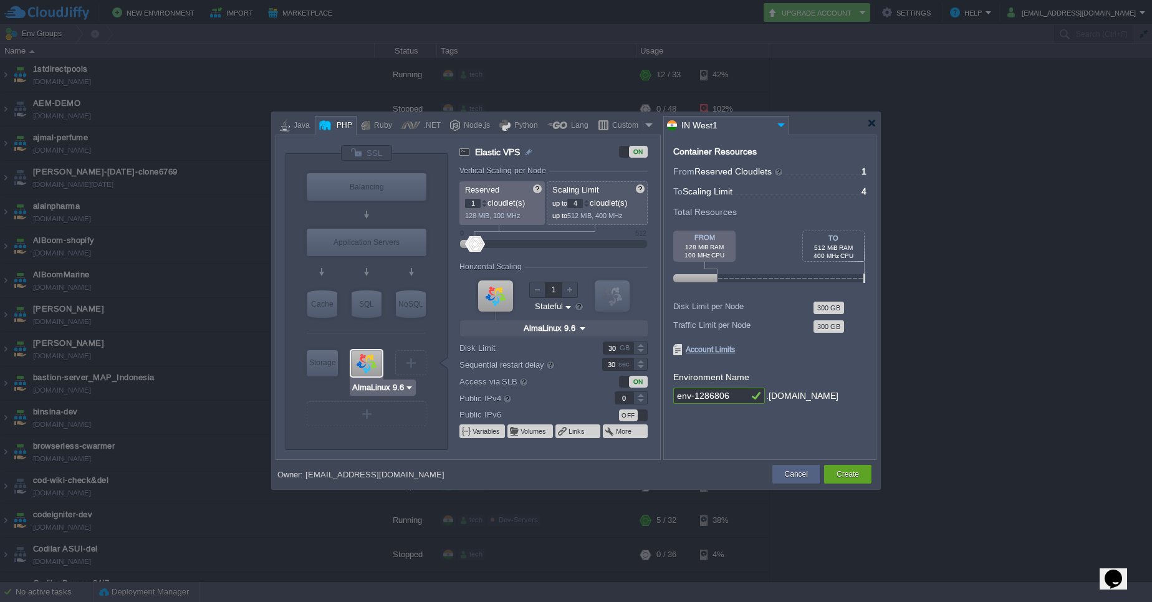
click at [406, 388] on img at bounding box center [409, 387] width 9 height 12
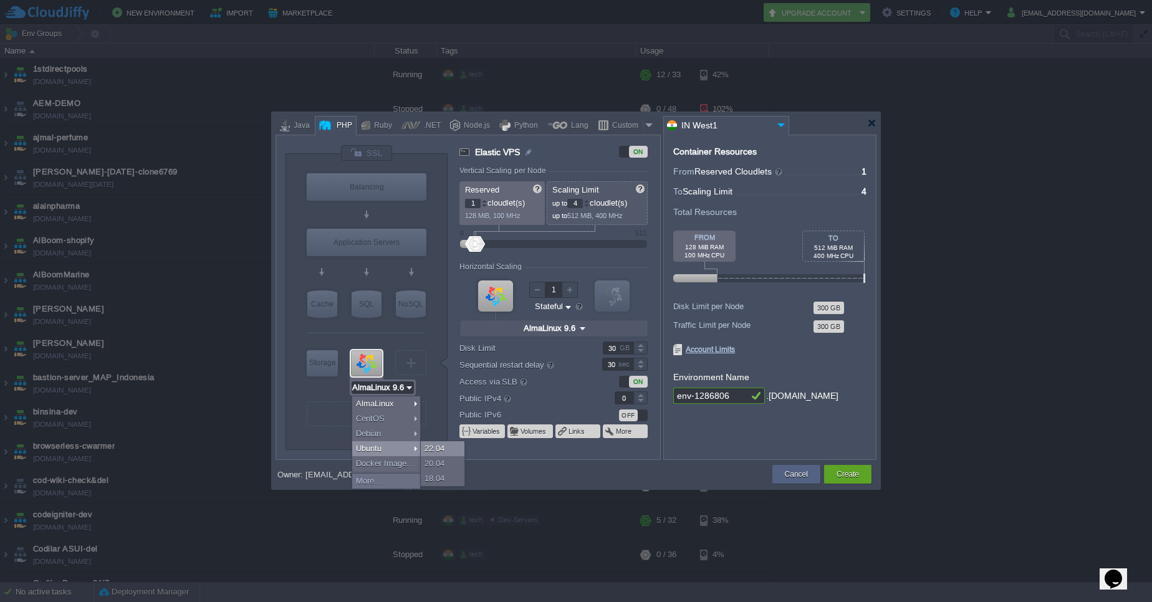
click at [435, 452] on div "22.04" at bounding box center [443, 448] width 44 height 15
type input "Ubuntu 22.04"
type input "22.04"
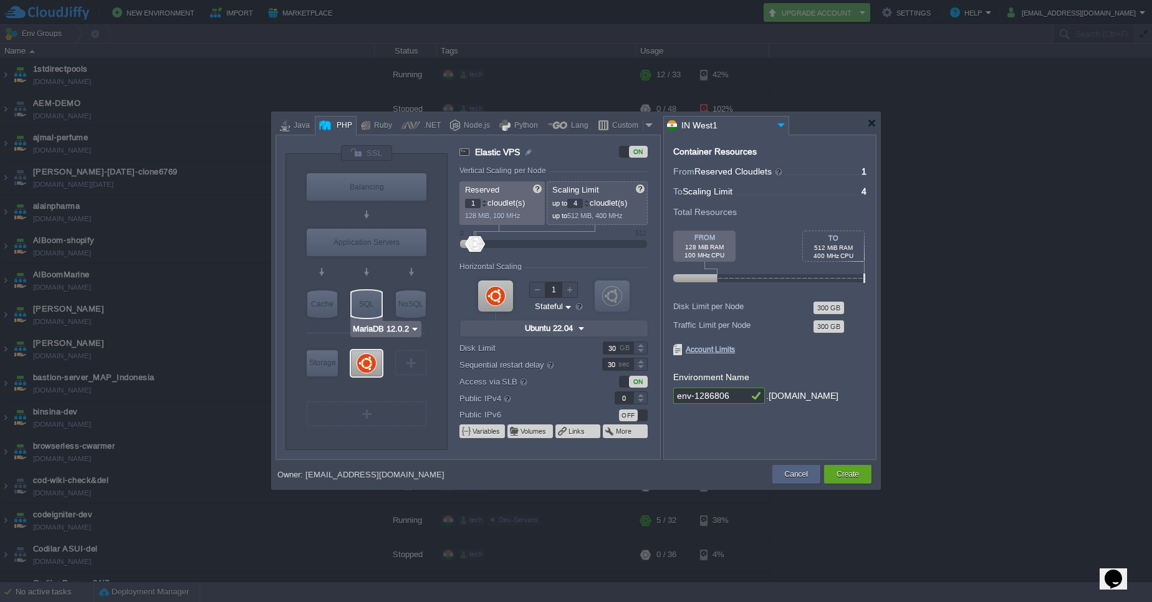
type input "Redis 7.2.4"
type input "75"
click at [641, 346] on div at bounding box center [640, 345] width 14 height 6
click at [655, 371] on div "Sequential restart delay 30 sec" at bounding box center [559, 365] width 200 height 14
type input "1"
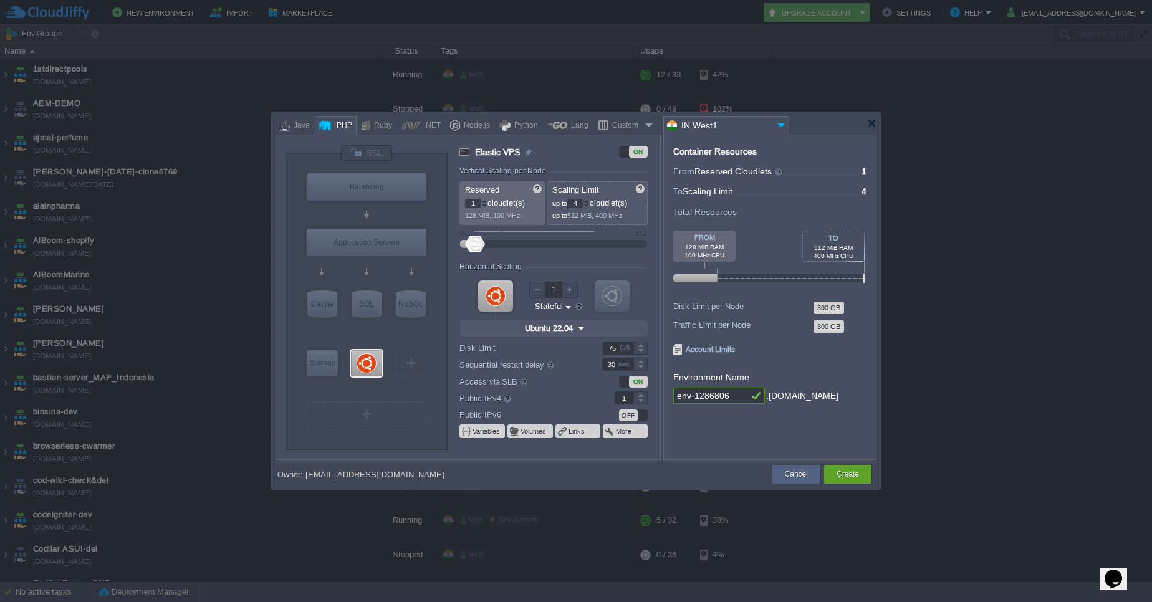
click at [639, 393] on div at bounding box center [640, 394] width 14 height 6
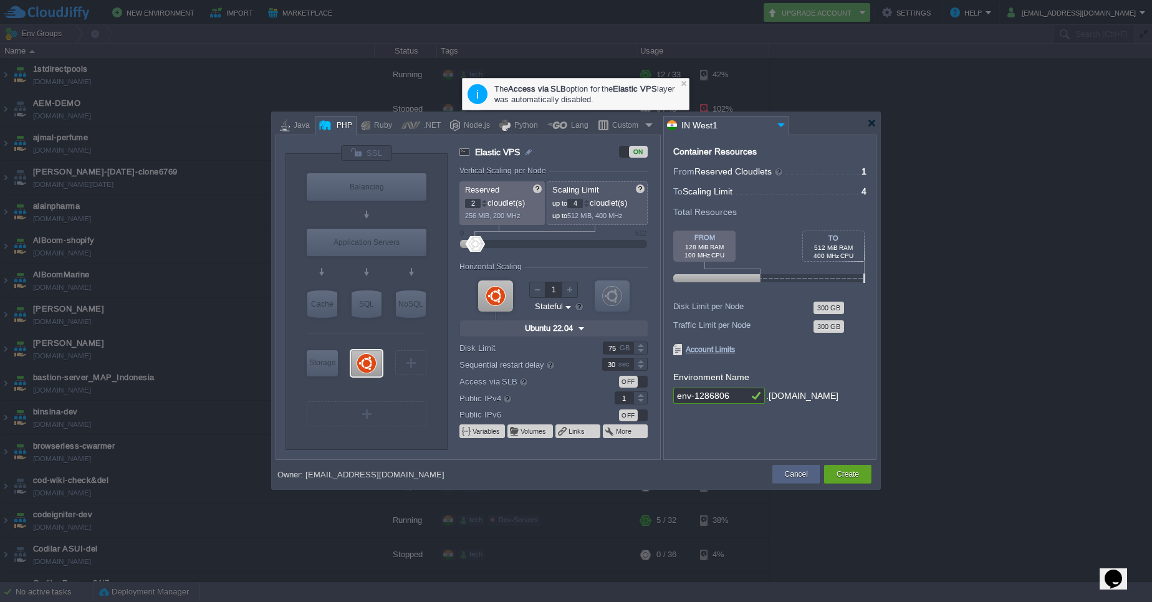
click at [485, 199] on div at bounding box center [484, 201] width 6 height 4
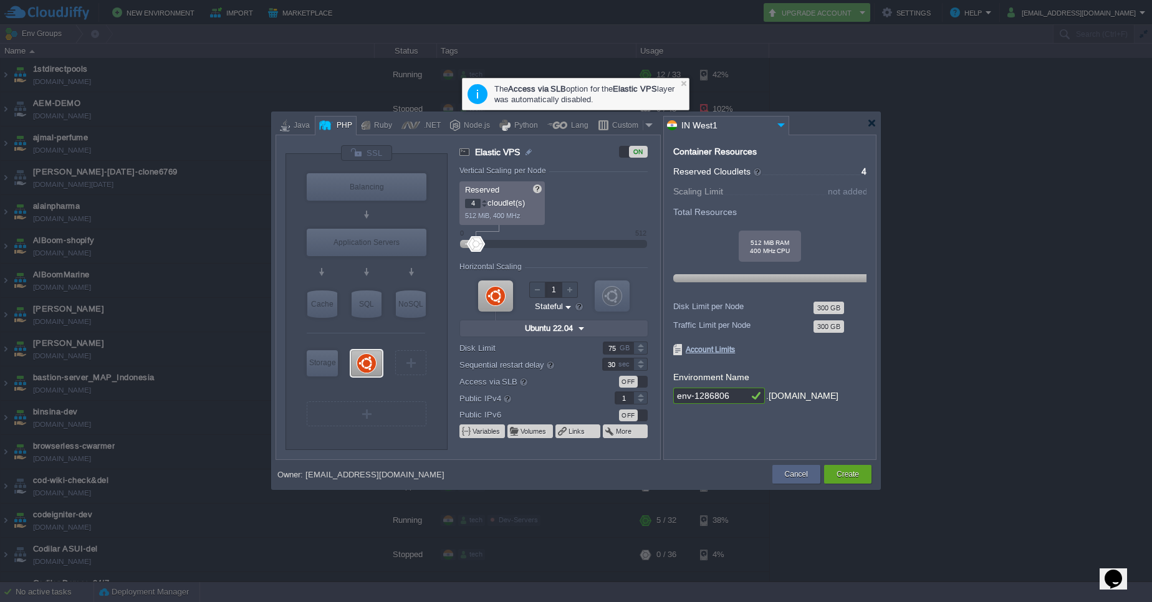
type input "3"
click at [484, 208] on div at bounding box center [484, 206] width 6 height 4
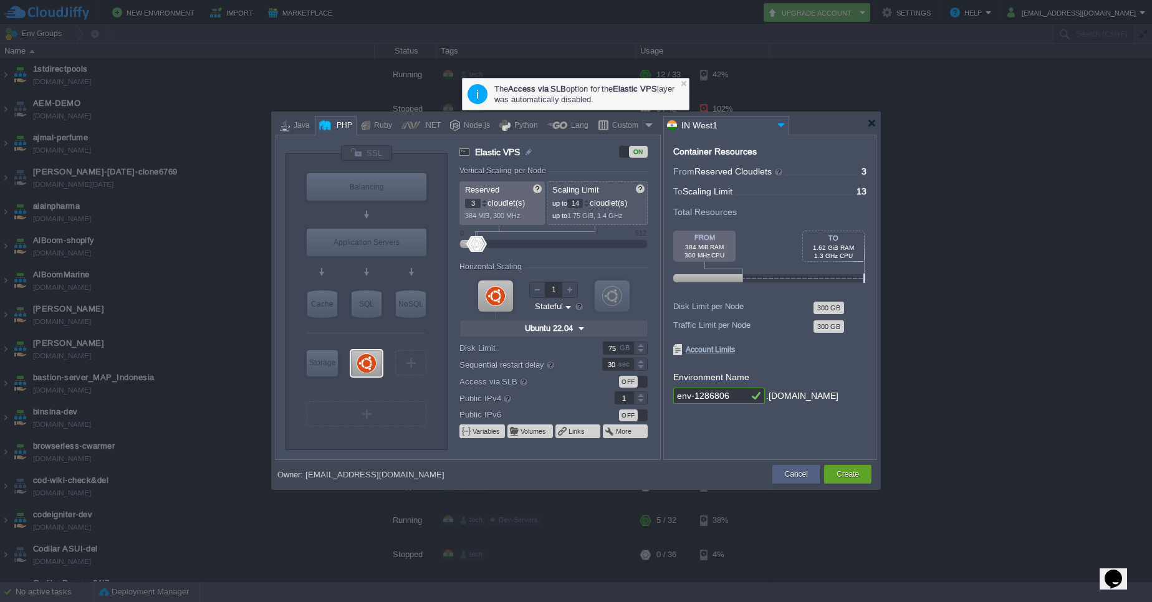
click at [590, 201] on div at bounding box center [586, 201] width 6 height 4
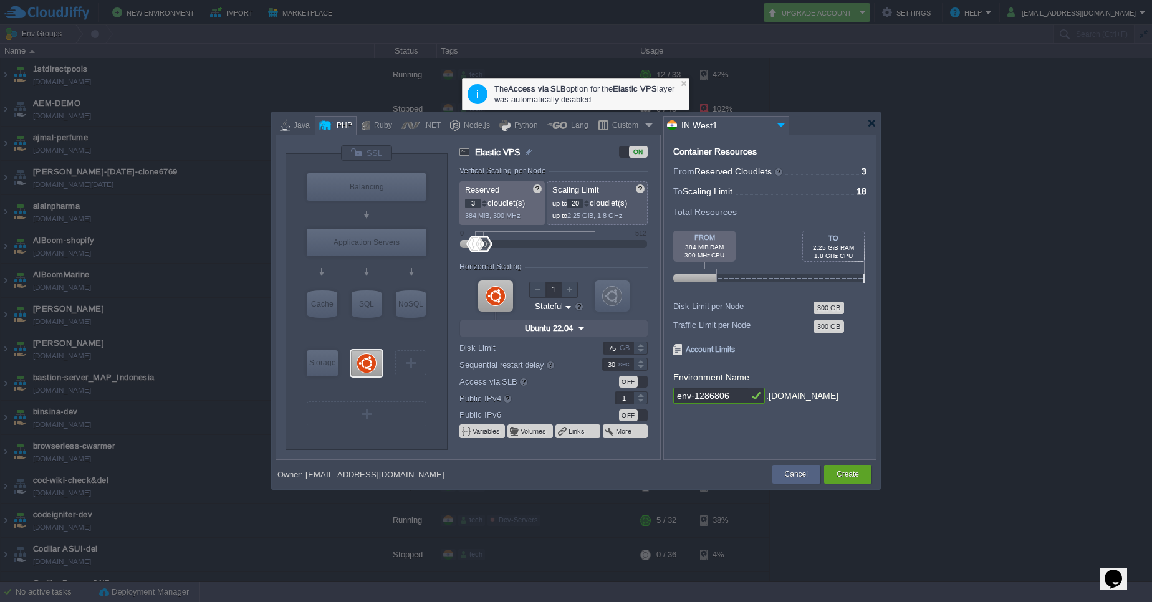
click at [590, 201] on div at bounding box center [586, 201] width 6 height 4
type input "24"
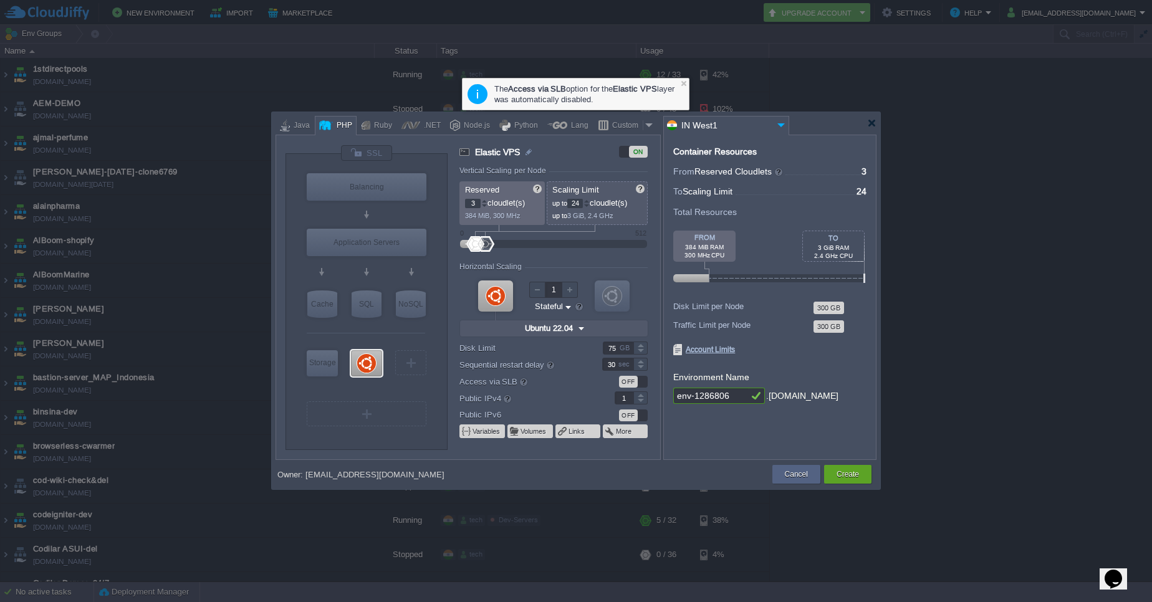
click at [590, 201] on div at bounding box center [586, 201] width 6 height 4
click at [484, 200] on div at bounding box center [484, 201] width 6 height 4
type input "5"
click at [484, 200] on div at bounding box center [484, 201] width 6 height 4
drag, startPoint x: 733, startPoint y: 398, endPoint x: 650, endPoint y: 395, distance: 83.6
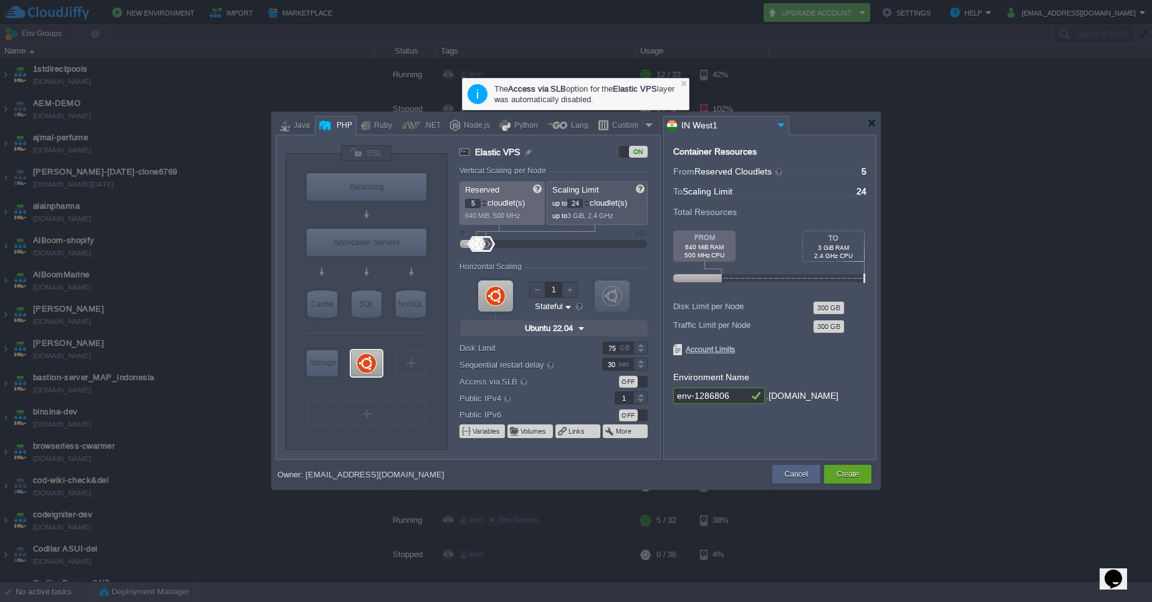
click at [650, 395] on div "VM Balancing VM Application Servers VM Cache VM SQL VM NoSQL VM Storage VM VPS …" at bounding box center [576, 297] width 601 height 325
type input "bateel-poc"
click at [832, 477] on div "Create" at bounding box center [847, 474] width 47 height 19
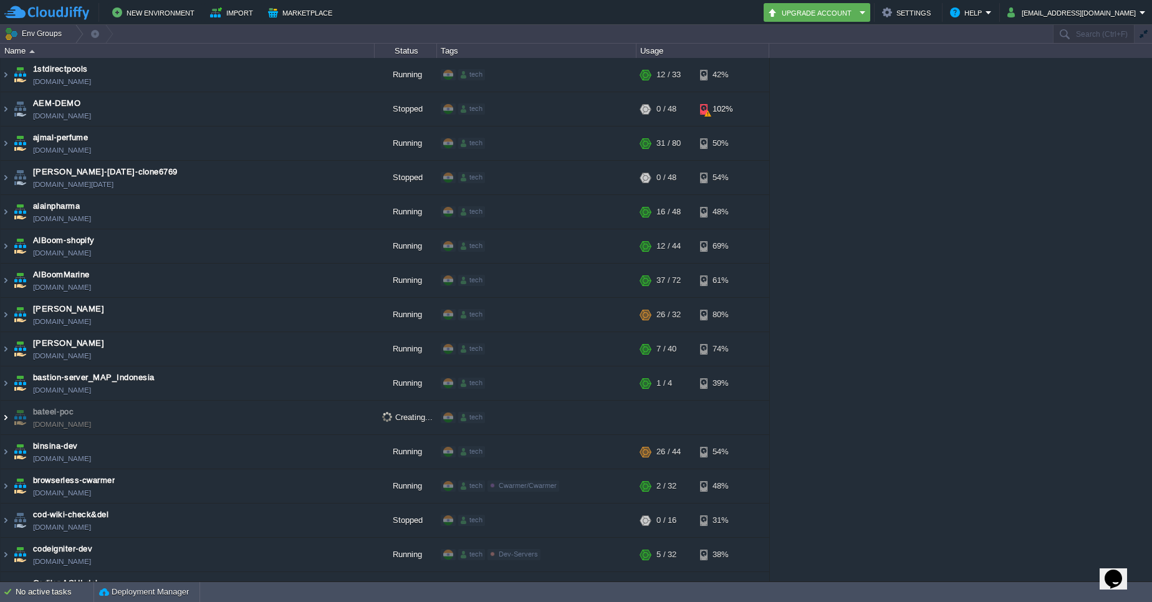
click at [6, 418] on img at bounding box center [6, 418] width 10 height 34
click at [31, 595] on div "No active tasks" at bounding box center [55, 592] width 78 height 20
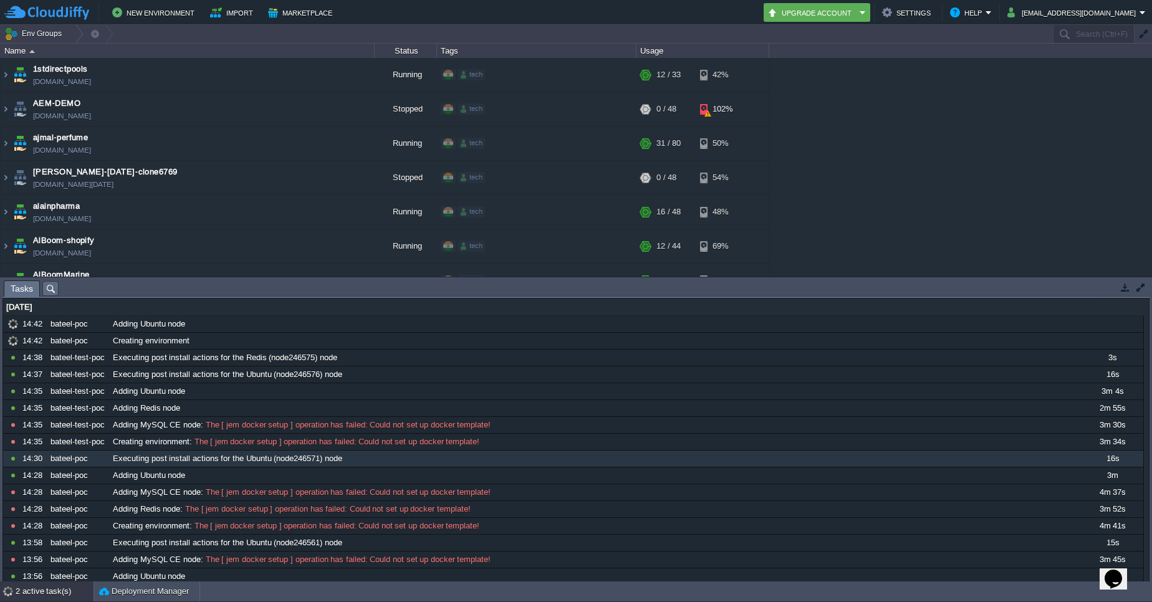
click at [1126, 289] on button "button" at bounding box center [1125, 287] width 11 height 11
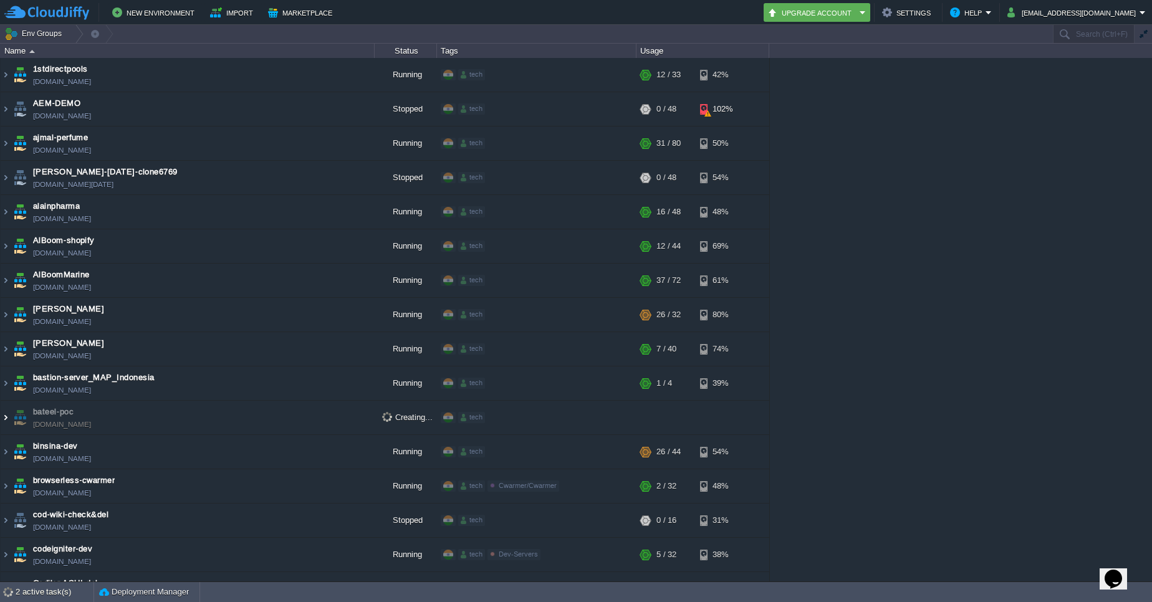
click at [8, 418] on img at bounding box center [6, 418] width 10 height 34
click at [6, 418] on img at bounding box center [6, 418] width 10 height 34
click at [57, 587] on div "2 active task(s)" at bounding box center [55, 592] width 78 height 20
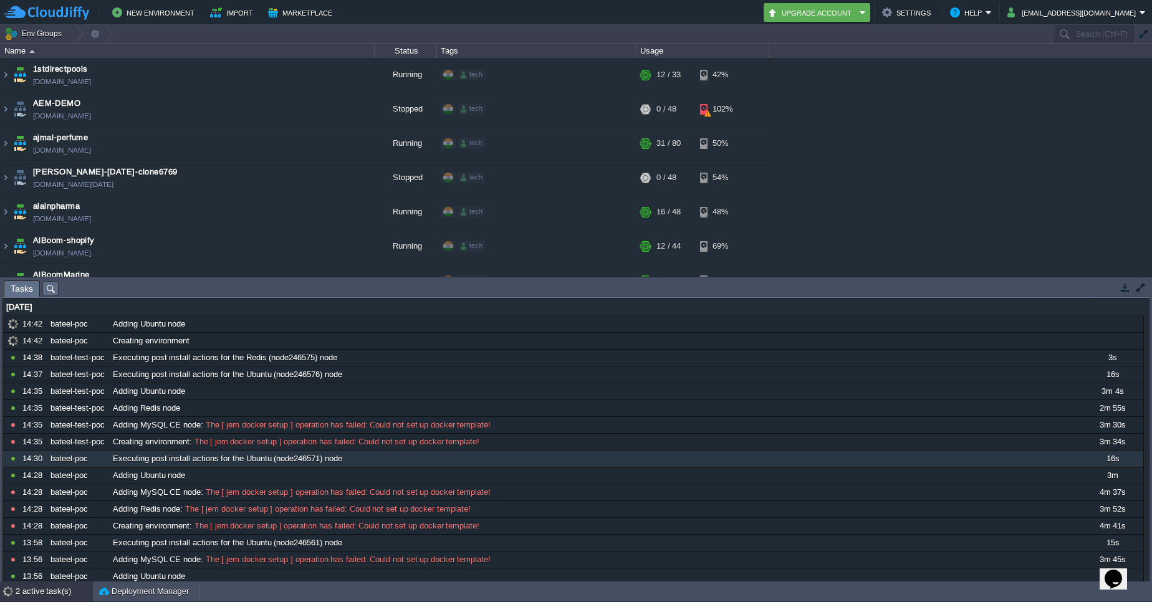
click at [1120, 289] on button "button" at bounding box center [1125, 287] width 11 height 11
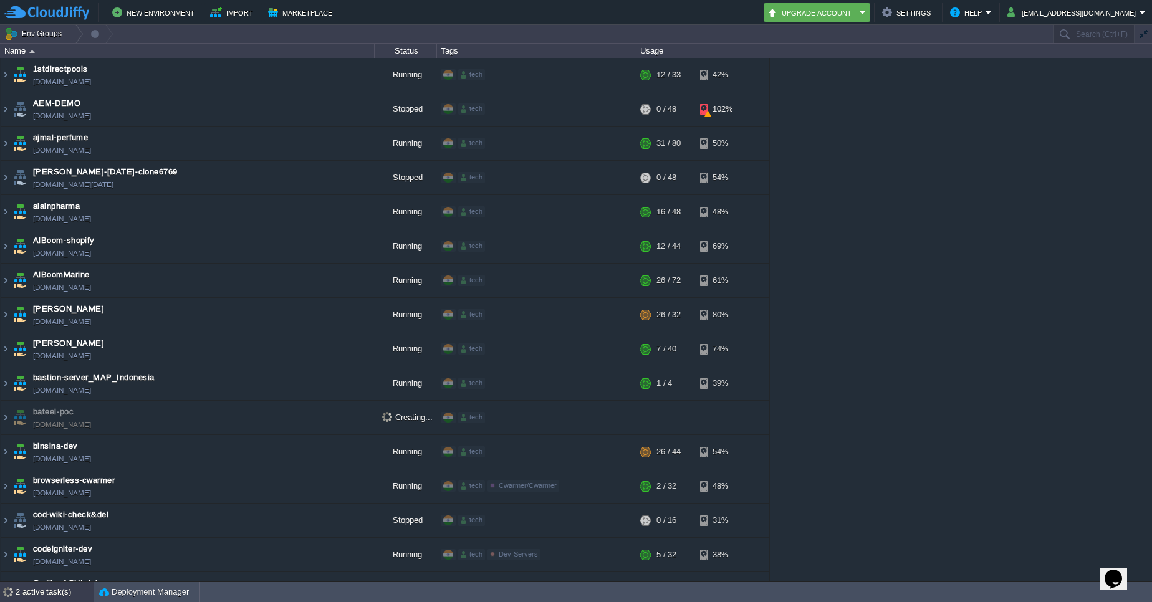
click at [55, 590] on div "2 active task(s)" at bounding box center [55, 592] width 78 height 20
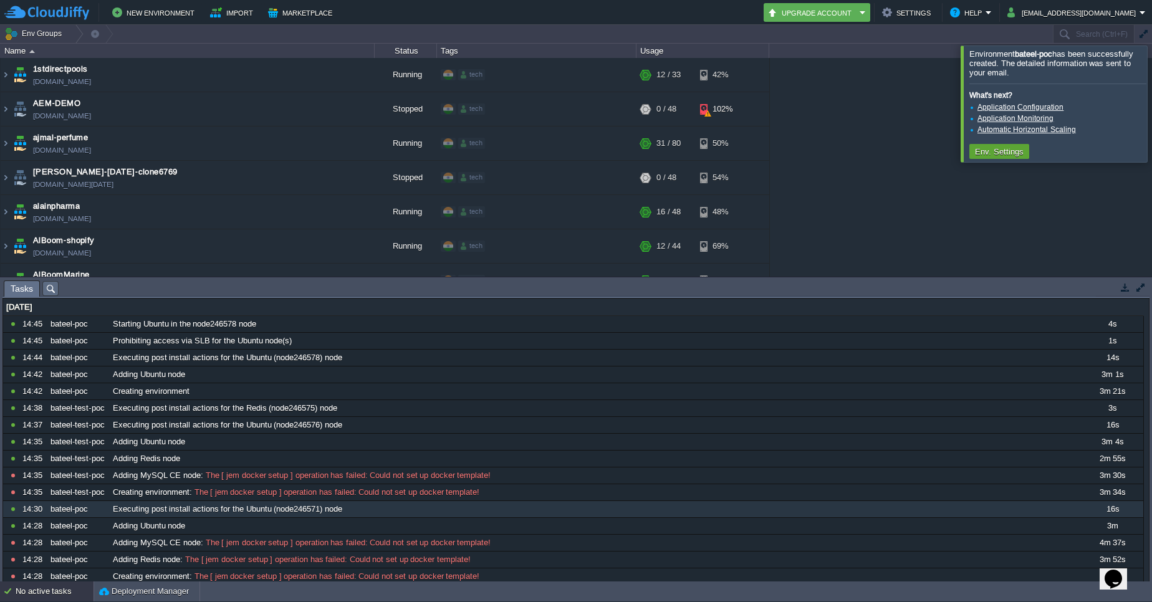
click at [1124, 285] on button "button" at bounding box center [1125, 287] width 11 height 11
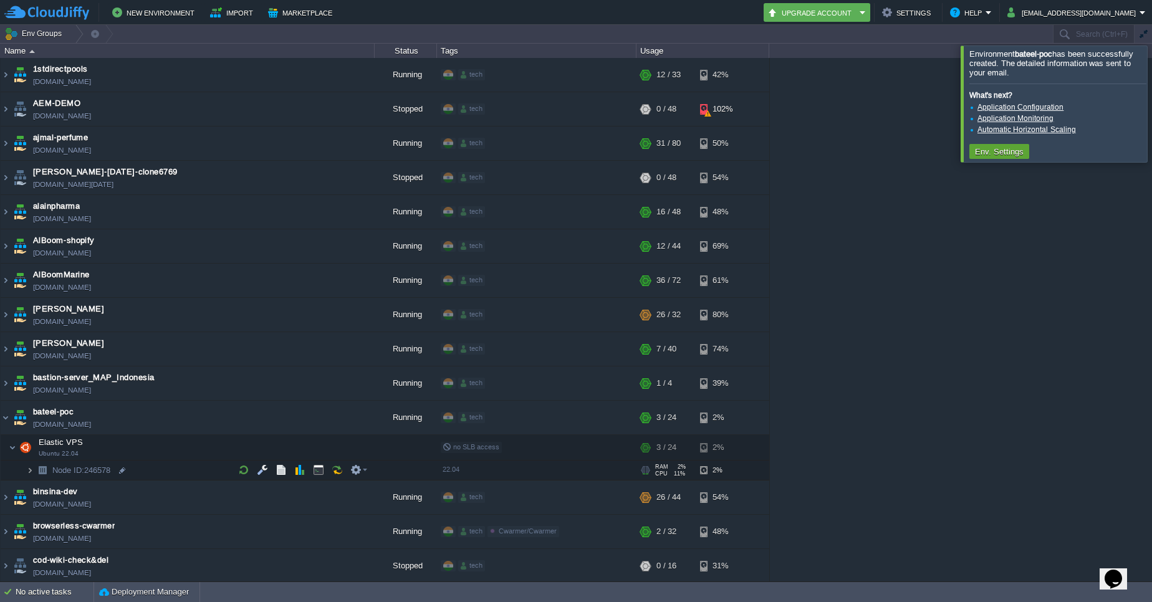
click at [28, 468] on img at bounding box center [29, 470] width 7 height 19
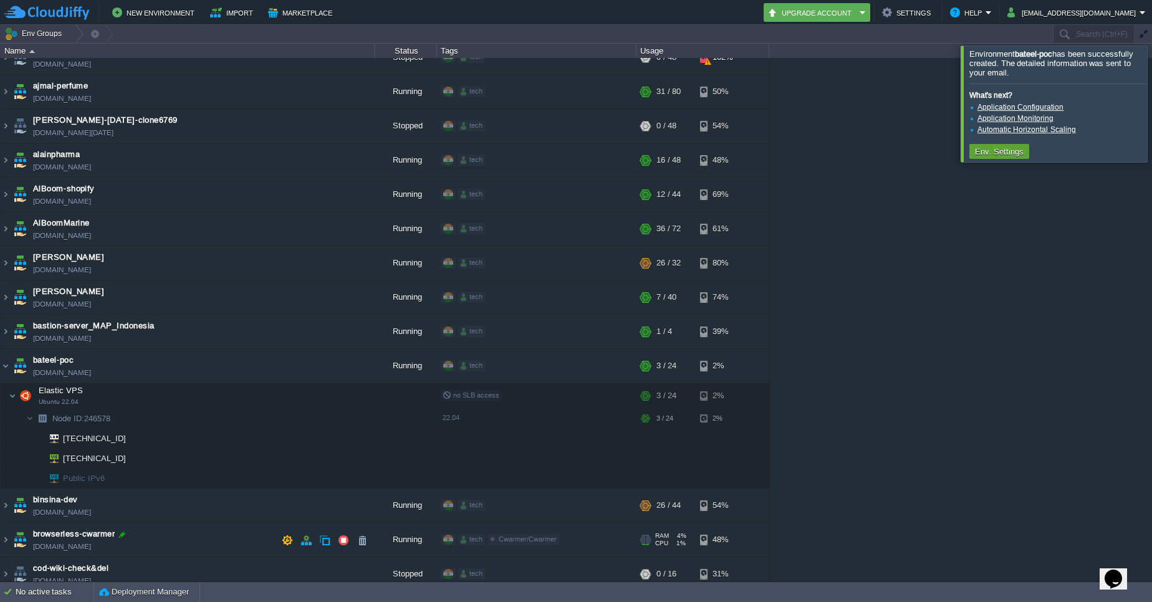
scroll to position [75, 0]
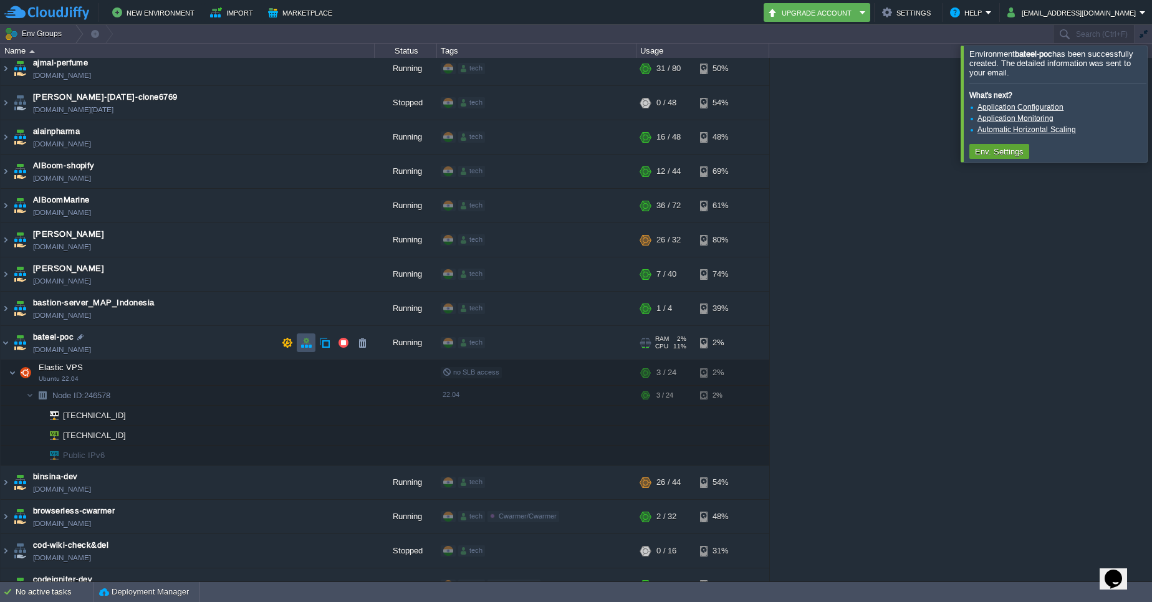
click at [305, 340] on button "button" at bounding box center [305, 342] width 11 height 11
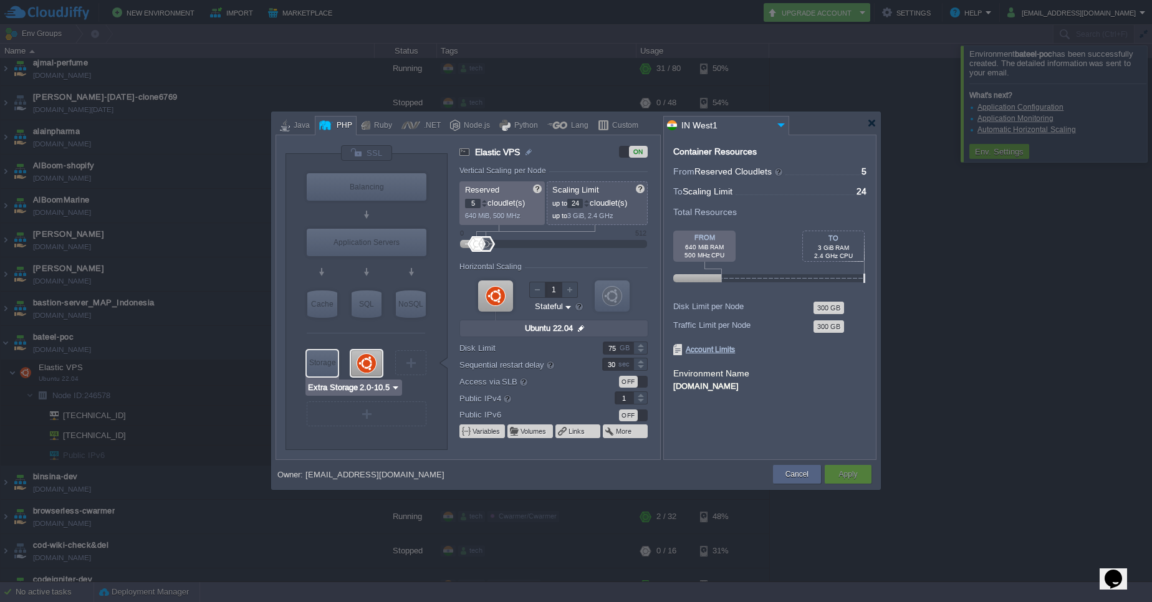
type input "Redis 7.2.4"
click at [871, 127] on div at bounding box center [871, 122] width 9 height 9
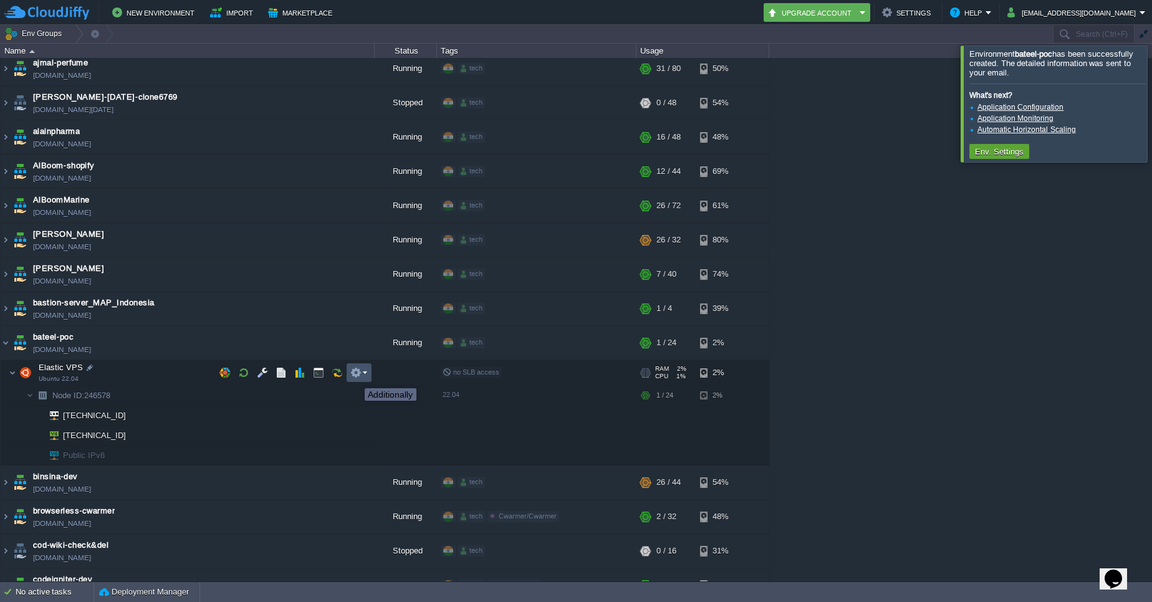
click at [355, 377] on button "button" at bounding box center [355, 372] width 11 height 11
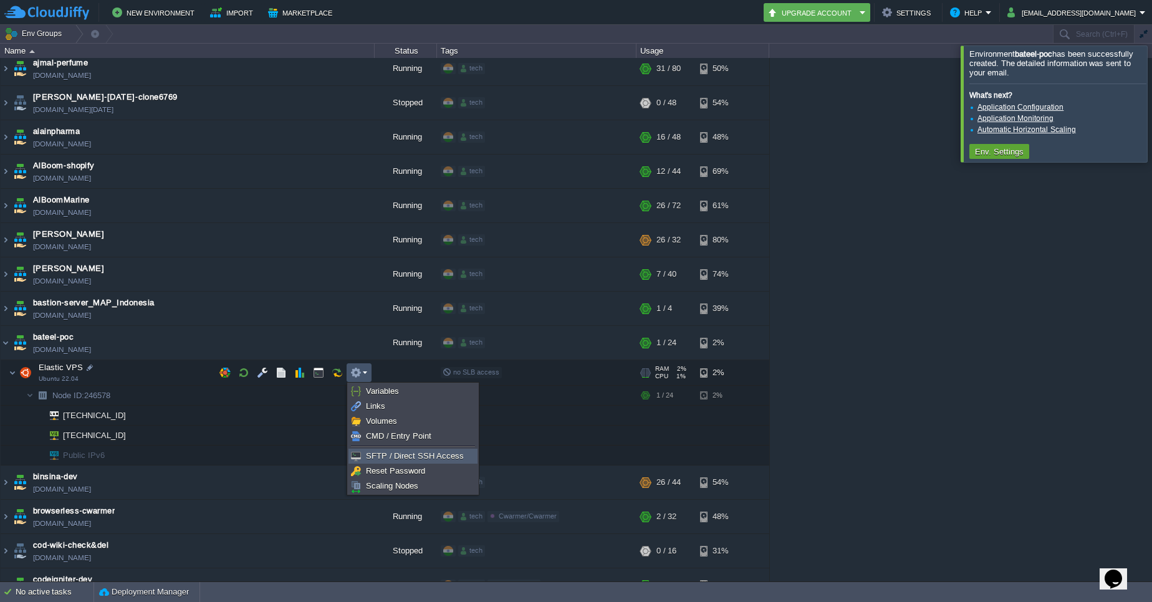
click at [391, 458] on span "SFTP / Direct SSH Access" at bounding box center [415, 455] width 98 height 9
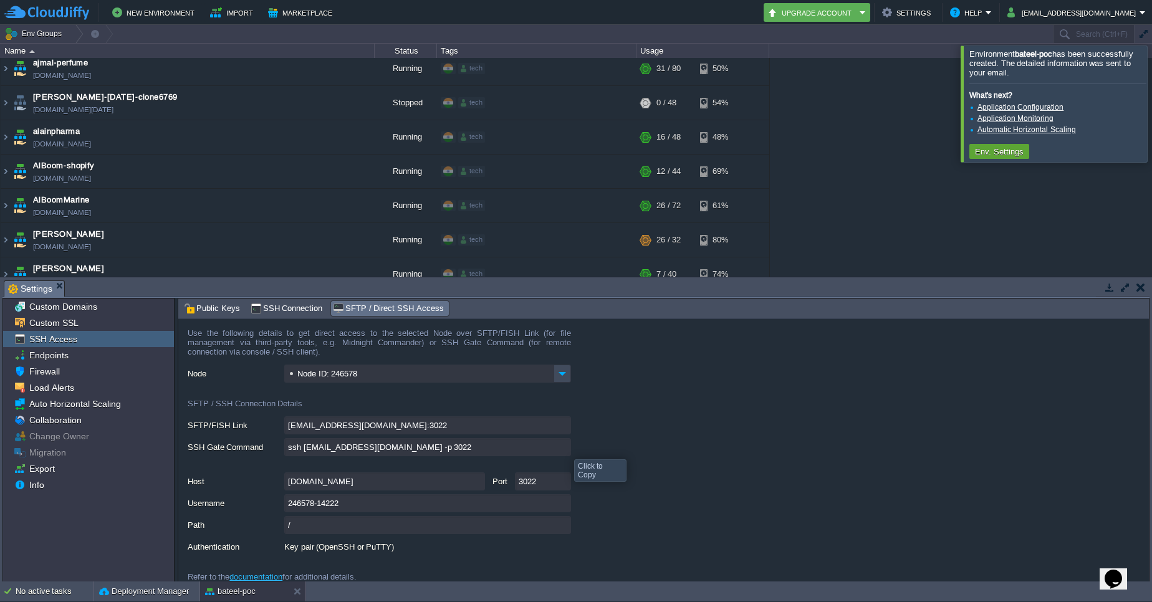
click at [565, 448] on input "ssh [EMAIL_ADDRESS][DOMAIN_NAME] -p 3022" at bounding box center [427, 447] width 287 height 18
click at [68, 375] on div "Firewall" at bounding box center [88, 371] width 171 height 16
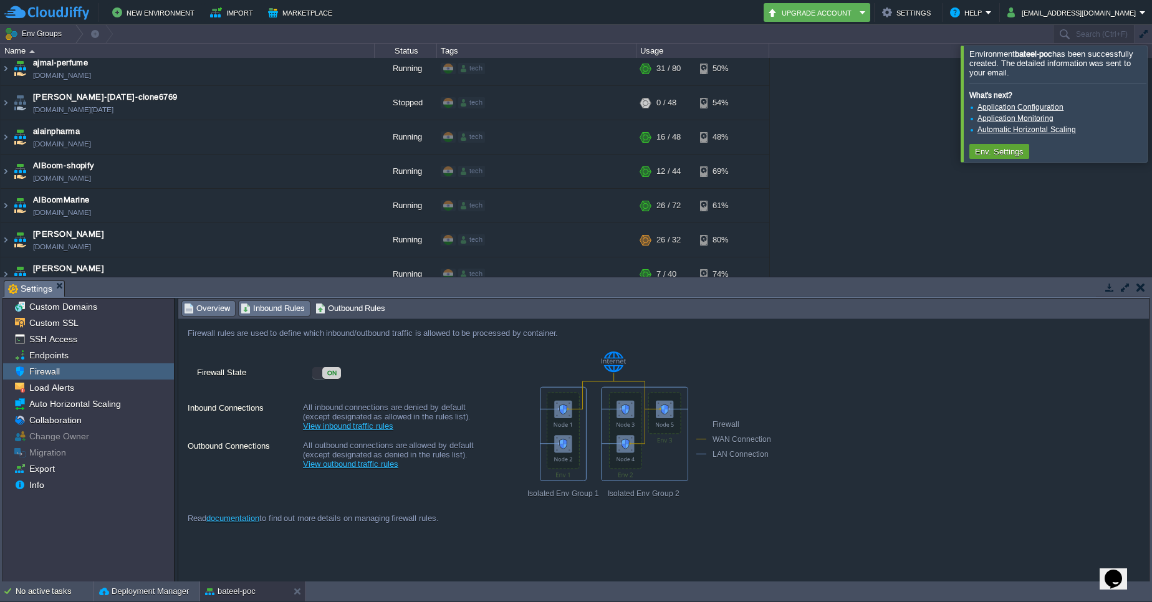
click at [283, 314] on span "Inbound Rules" at bounding box center [273, 309] width 64 height 14
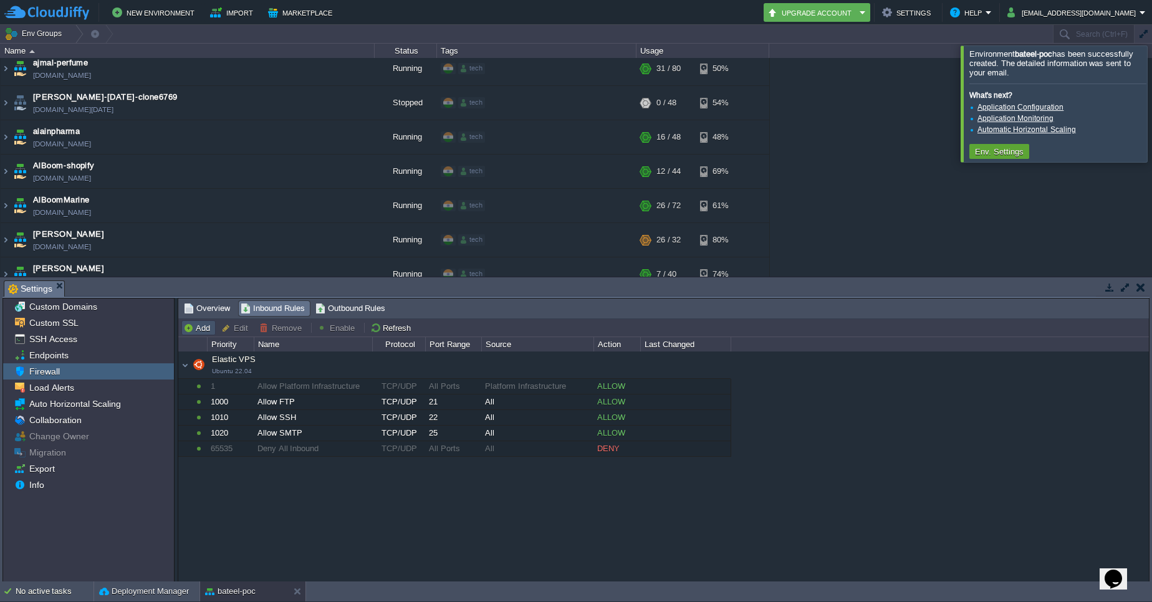
click at [204, 332] on button "Add" at bounding box center [198, 327] width 31 height 11
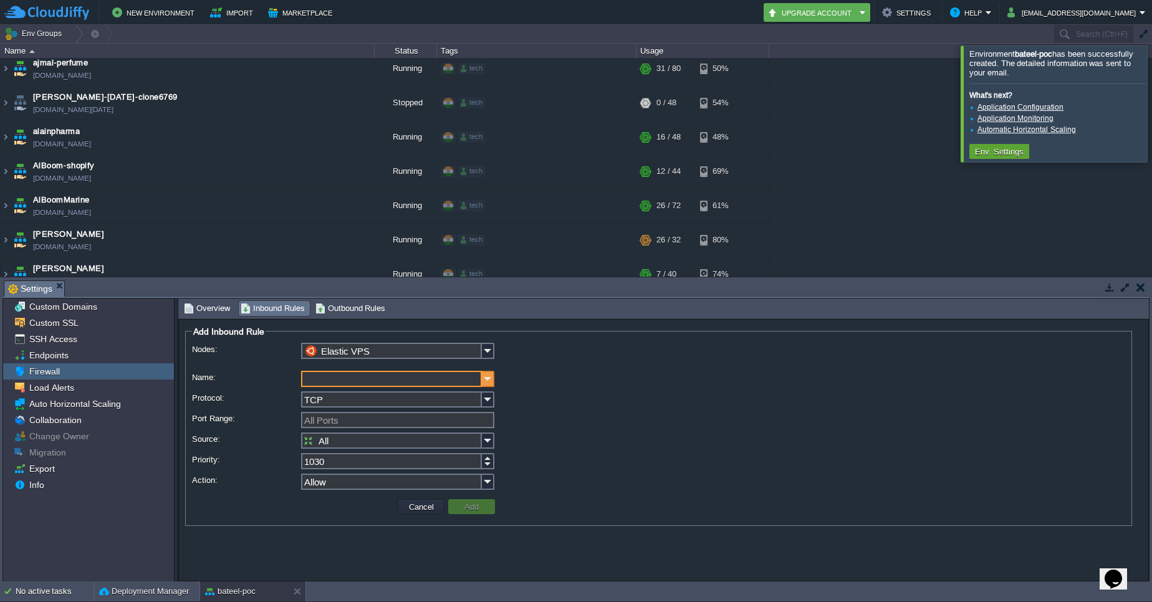
click at [489, 381] on img at bounding box center [488, 379] width 12 height 16
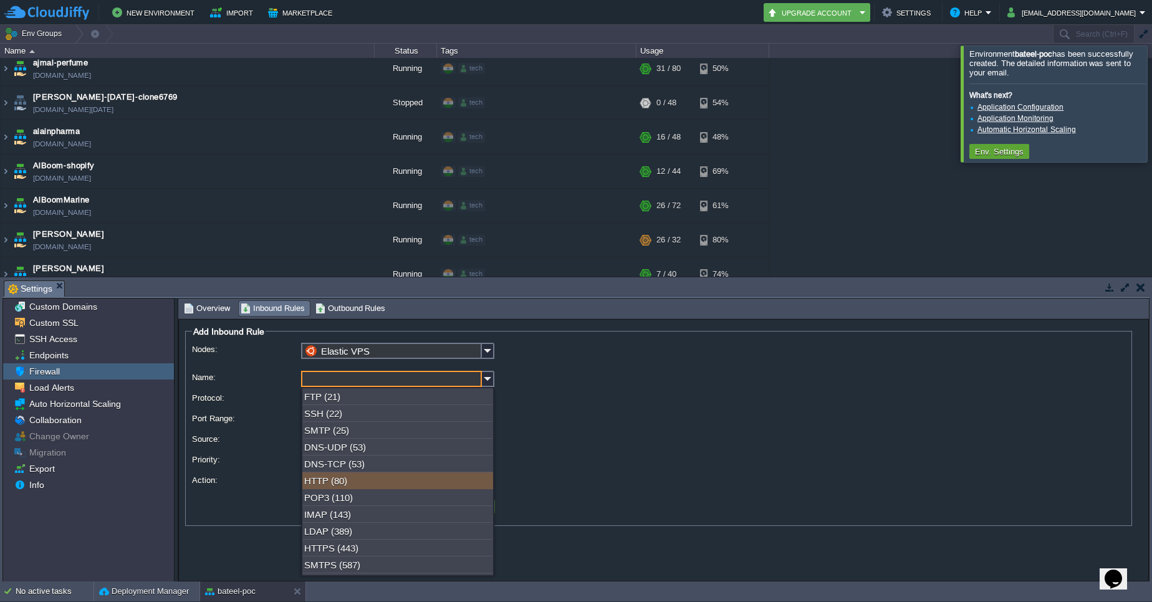
click at [404, 478] on div "HTTP (80)" at bounding box center [397, 481] width 191 height 17
type input "HTTP"
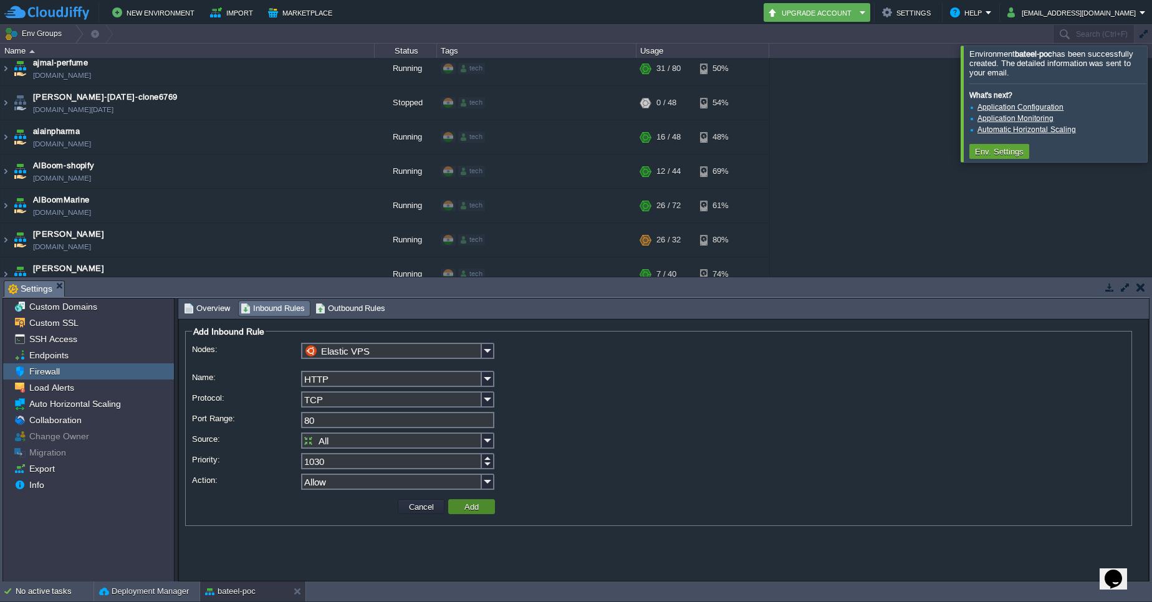
click at [476, 508] on button "Add" at bounding box center [472, 506] width 22 height 11
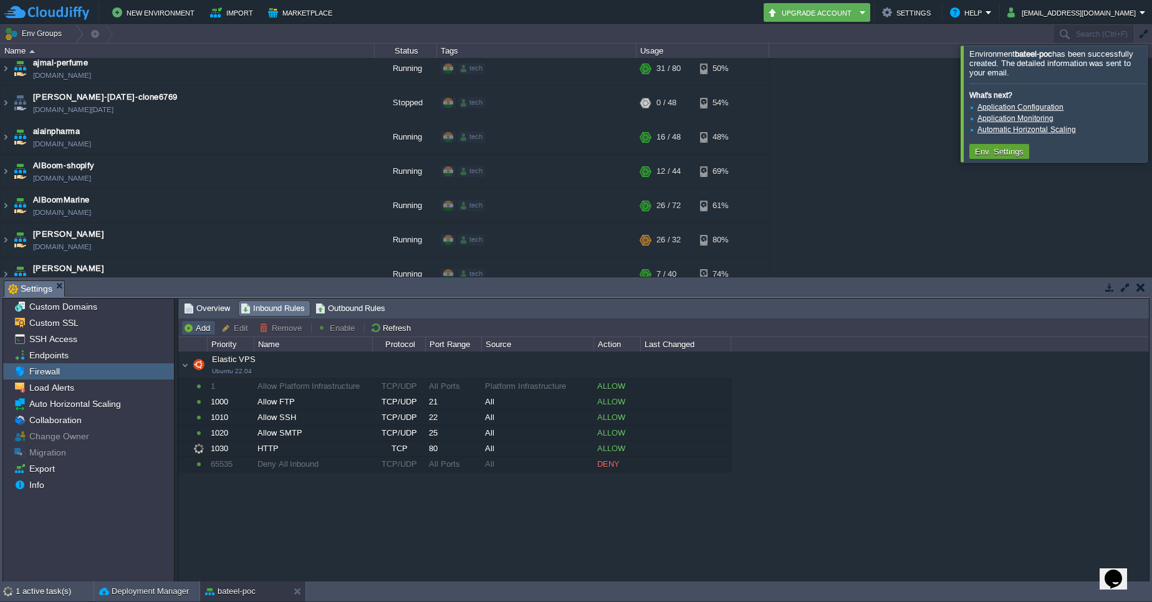
click at [209, 324] on button "Add" at bounding box center [198, 327] width 31 height 11
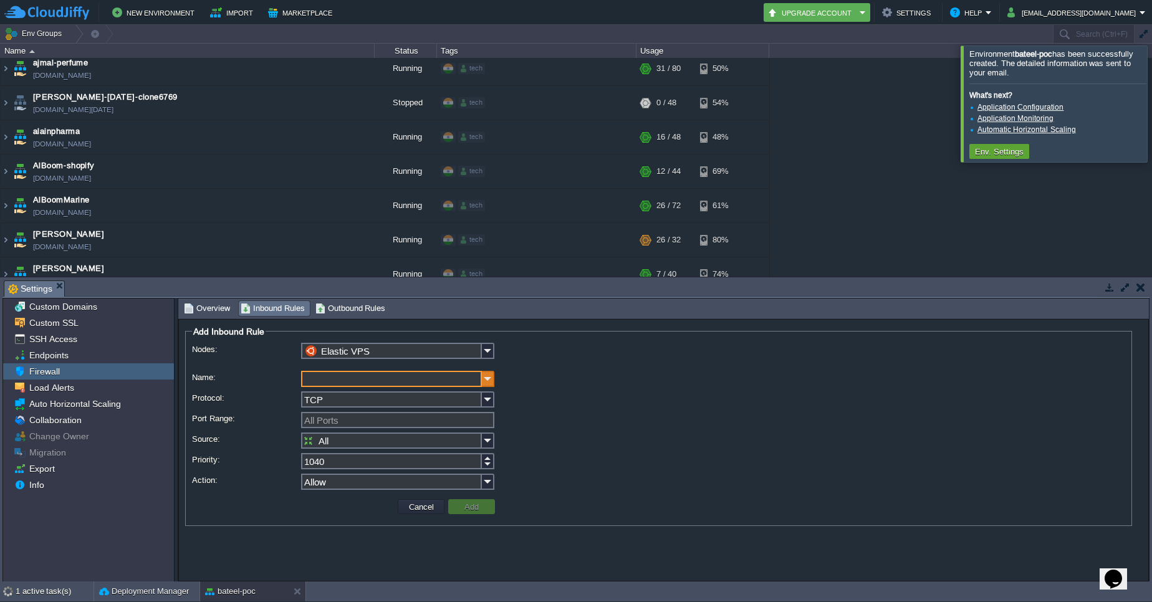
click at [491, 379] on img at bounding box center [488, 379] width 12 height 16
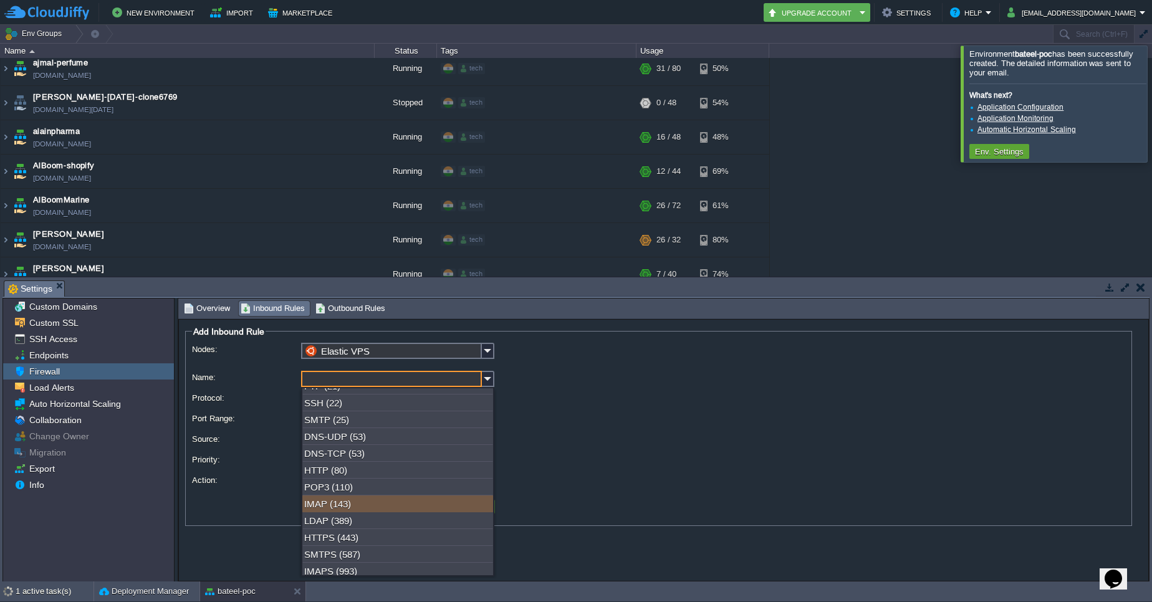
scroll to position [22, 0]
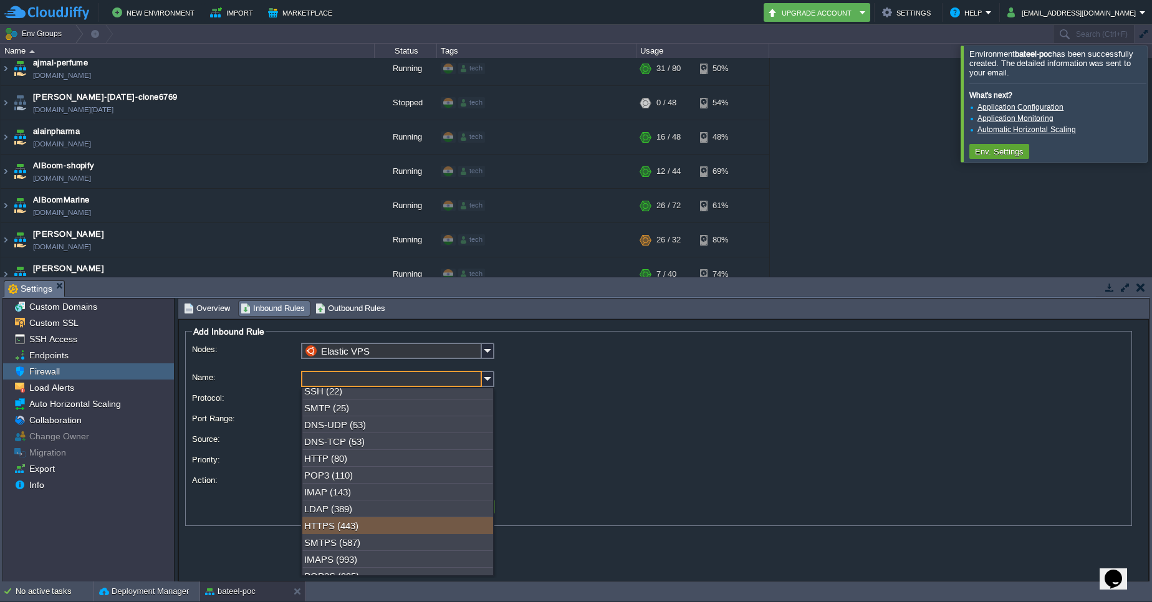
click at [416, 525] on div "HTTPS (443)" at bounding box center [397, 525] width 191 height 17
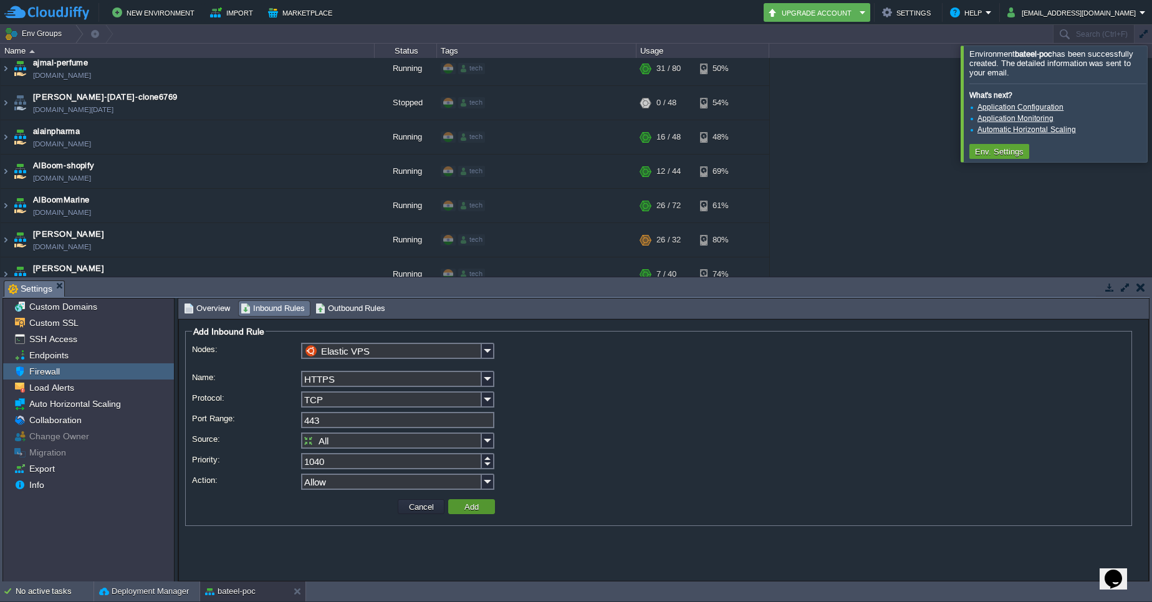
click at [484, 501] on td "Add" at bounding box center [471, 506] width 47 height 15
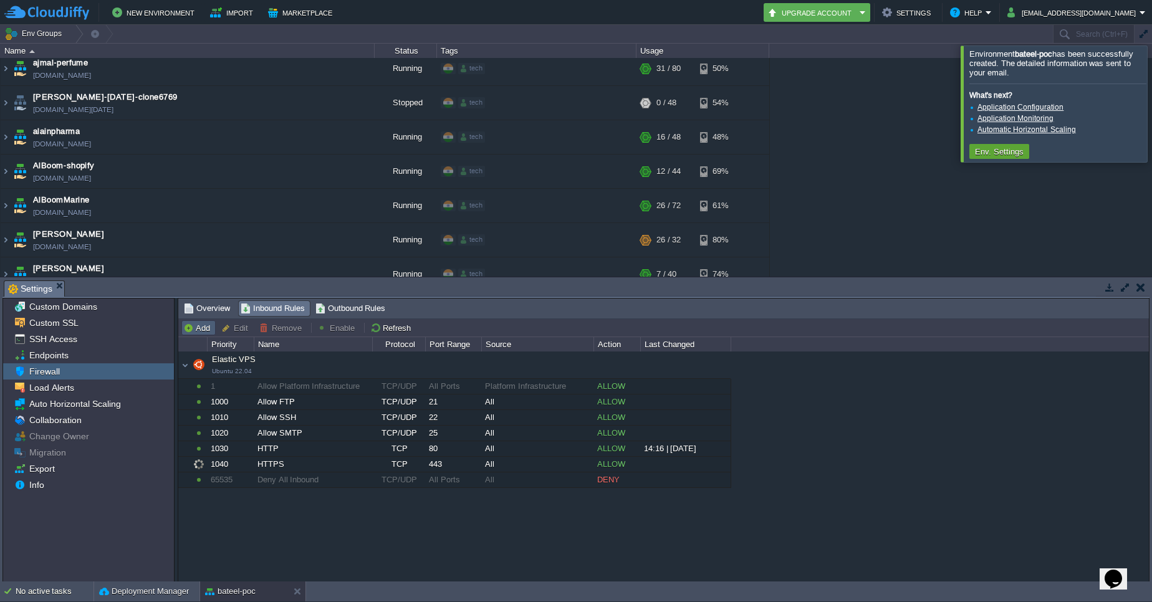
click at [205, 329] on button "Add" at bounding box center [198, 327] width 31 height 11
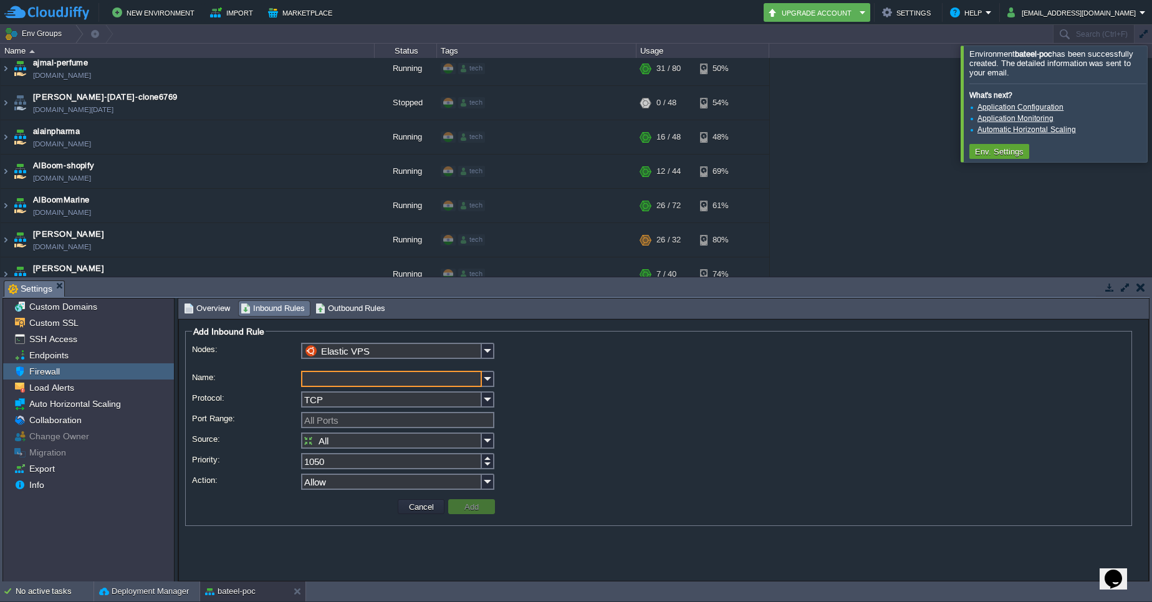
click at [454, 377] on input "Name:" at bounding box center [391, 379] width 181 height 16
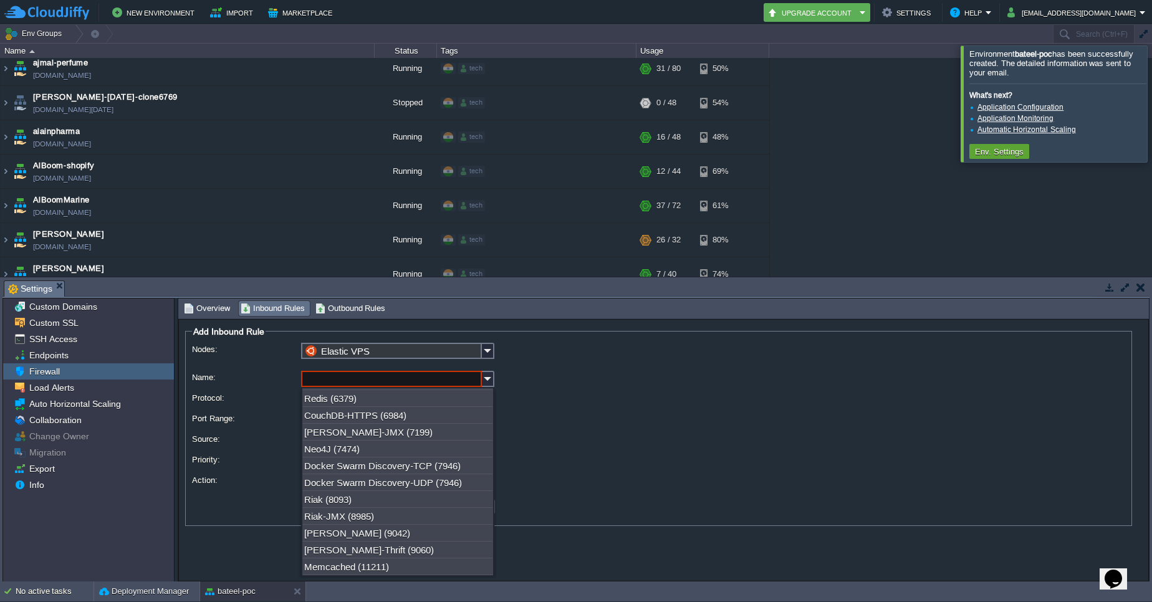
scroll to position [0, 0]
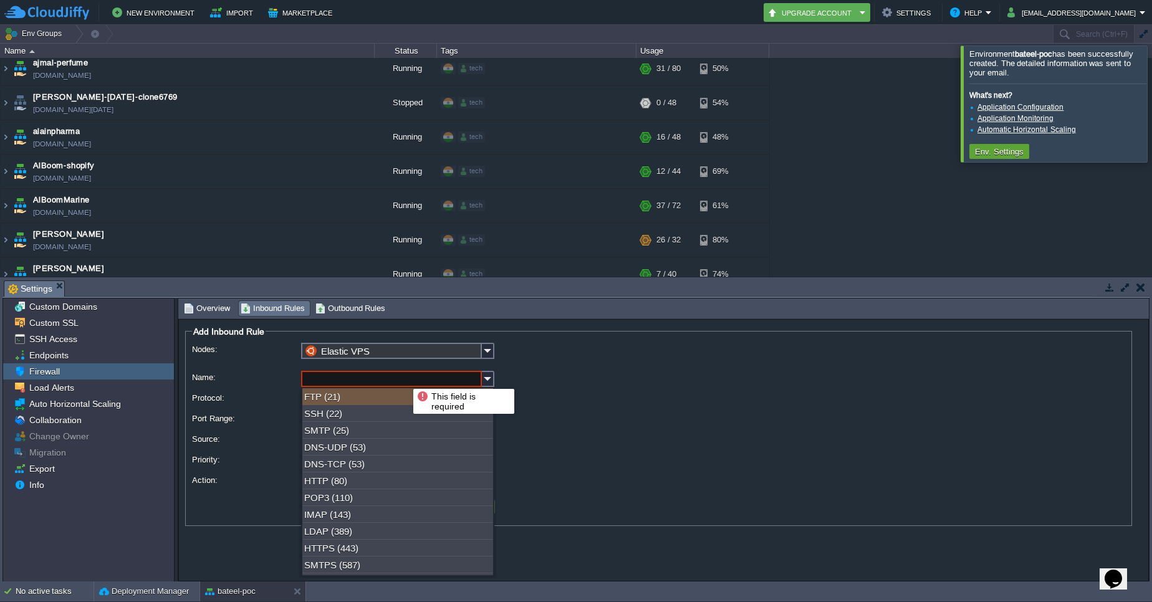
click at [404, 378] on input "Name:" at bounding box center [391, 379] width 181 height 16
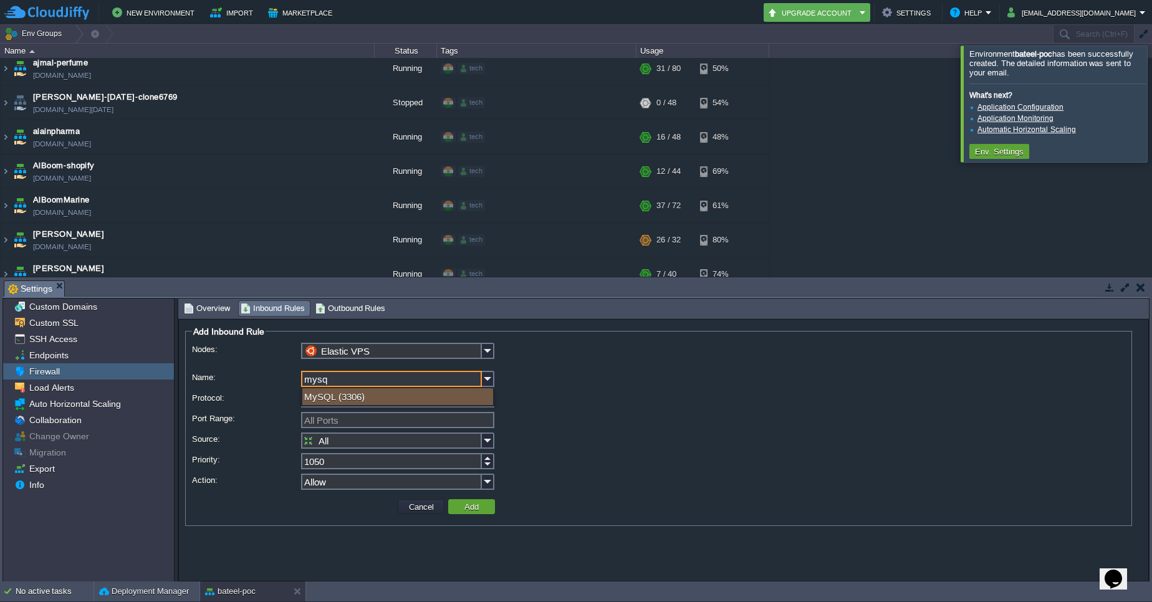
click at [384, 395] on div "MySQL (3306)" at bounding box center [397, 396] width 191 height 17
click at [477, 507] on button "Add" at bounding box center [472, 506] width 22 height 11
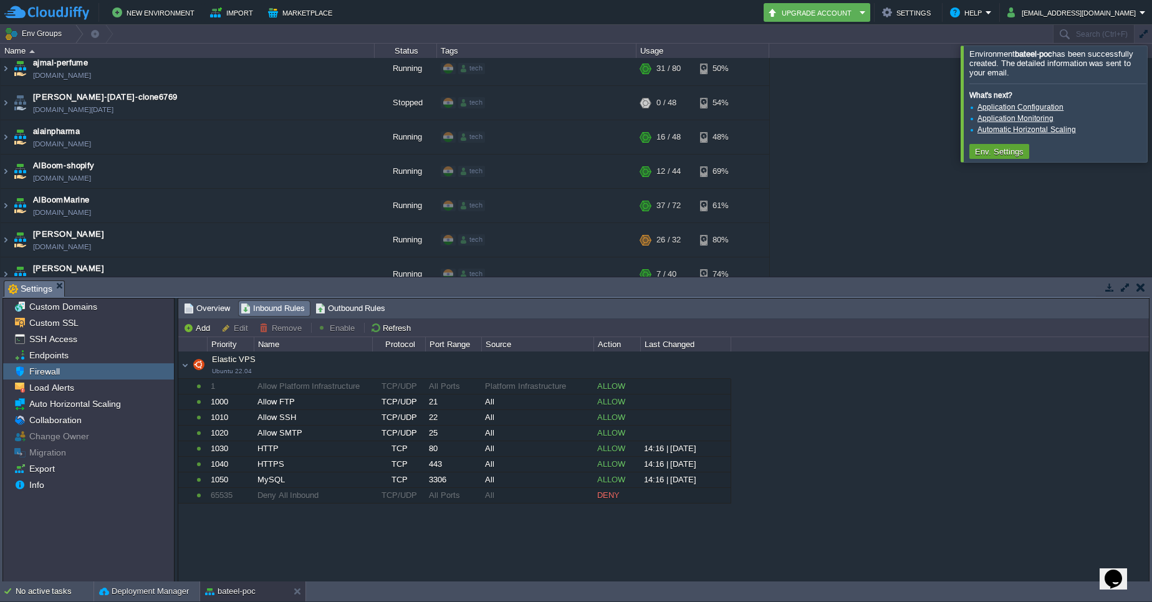
click at [204, 335] on div "Add Edit Remove Enable Refresh" at bounding box center [663, 328] width 971 height 18
click at [204, 333] on td "Add" at bounding box center [198, 327] width 34 height 15
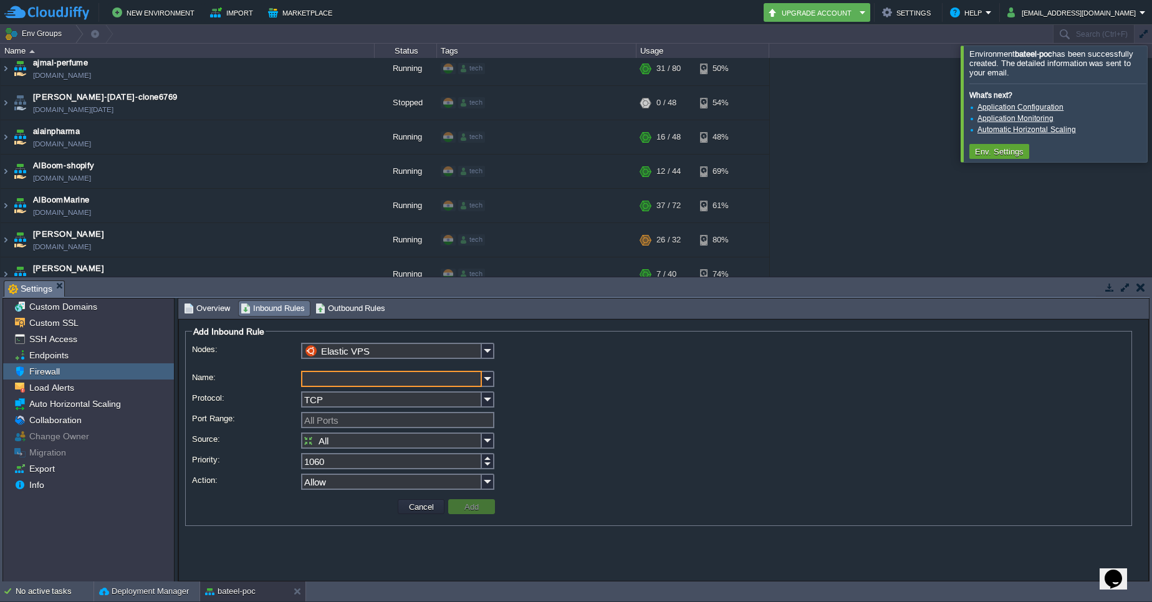
click at [434, 380] on input "Name:" at bounding box center [391, 379] width 181 height 16
click at [434, 400] on div "Redis (6379)" at bounding box center [397, 396] width 191 height 17
click at [471, 504] on button "Add" at bounding box center [472, 506] width 22 height 11
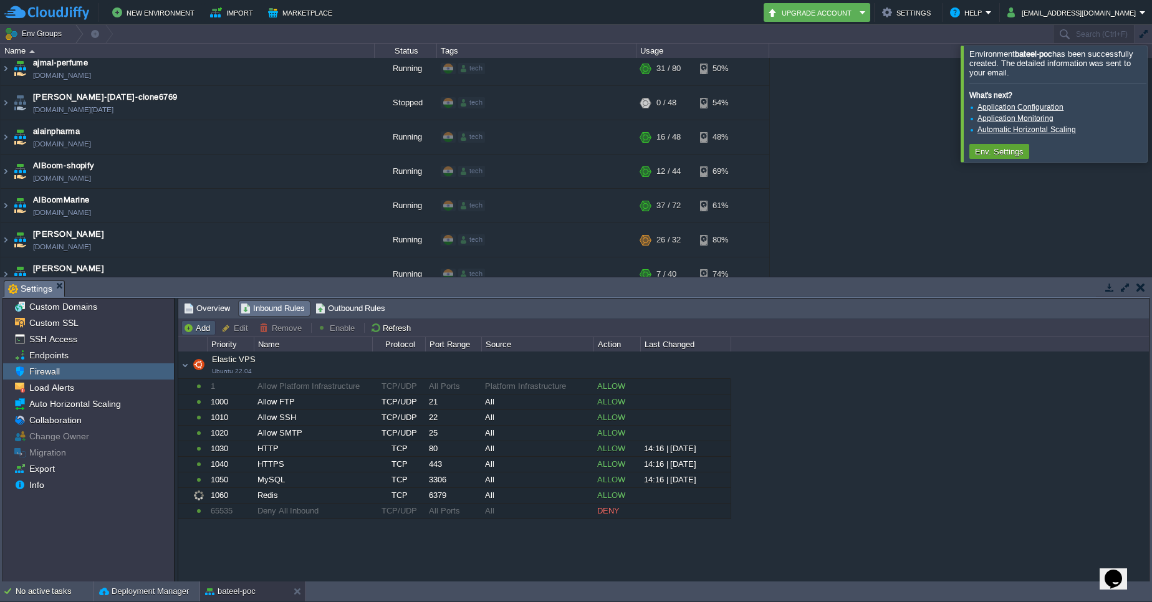
click at [203, 326] on button "Add" at bounding box center [198, 327] width 31 height 11
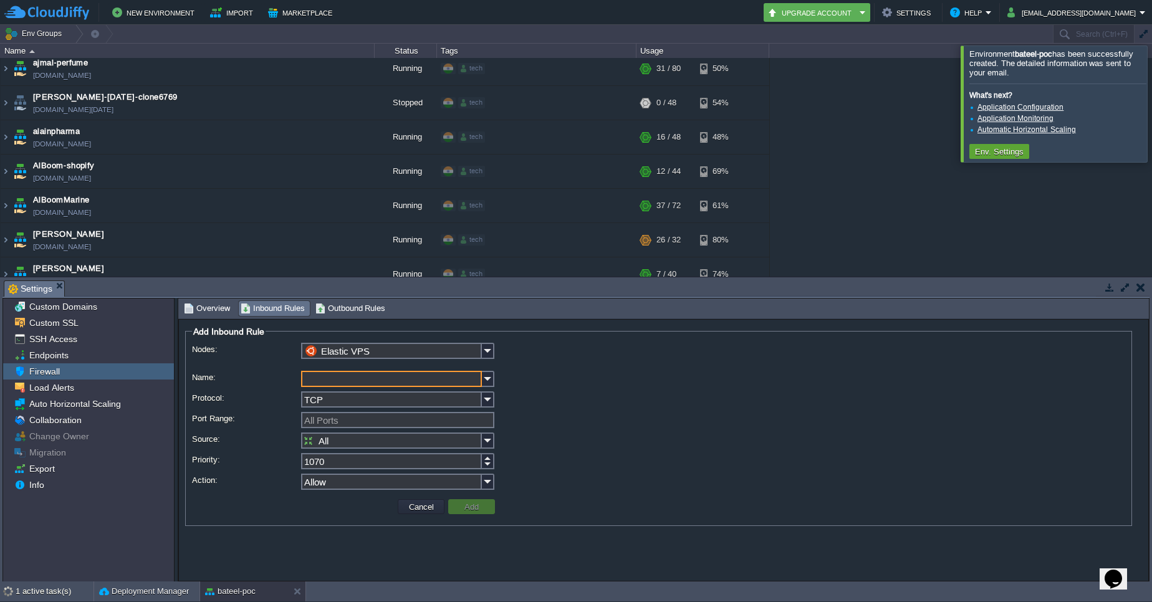
click at [387, 372] on input "Name:" at bounding box center [391, 379] width 181 height 16
click at [393, 403] on div "ElasticSearch (9200-9300)" at bounding box center [397, 396] width 191 height 17
click at [482, 504] on button "Add" at bounding box center [472, 506] width 22 height 11
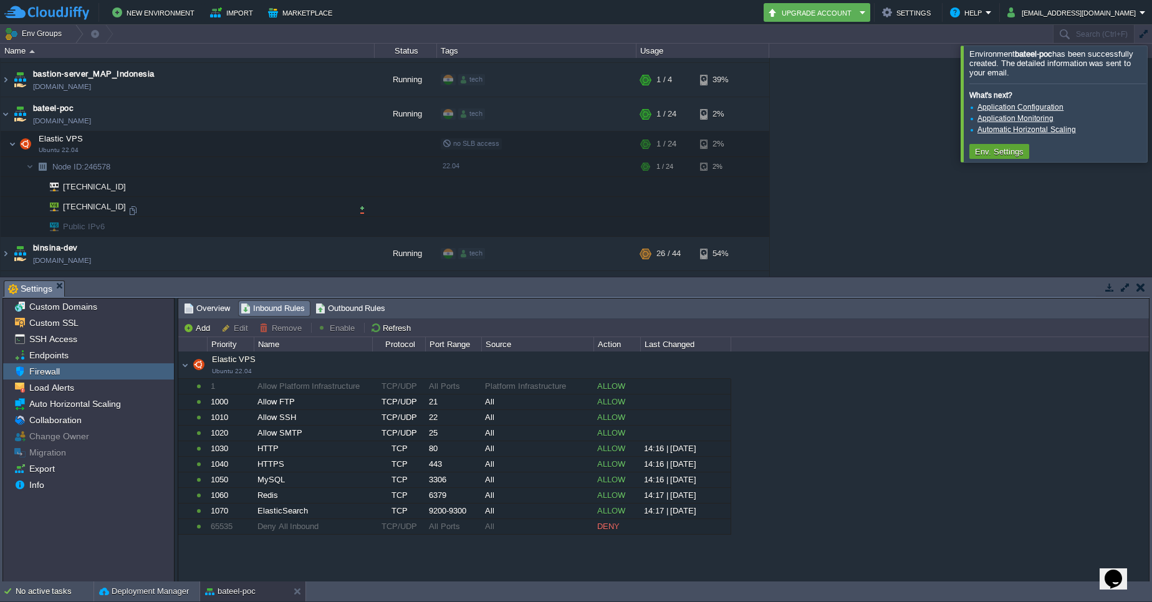
scroll to position [300, 0]
click at [133, 210] on div at bounding box center [132, 209] width 11 height 11
click at [54, 593] on div "No active tasks" at bounding box center [55, 592] width 78 height 20
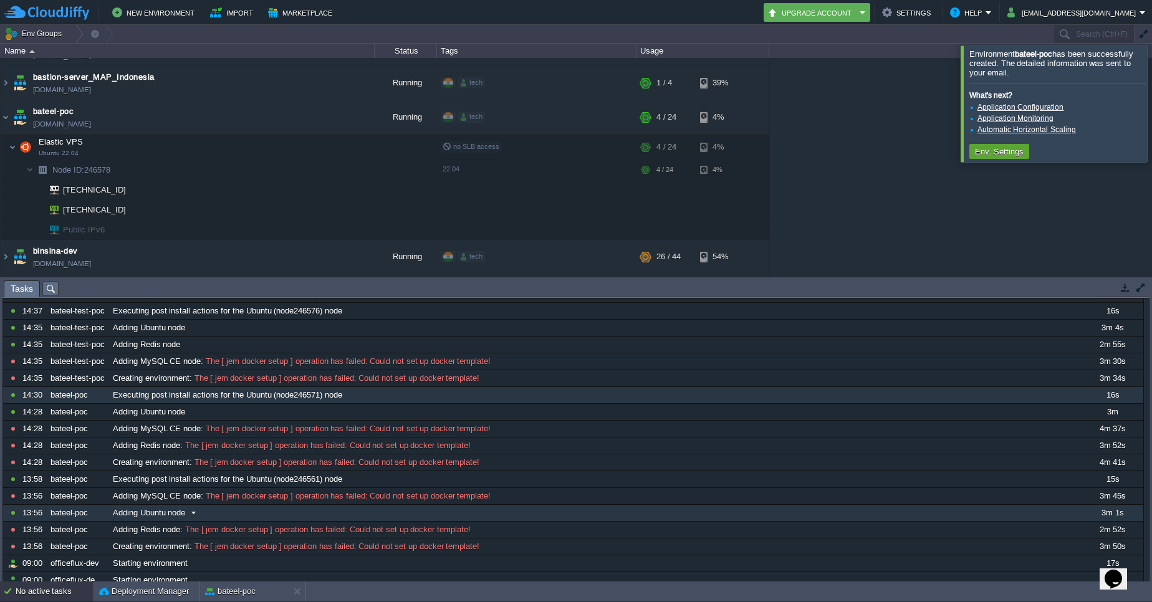
scroll to position [0, 0]
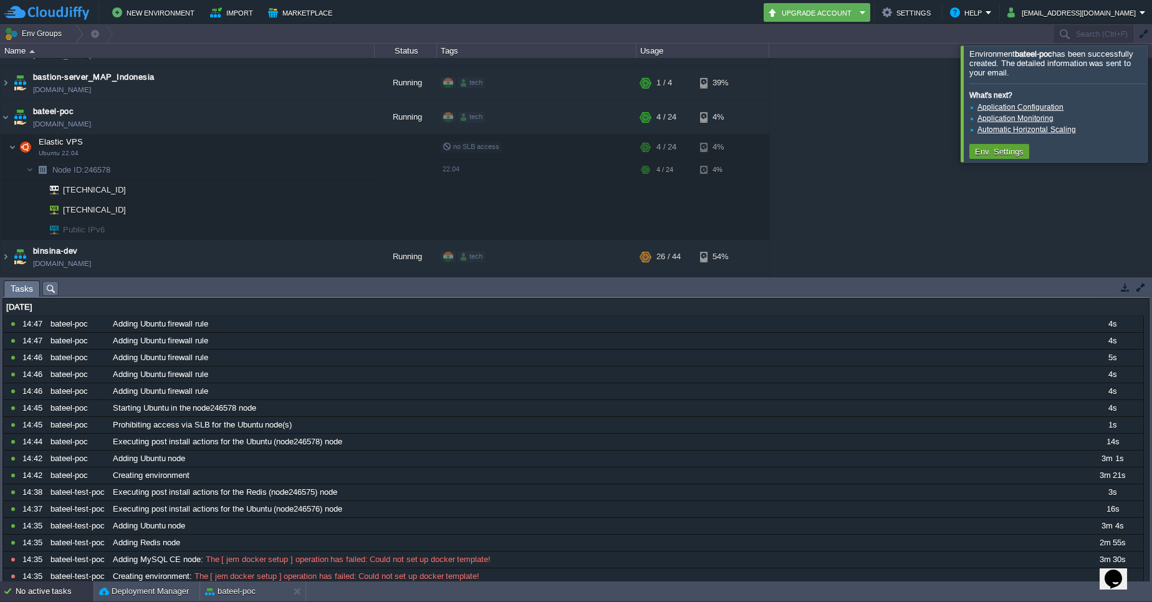
click at [1125, 285] on button "button" at bounding box center [1125, 287] width 11 height 11
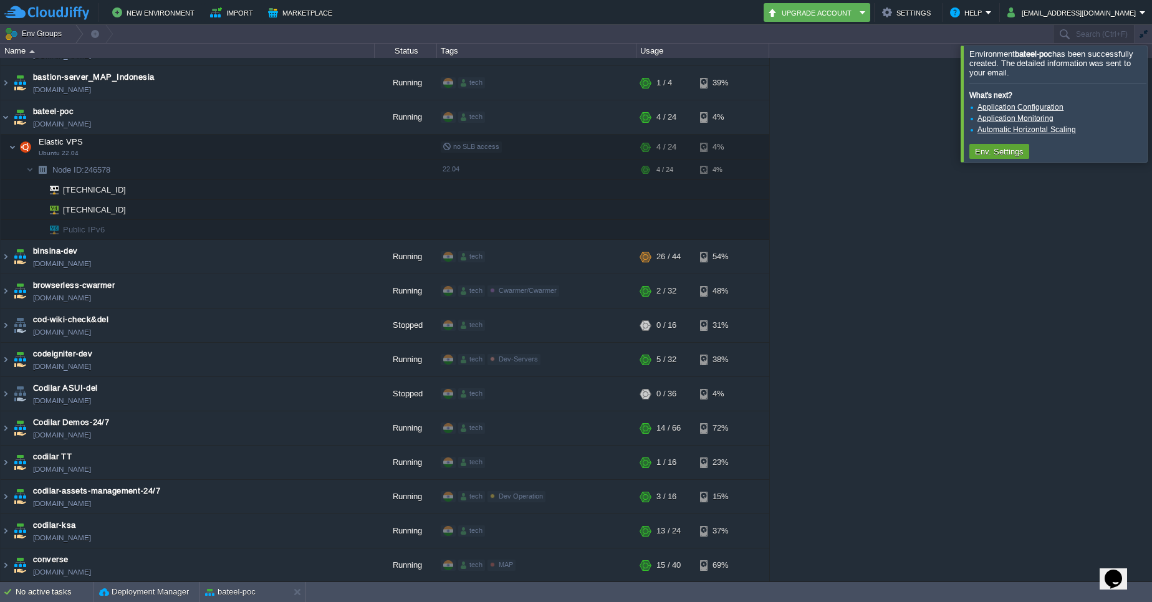
click at [1151, 74] on div at bounding box center [1167, 104] width 0 height 116
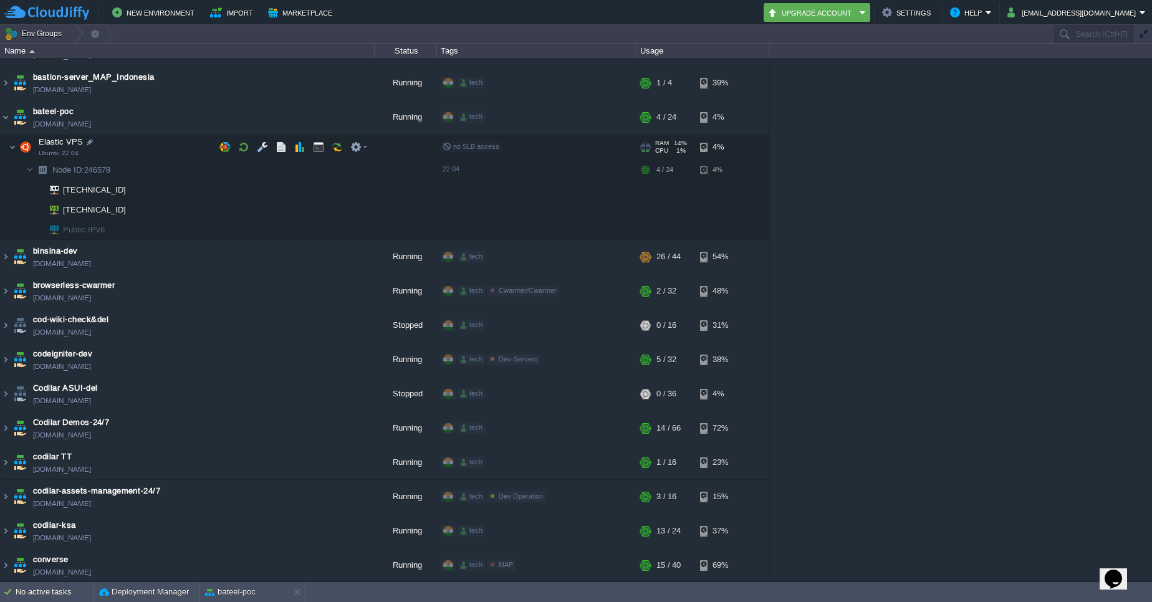
click at [6, 142] on img at bounding box center [5, 140] width 8 height 11
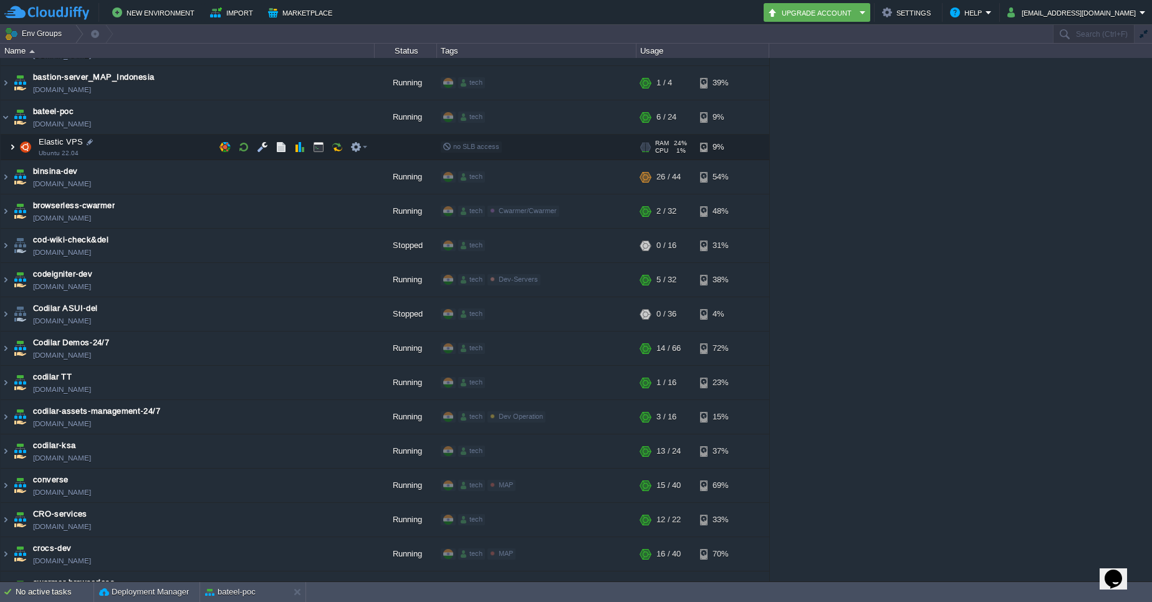
click at [11, 148] on img at bounding box center [12, 147] width 7 height 25
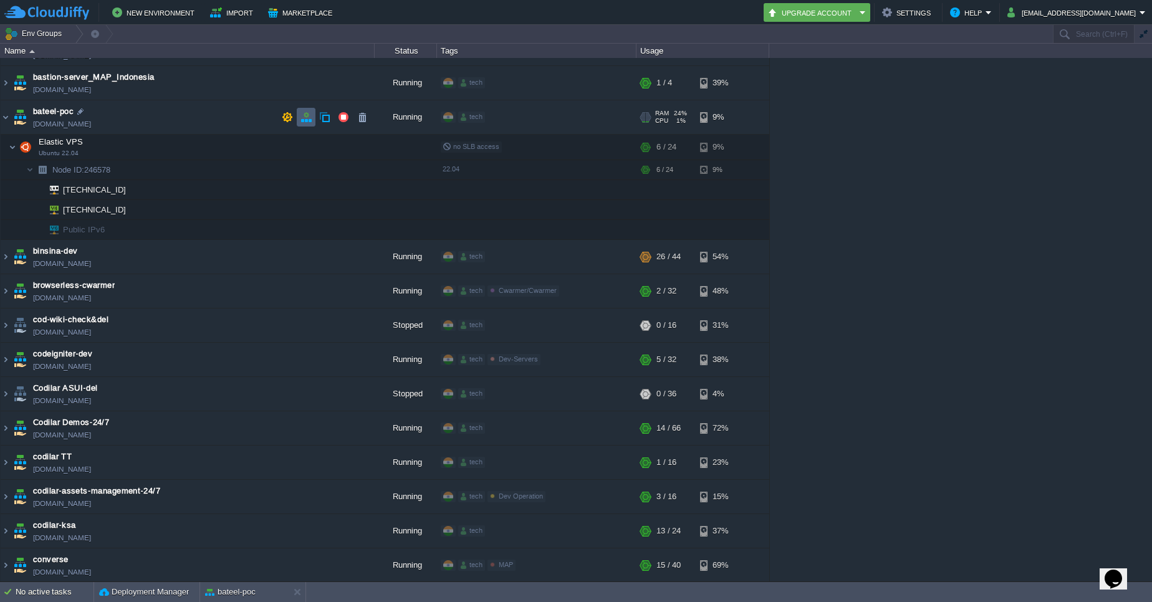
click at [299, 120] on td at bounding box center [306, 117] width 19 height 19
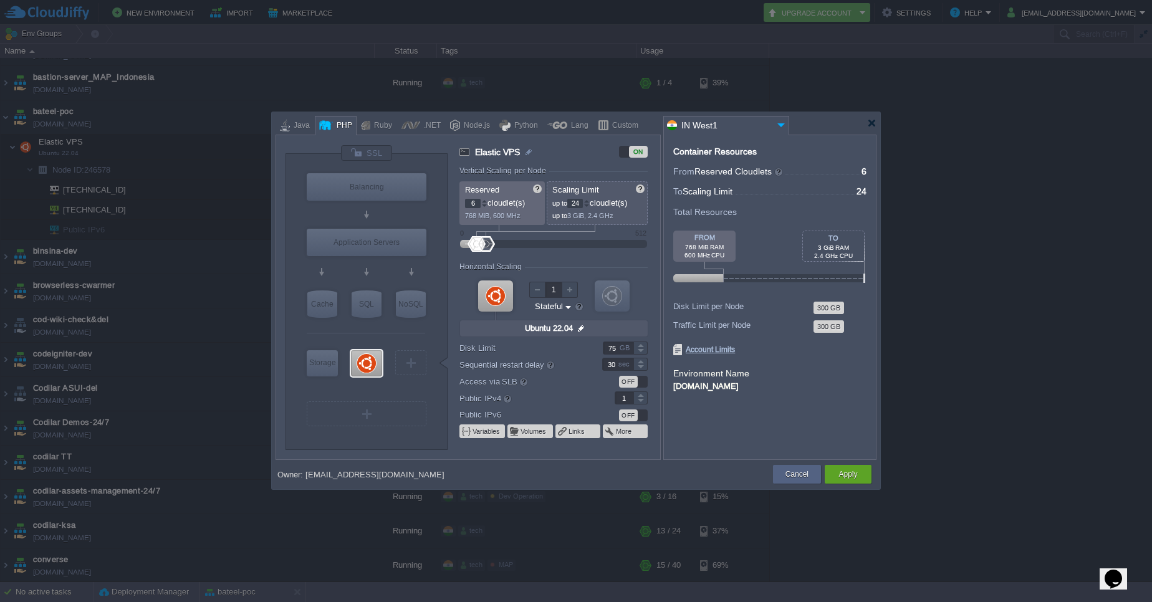
click at [484, 199] on div at bounding box center [484, 201] width 6 height 4
click at [589, 201] on div at bounding box center [586, 201] width 6 height 4
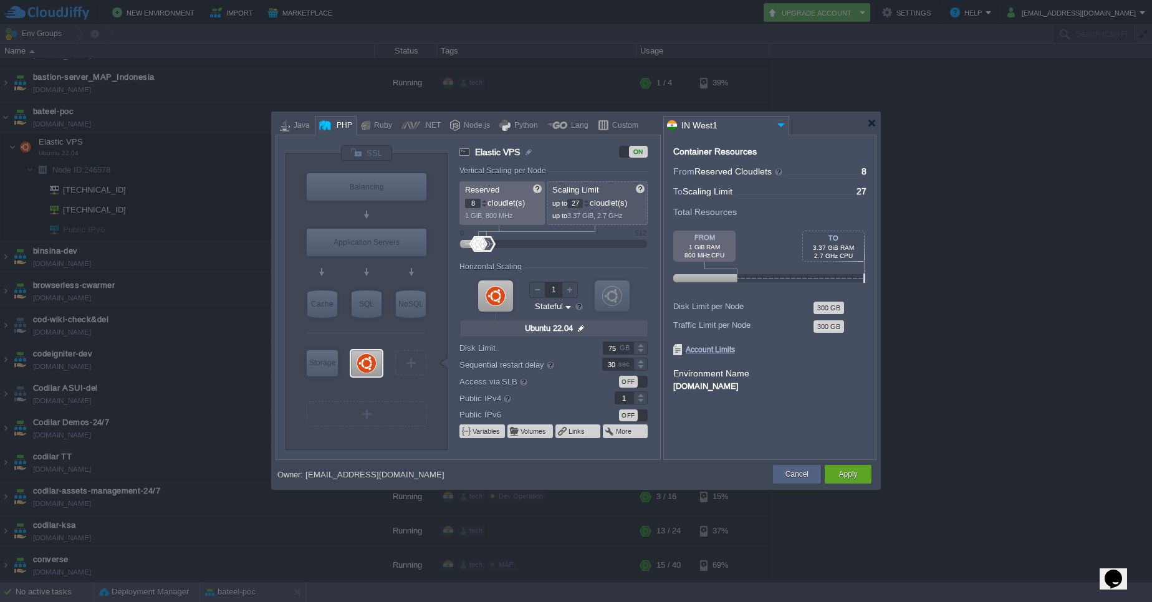
click at [589, 201] on div at bounding box center [586, 201] width 6 height 4
click at [843, 475] on button "Apply" at bounding box center [847, 474] width 19 height 12
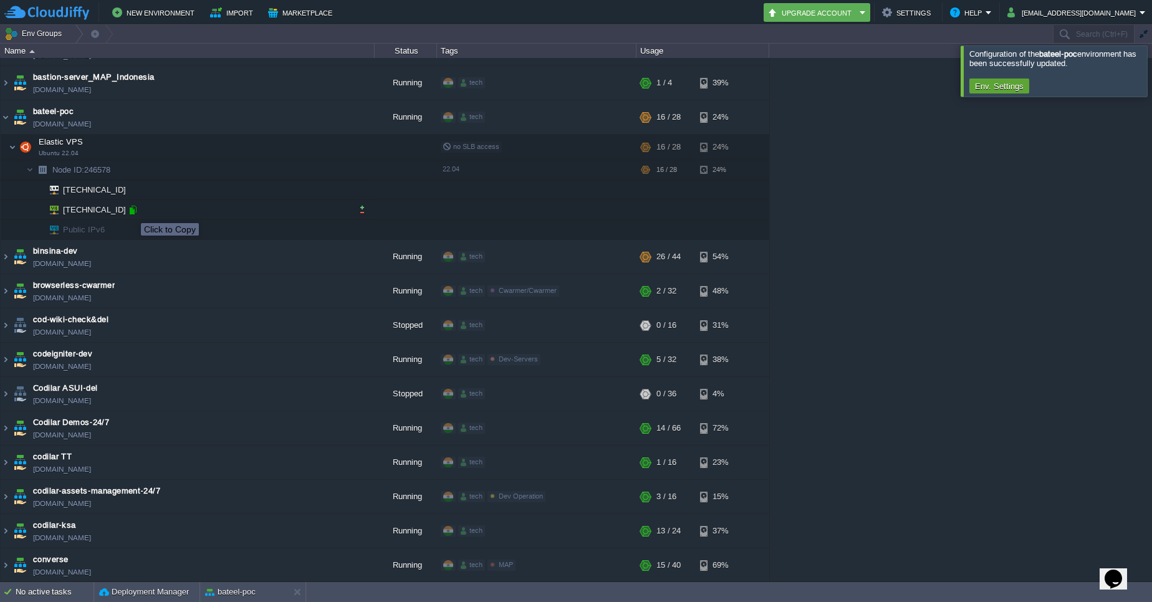
click at [132, 212] on div at bounding box center [132, 209] width 11 height 11
